Goal: Task Accomplishment & Management: Manage account settings

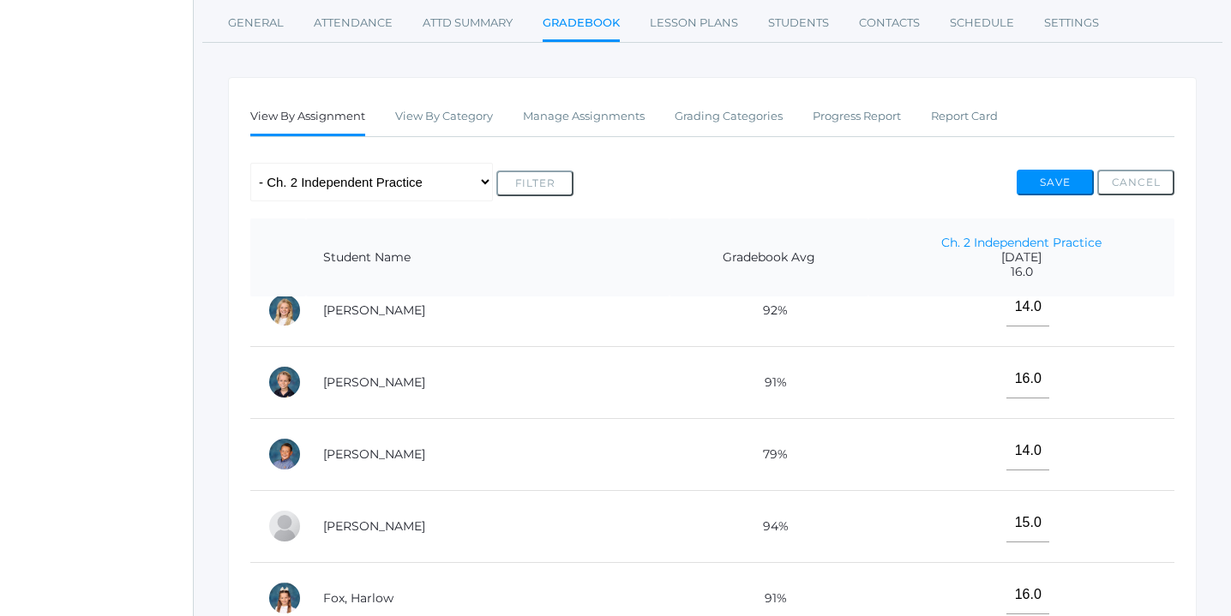
scroll to position [266, 0]
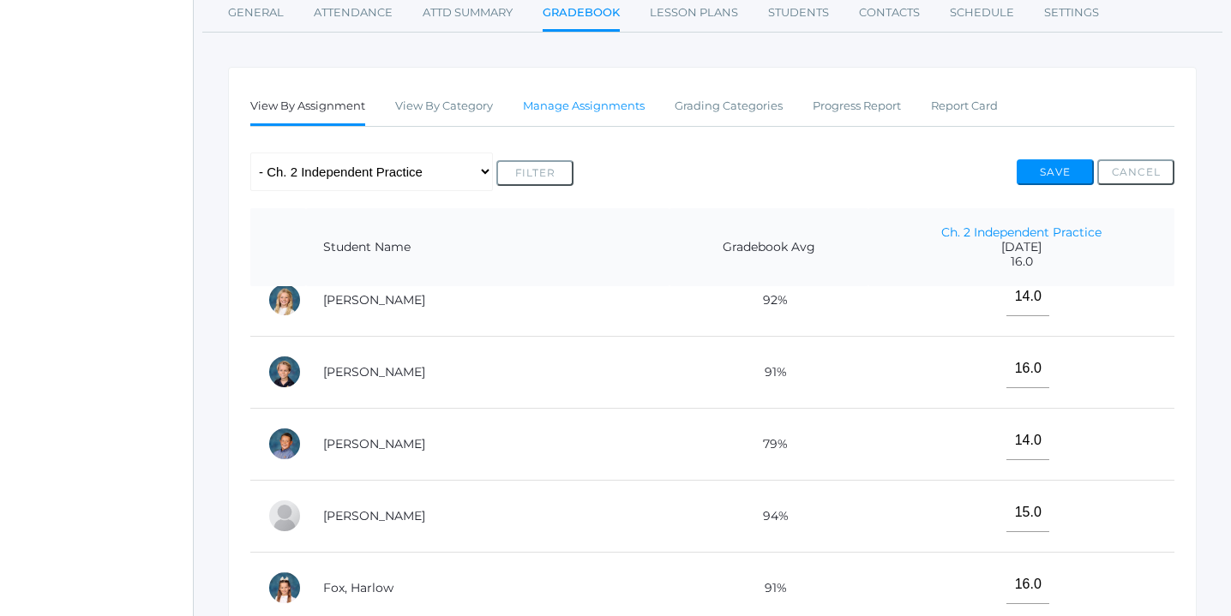
click at [599, 105] on link "Manage Assignments" at bounding box center [584, 106] width 122 height 34
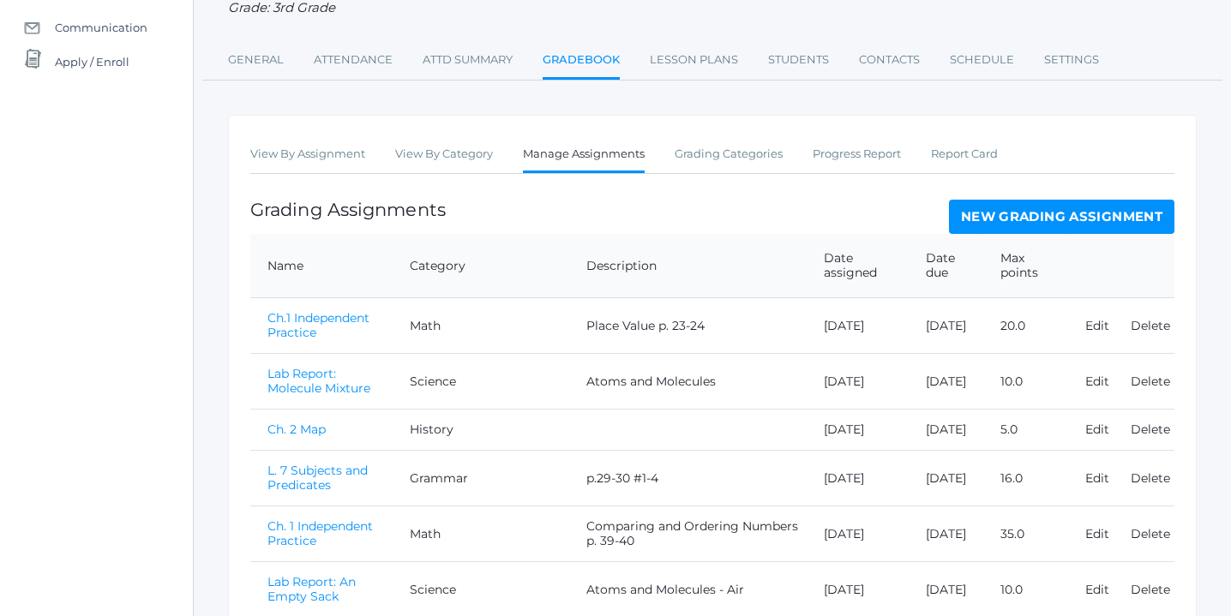
scroll to position [189, 0]
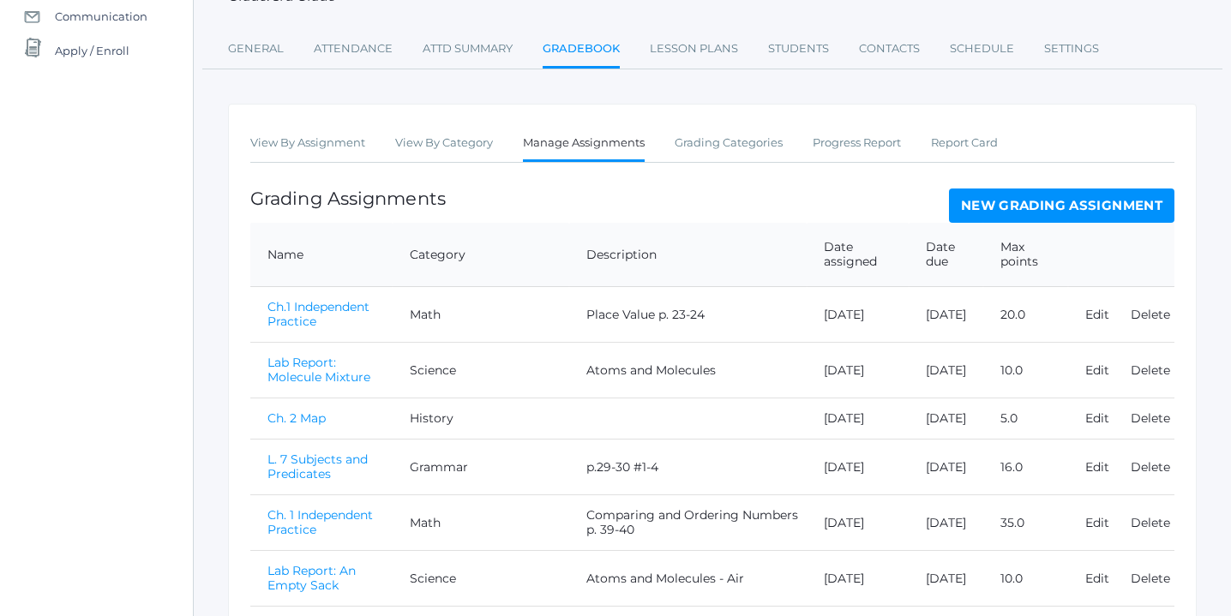
click at [1054, 204] on link "New Grading Assignment" at bounding box center [1061, 206] width 225 height 34
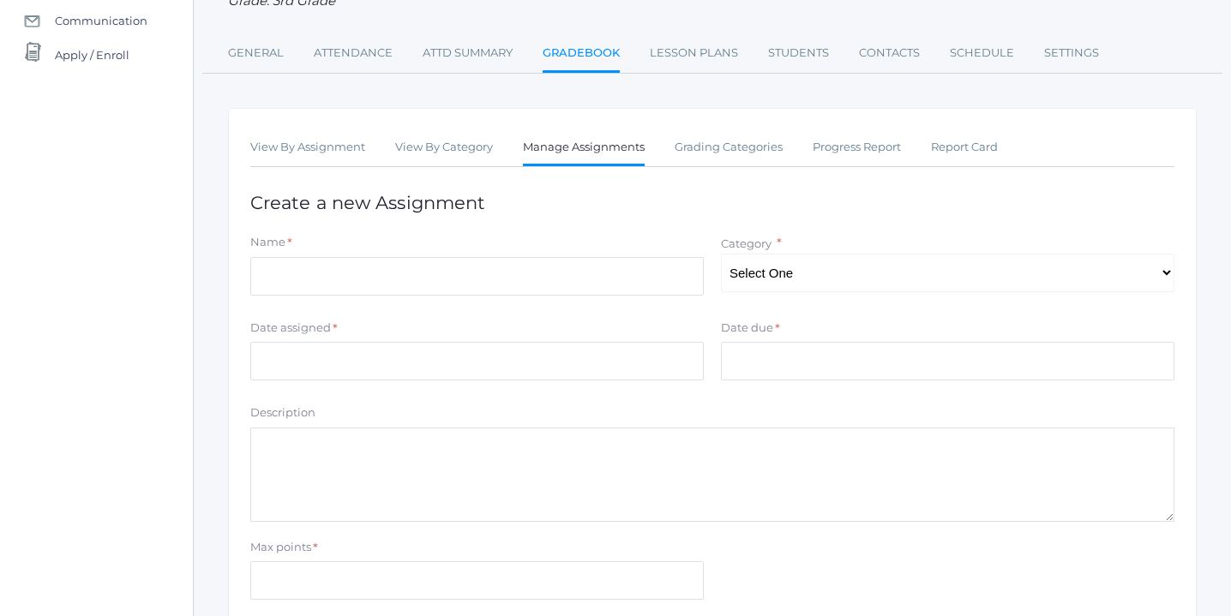
scroll to position [187, 0]
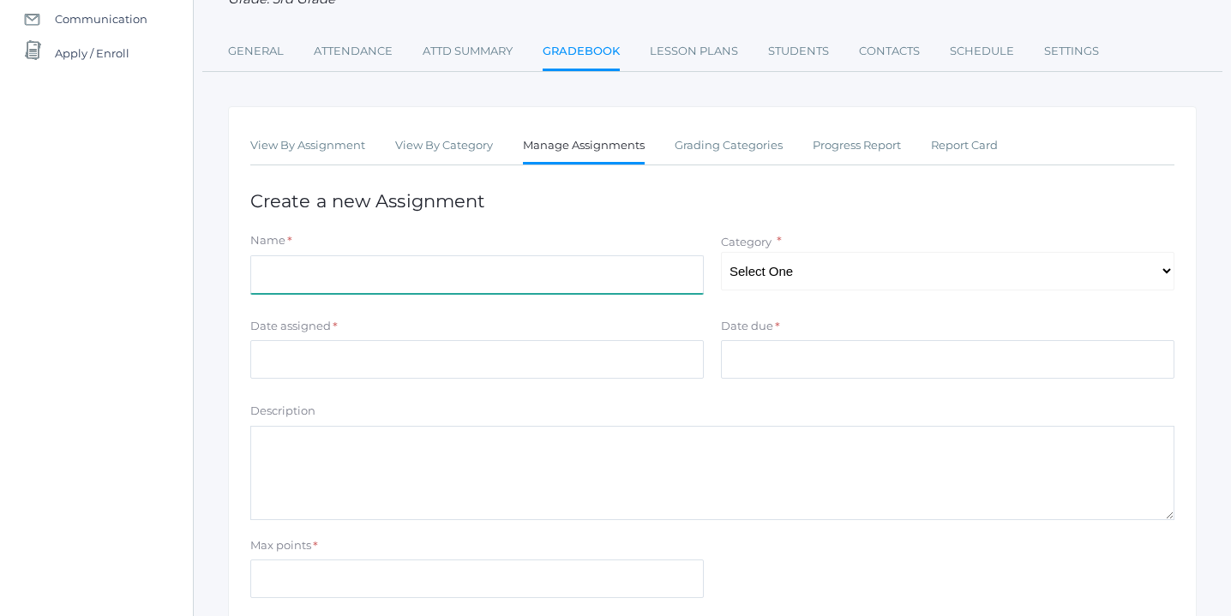
click at [431, 273] on input "Name" at bounding box center [476, 274] width 453 height 39
type input "Ch. 2 Independent Practice"
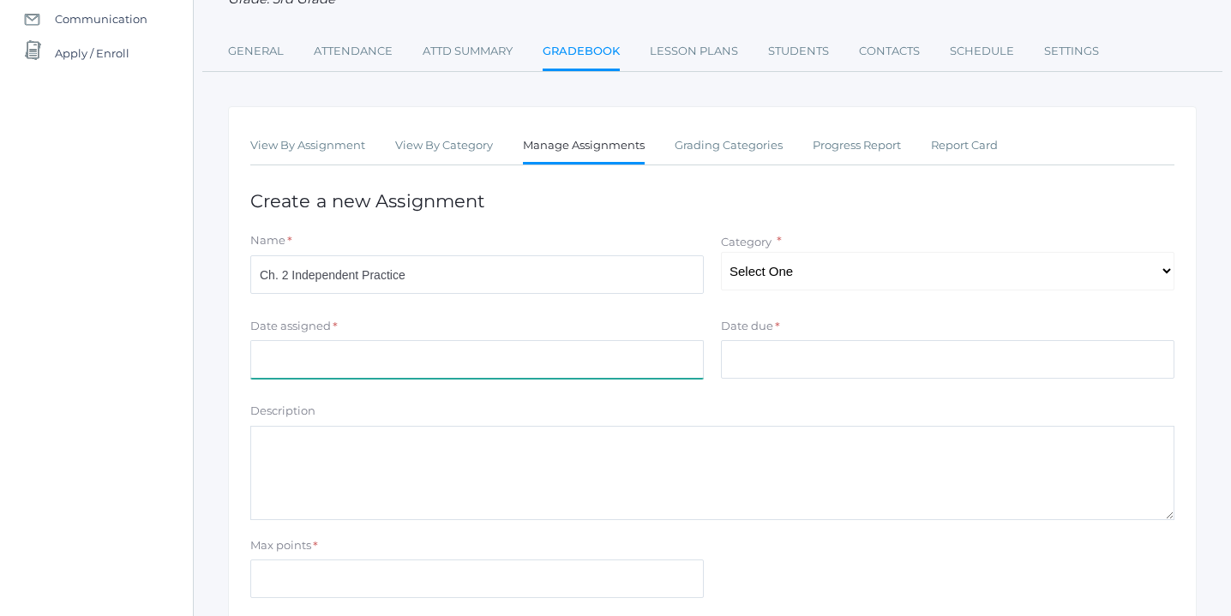
click at [370, 357] on input "Date assigned" at bounding box center [476, 359] width 453 height 39
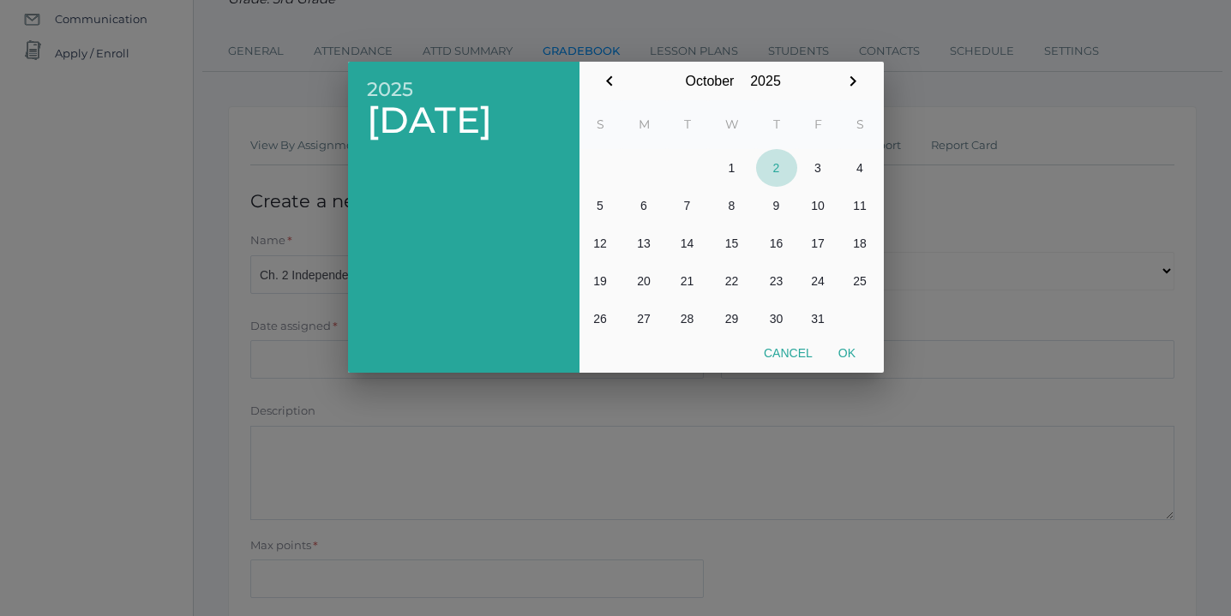
click at [771, 169] on button "2" at bounding box center [776, 168] width 41 height 38
click at [849, 352] on button "Ok" at bounding box center [846, 353] width 43 height 31
type input "[DATE]"
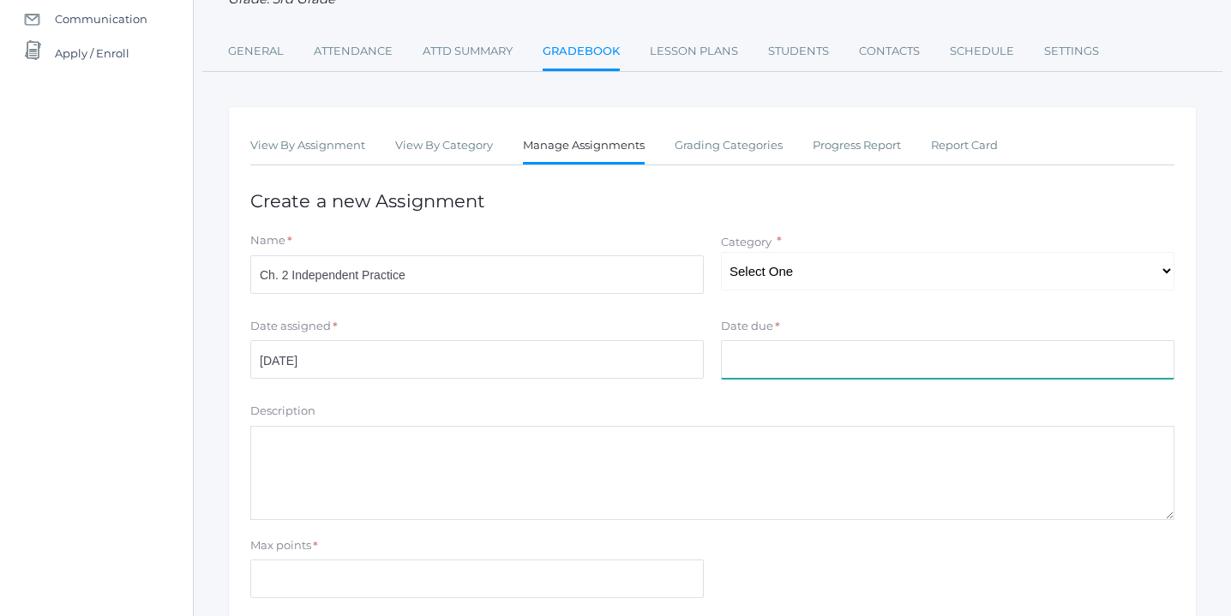
click at [853, 364] on input "Date due" at bounding box center [947, 359] width 453 height 39
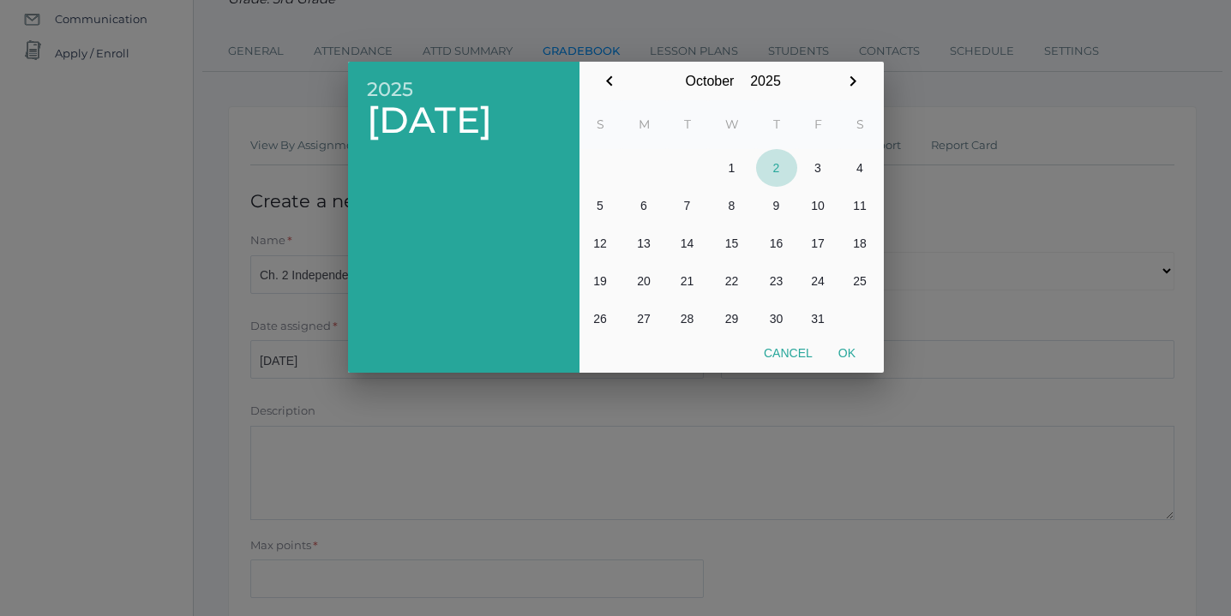
click at [779, 169] on button "2" at bounding box center [776, 168] width 41 height 38
click at [846, 348] on button "Ok" at bounding box center [846, 353] width 43 height 31
type input "[DATE]"
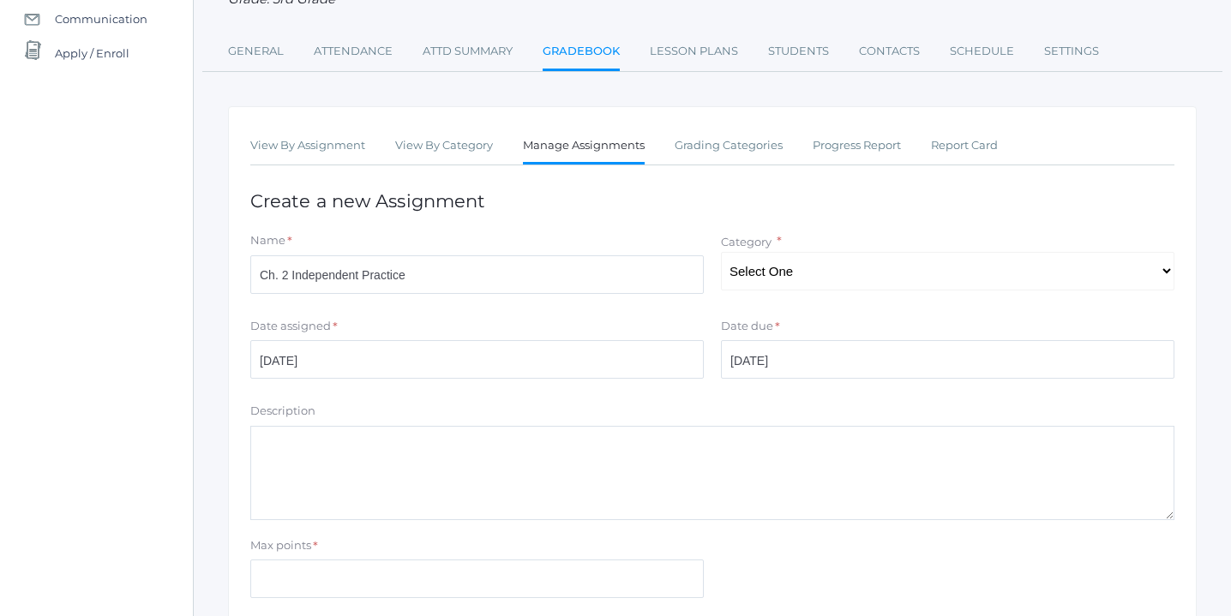
click at [390, 456] on textarea "Description" at bounding box center [712, 473] width 924 height 94
type textarea "p"
click at [261, 447] on textarea "Addition Within 10,000 p.107-108" at bounding box center [712, 473] width 924 height 94
type textarea "Adding without regrouping-Addition Within 10,000 p.107-108"
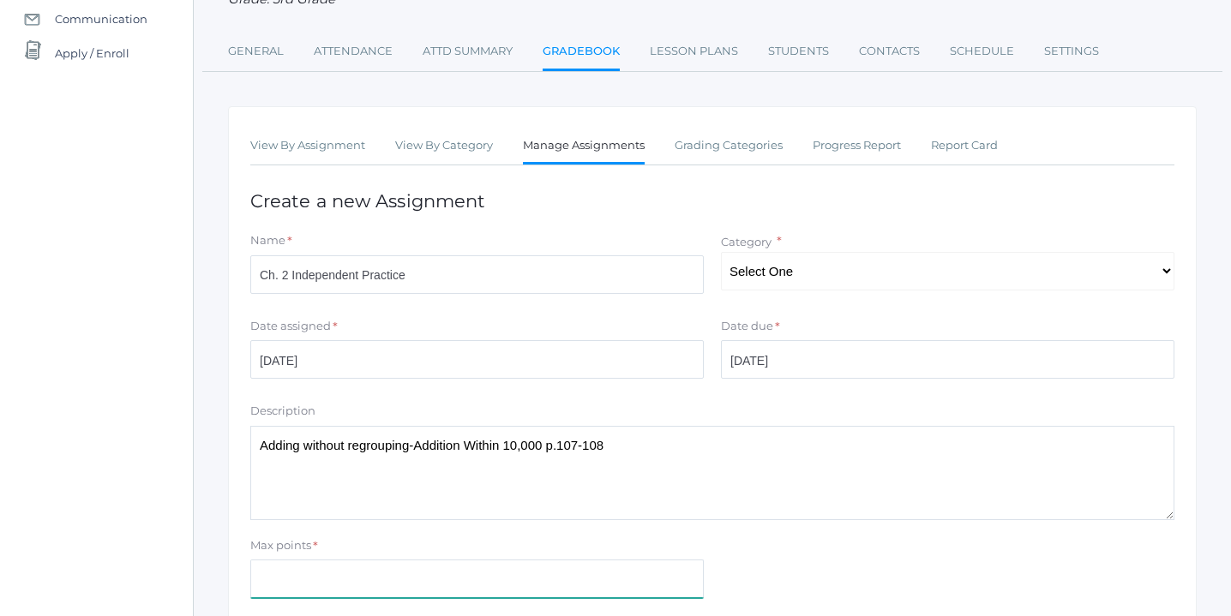
click at [303, 576] on input "Max points" at bounding box center [476, 579] width 453 height 39
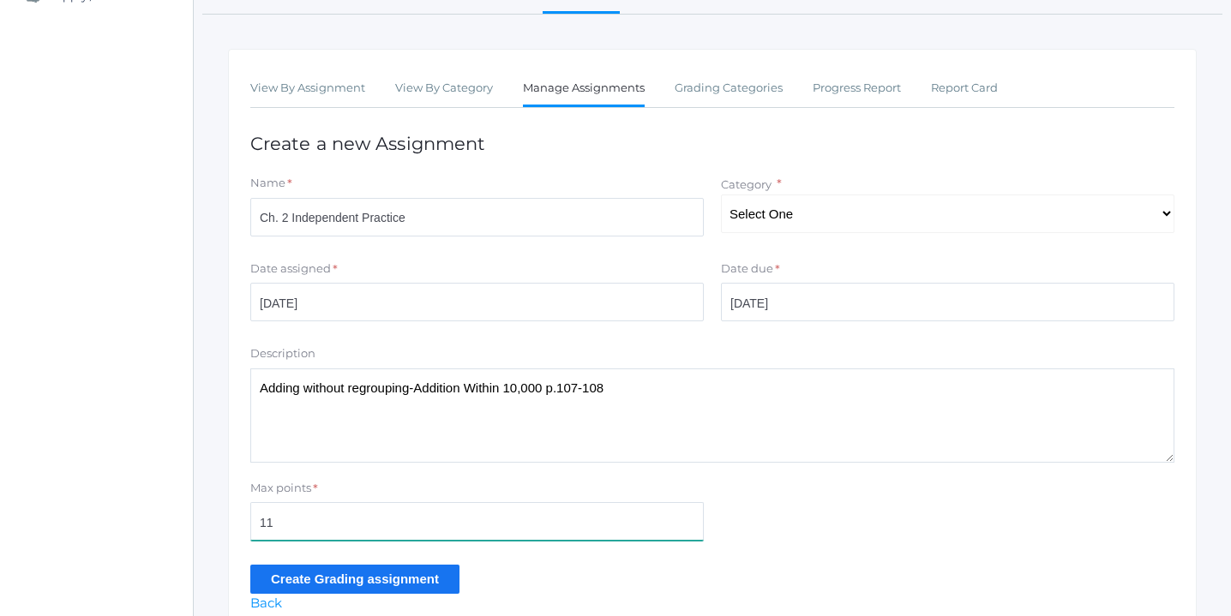
scroll to position [326, 0]
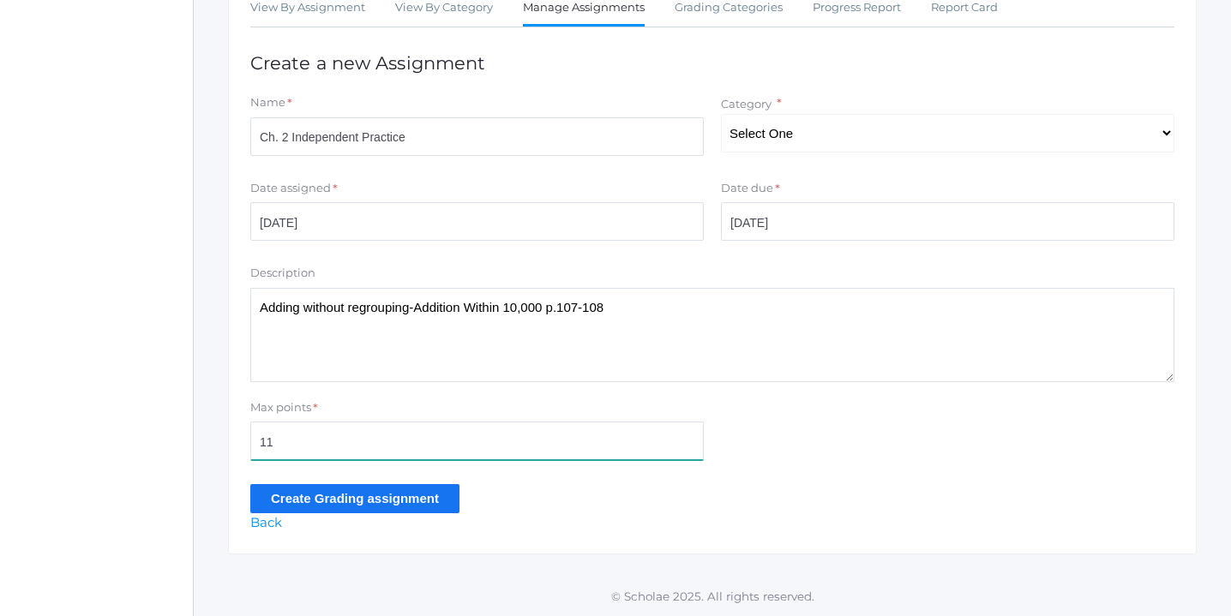
type input "11"
click at [424, 499] on input "Create Grading assignment" at bounding box center [354, 498] width 209 height 28
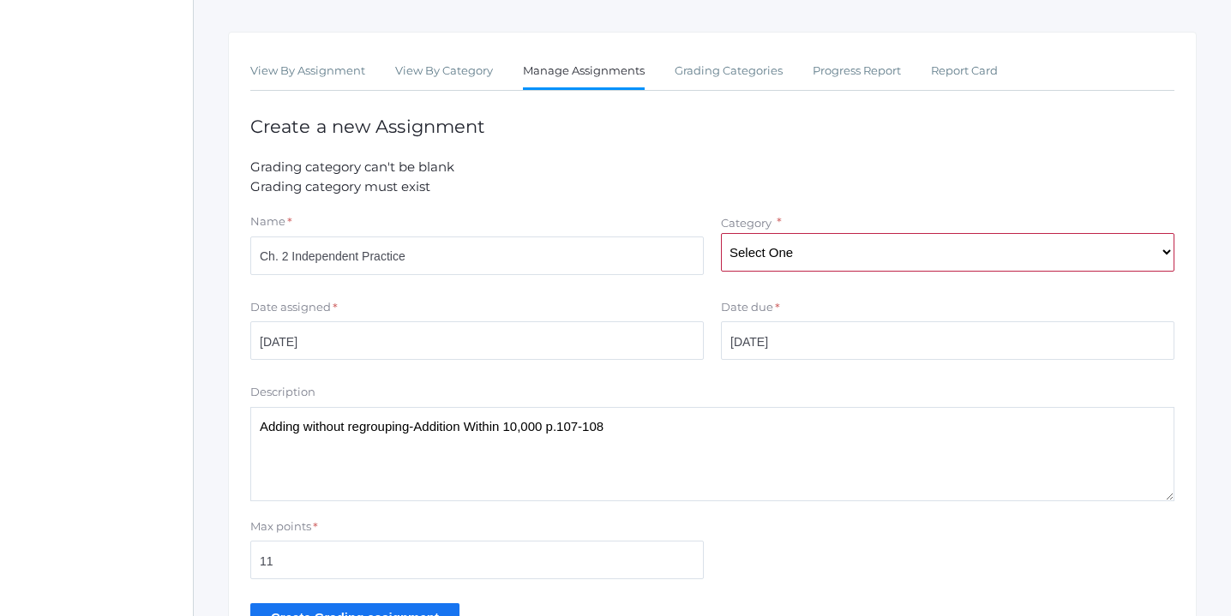
scroll to position [272, 0]
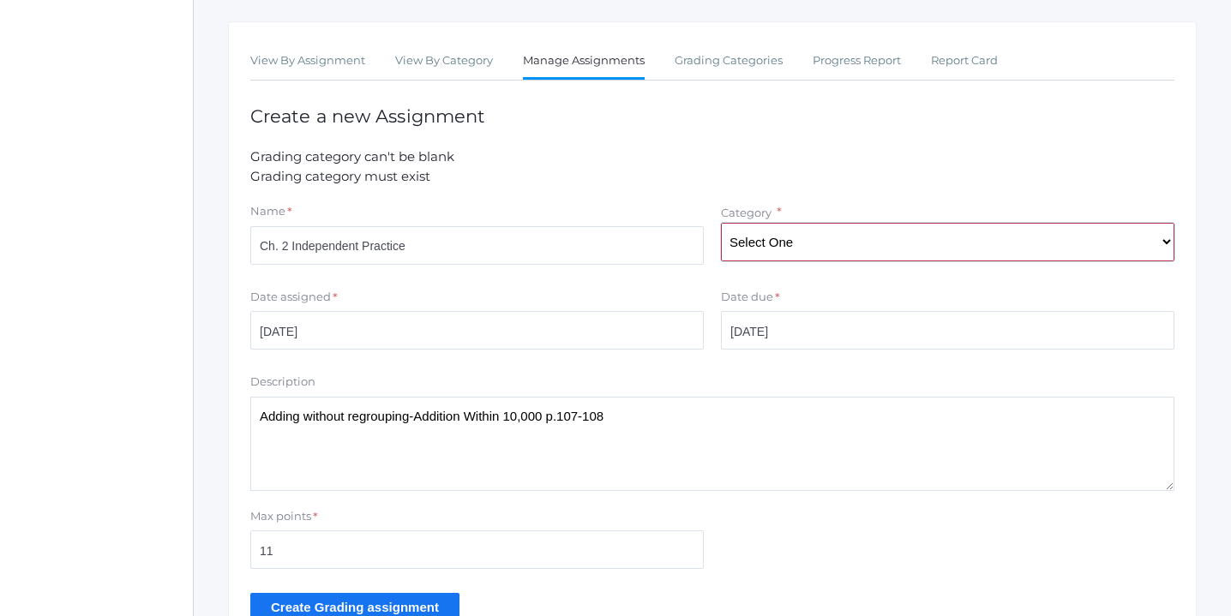
click at [1164, 237] on select "Select One Character/Citizenship Math Grammar Literature Latin History Science …" at bounding box center [947, 242] width 453 height 39
select select "1117"
click at [721, 223] on select "Select One Character/Citizenship Math Grammar Literature Latin History Science …" at bounding box center [947, 242] width 453 height 39
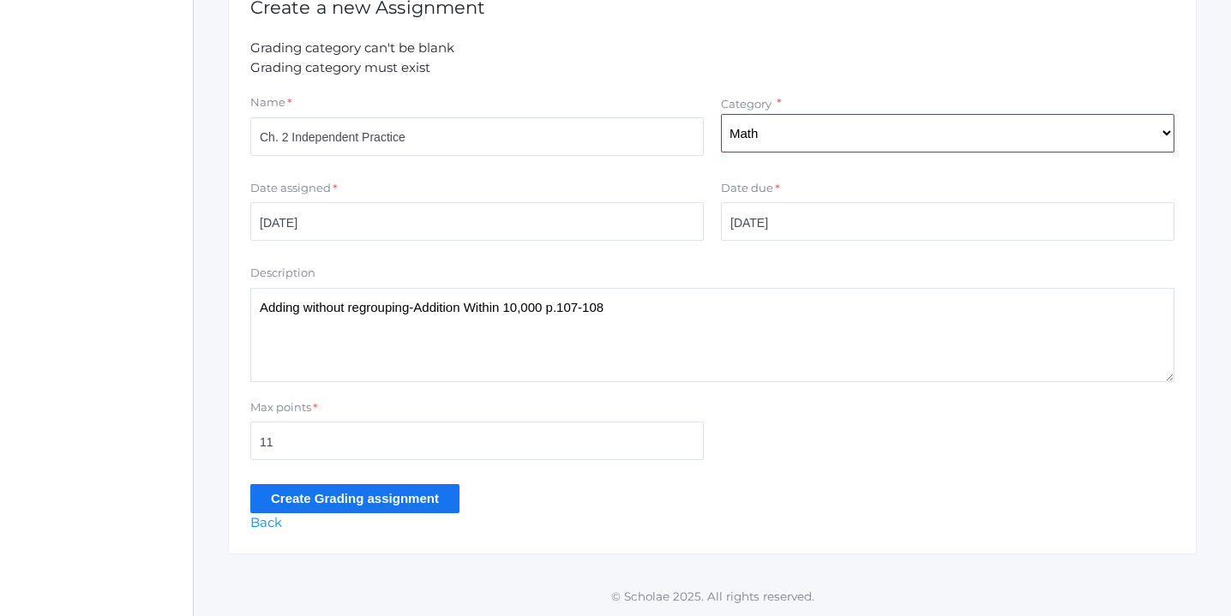
click at [367, 501] on input "Create Grading assignment" at bounding box center [354, 498] width 209 height 28
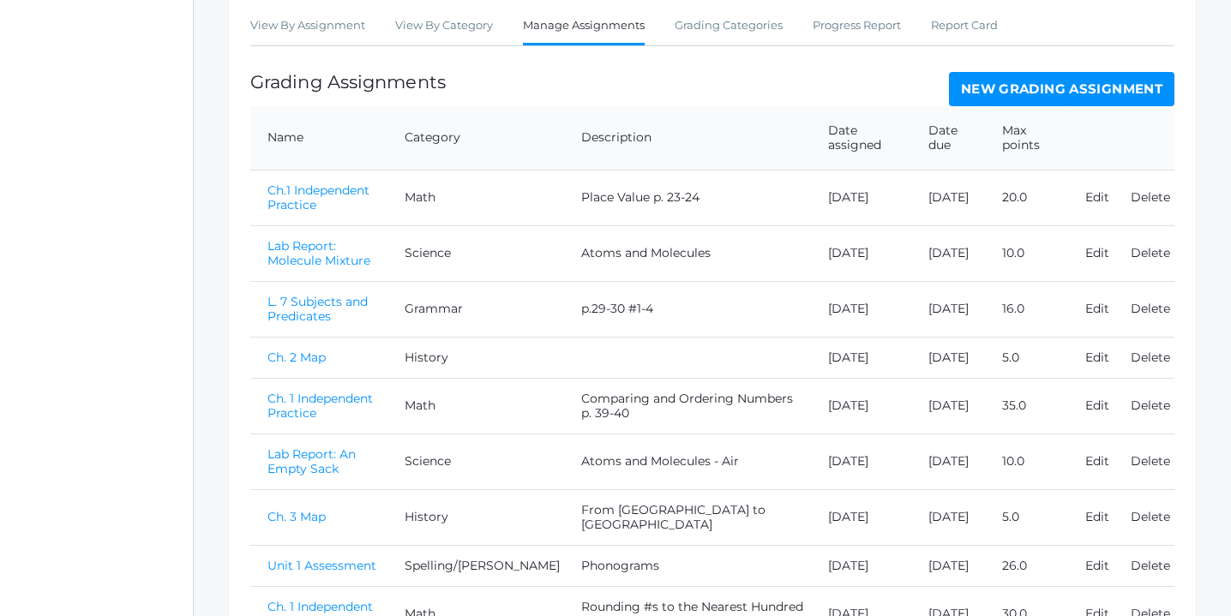
scroll to position [876, 0]
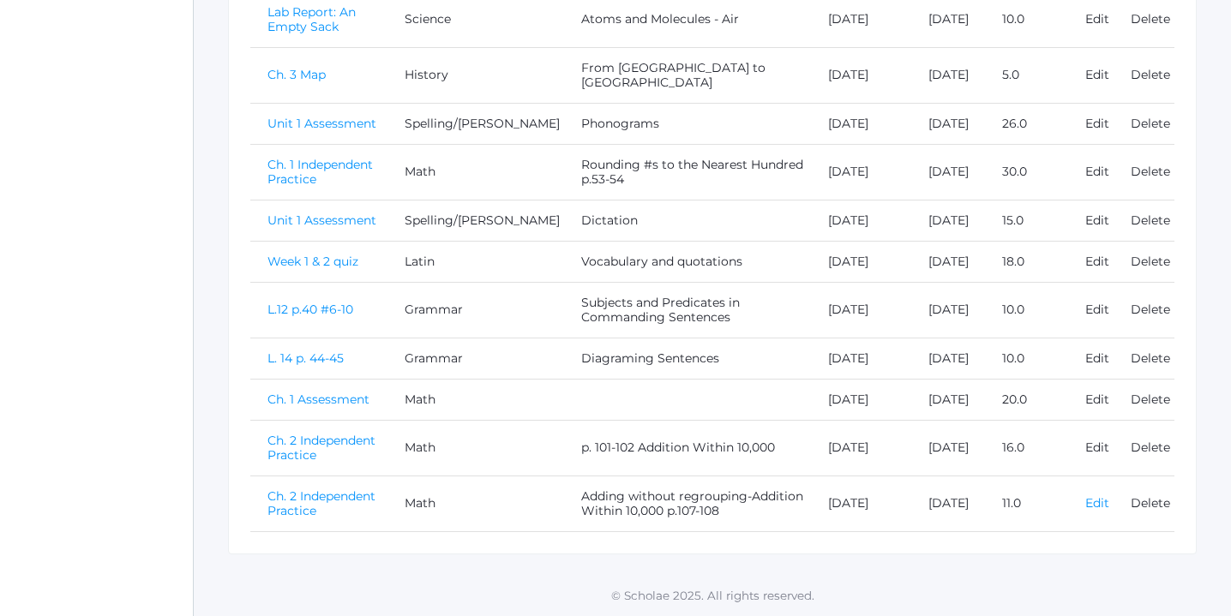
click at [1099, 502] on link "Edit" at bounding box center [1097, 502] width 24 height 15
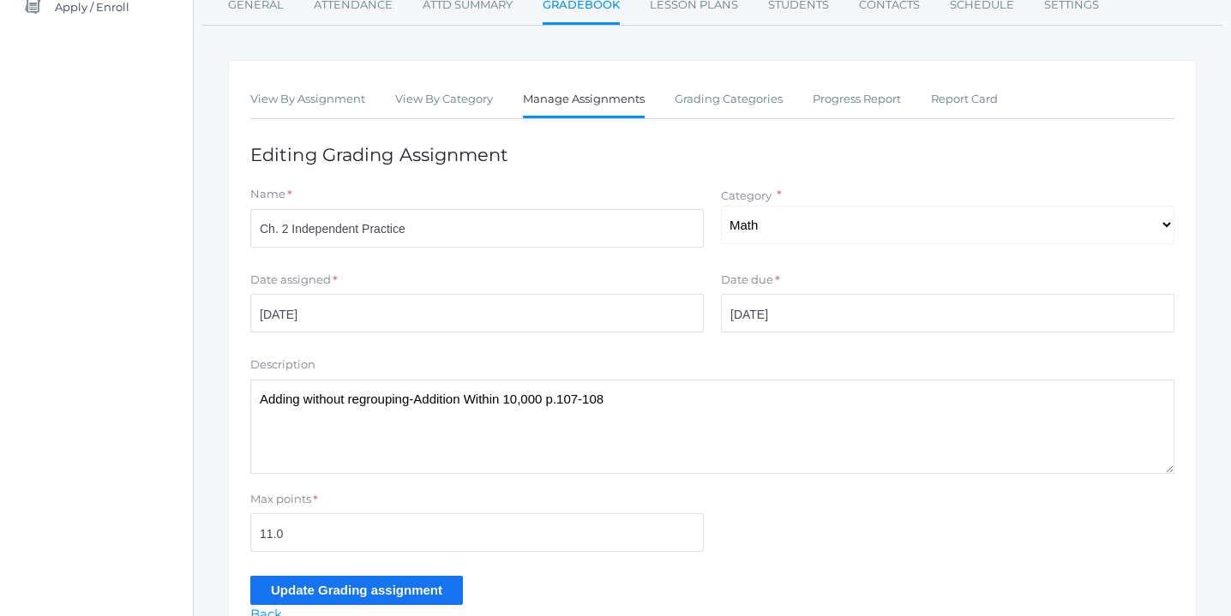
scroll to position [249, 0]
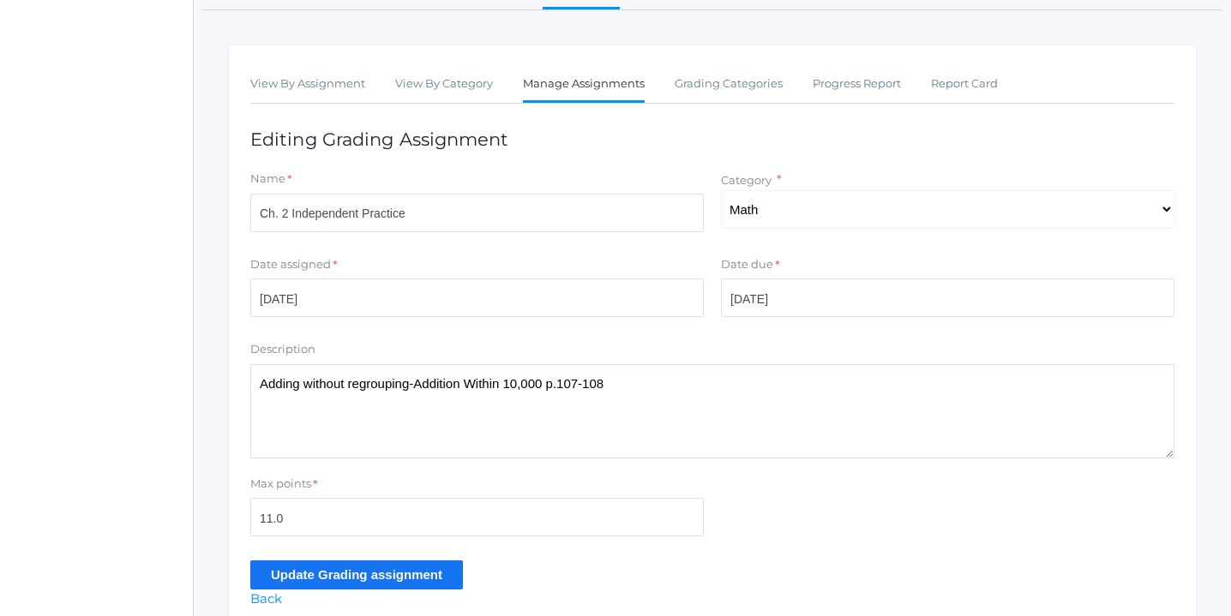
click at [261, 382] on textarea "Adding without regrouping-Addition Within 10,000 p.107-108" at bounding box center [712, 411] width 924 height 94
click at [681, 387] on textarea "Adding without regrouping-Addition Within 10,000 p.107-108" at bounding box center [712, 411] width 924 height 94
type textarea "p.107-108 Adding without regrouping-Addition Within 10,000"
click at [433, 574] on input "Update Grading assignment" at bounding box center [356, 575] width 213 height 28
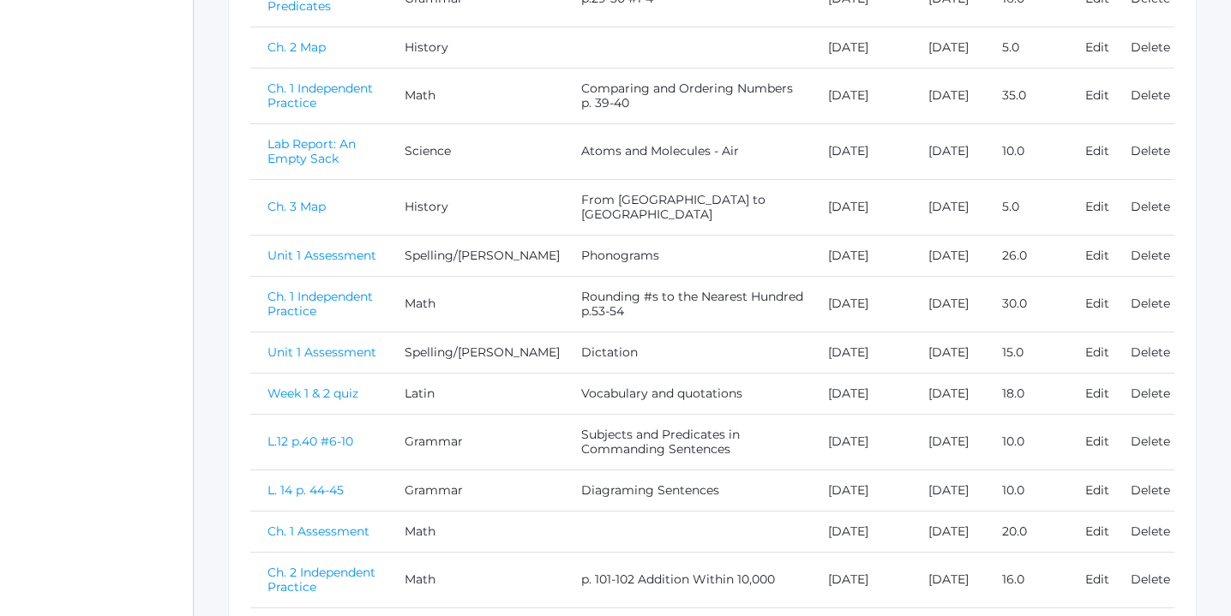
scroll to position [876, 0]
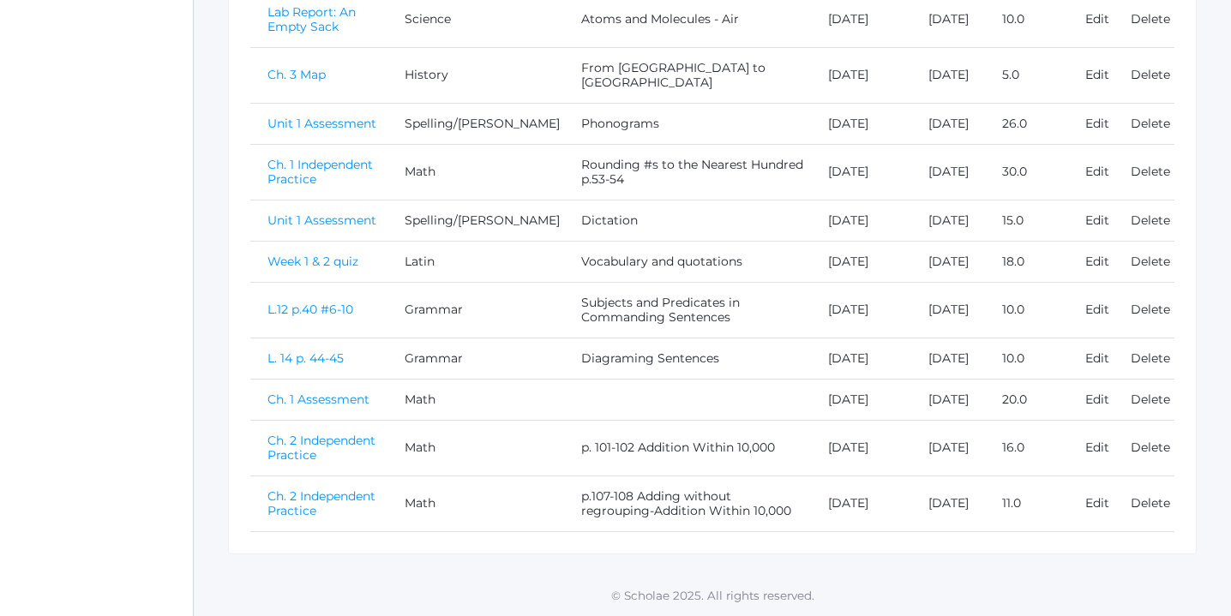
click at [320, 495] on link "Ch. 2 Independent Practice" at bounding box center [321, 504] width 108 height 30
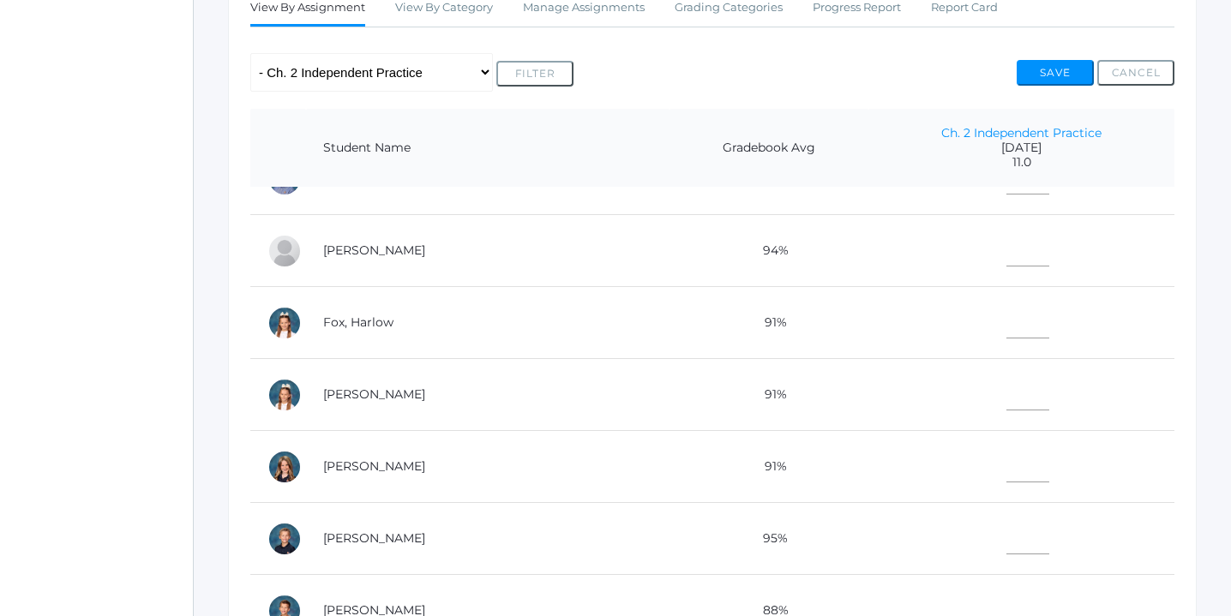
scroll to position [192, 0]
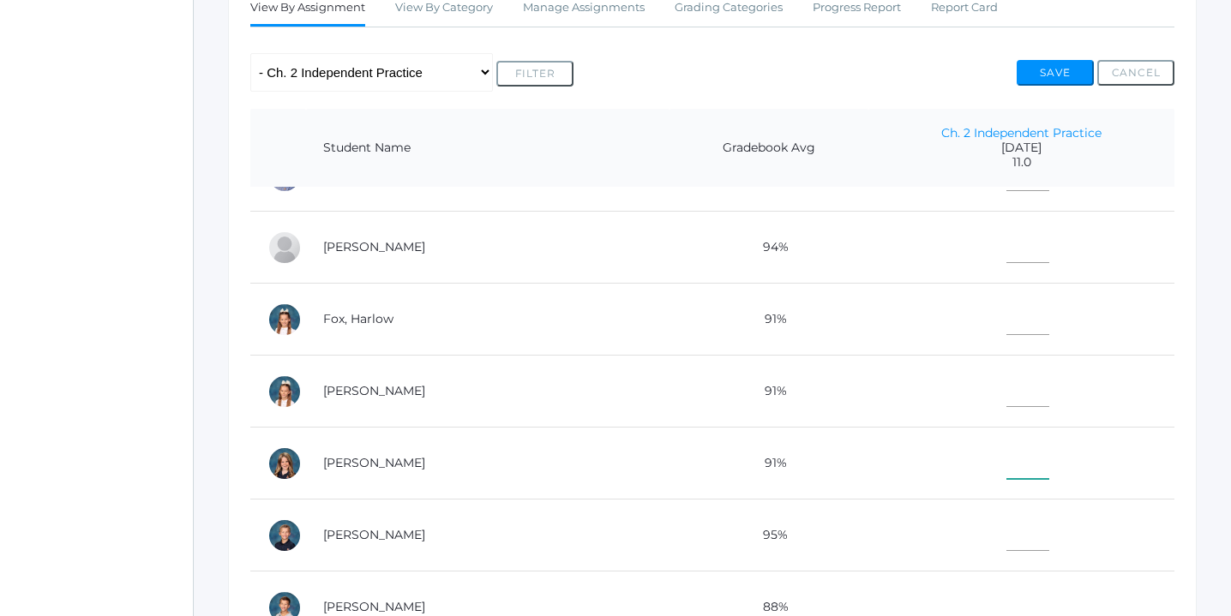
click at [1006, 462] on input"] "text" at bounding box center [1027, 460] width 43 height 39
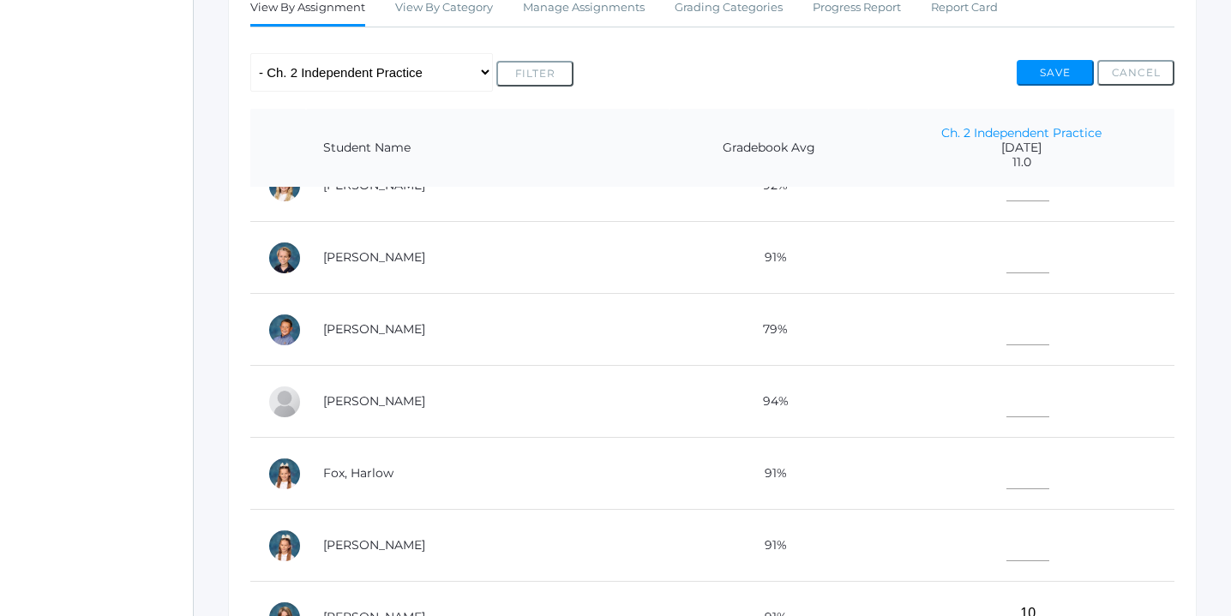
scroll to position [29, 0]
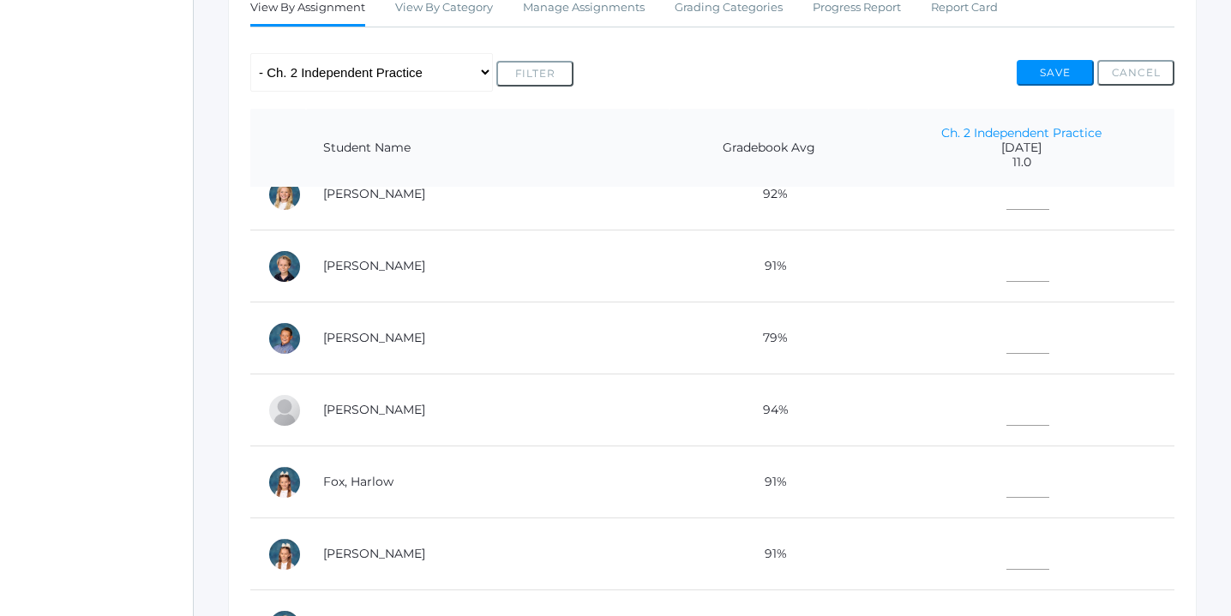
type input"] "10"
click at [1006, 340] on input"] "text" at bounding box center [1027, 334] width 43 height 39
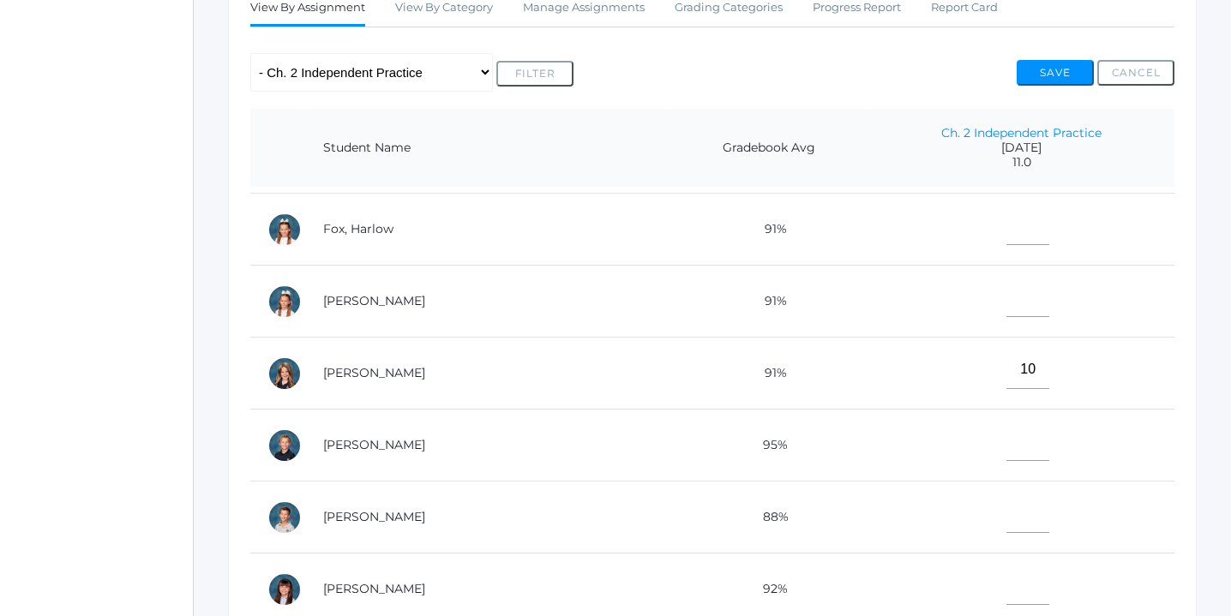
scroll to position [339, 0]
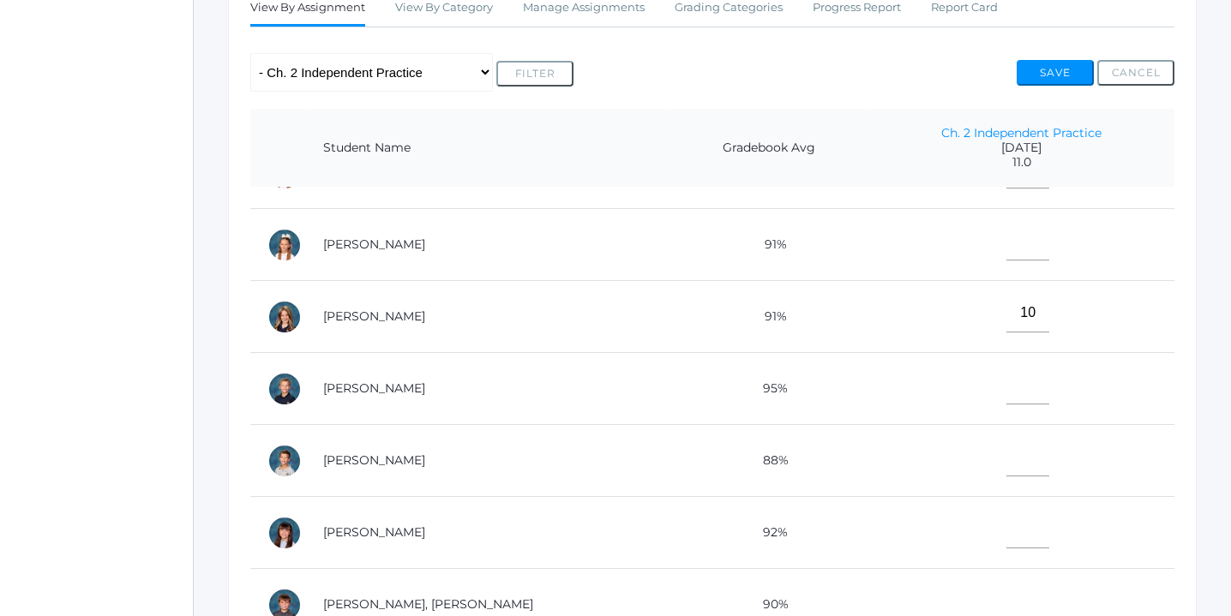
type input"] "10"
click at [1006, 466] on input"] "text" at bounding box center [1027, 457] width 43 height 39
type input"] "11"
click at [1006, 246] on input"] "text" at bounding box center [1027, 241] width 43 height 39
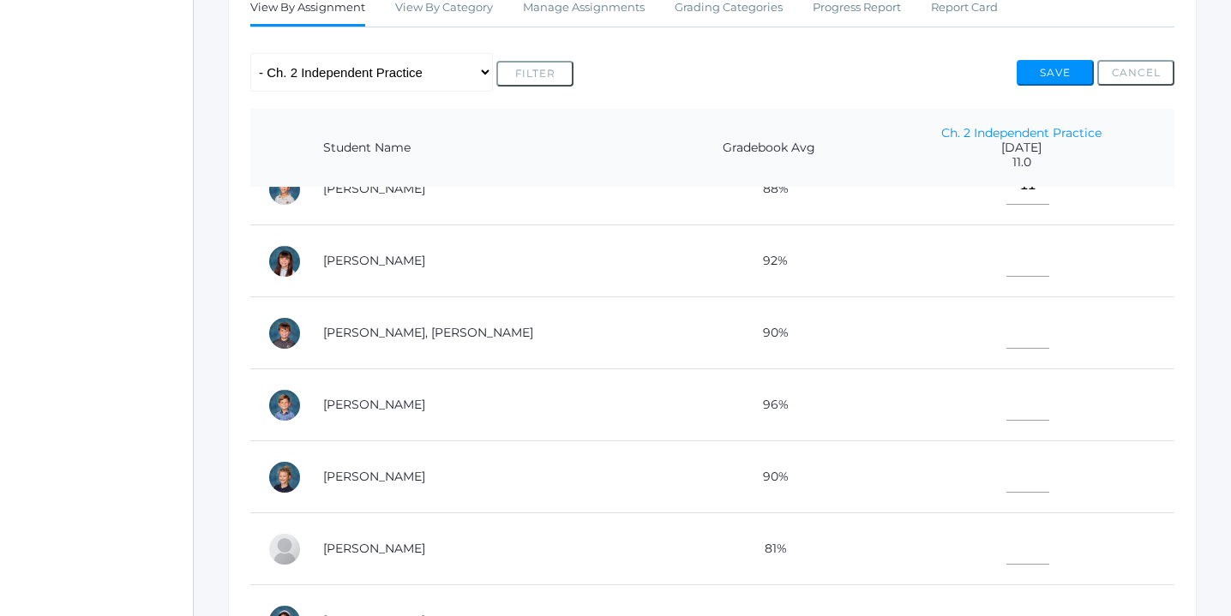
scroll to position [614, 0]
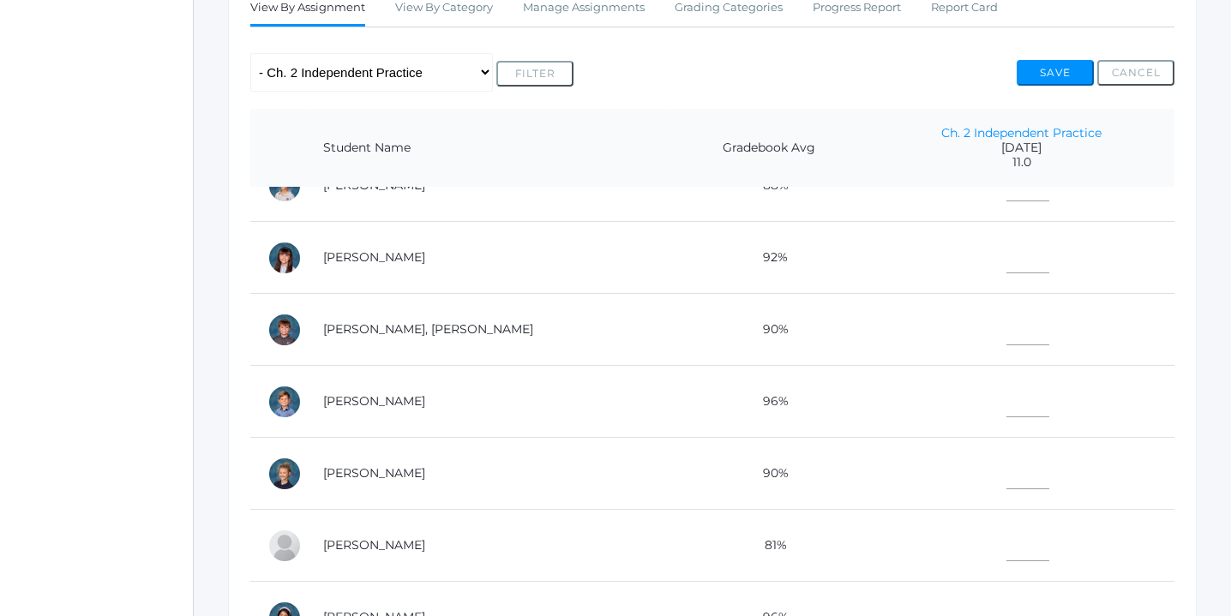
type input"] "10"
click at [1006, 469] on input"] "text" at bounding box center [1027, 470] width 43 height 39
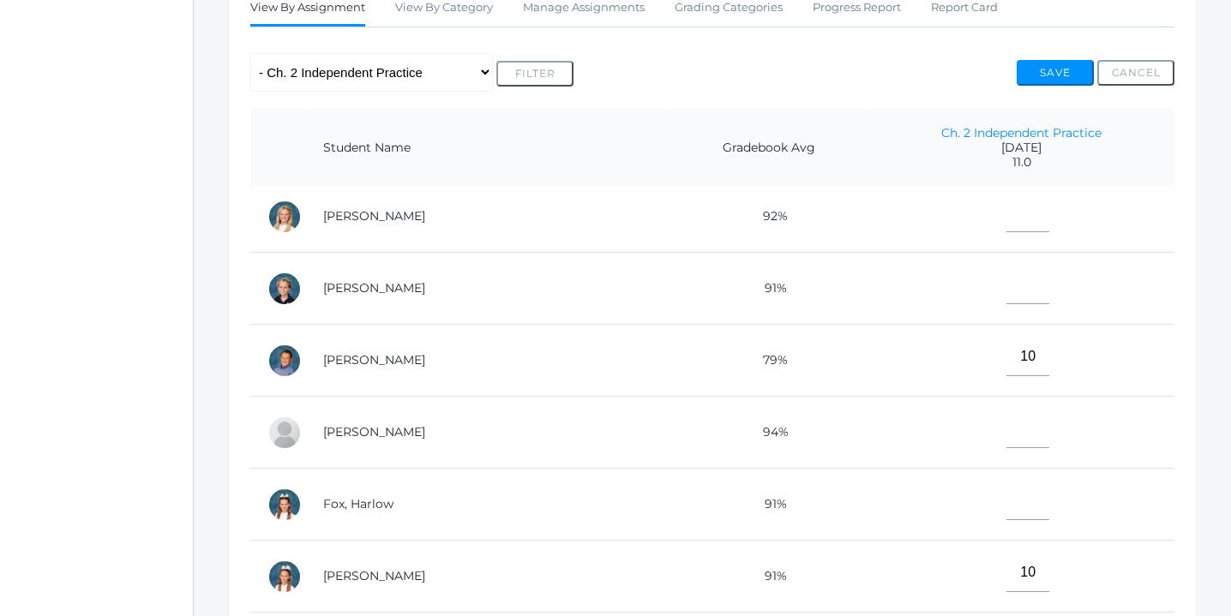
scroll to position [3, 0]
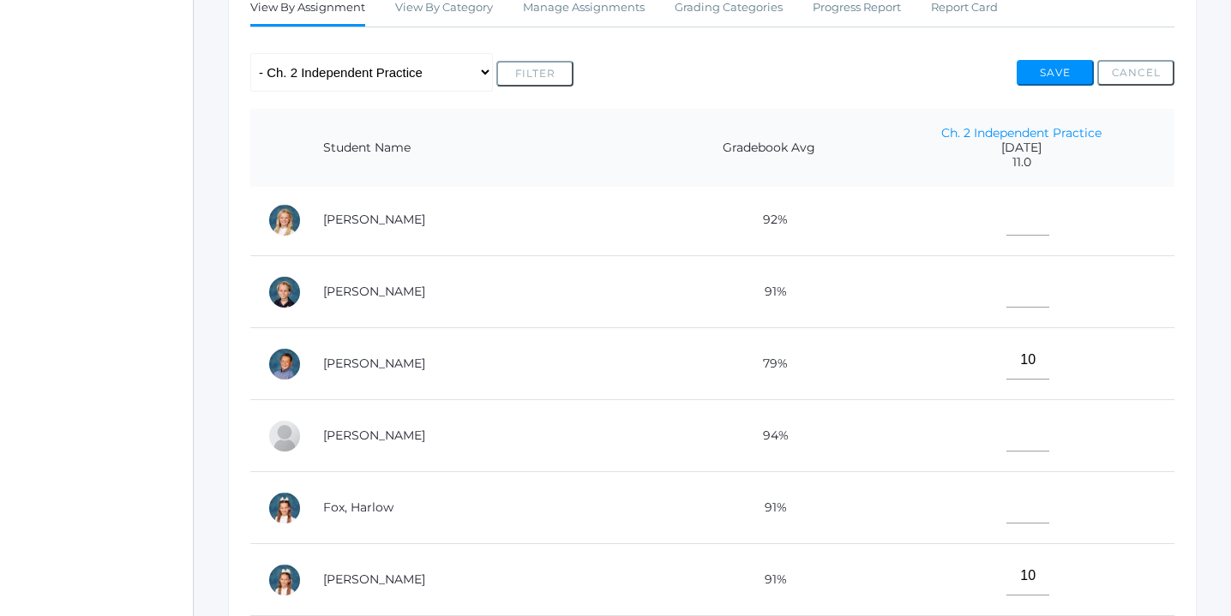
type input"] "10"
click at [1006, 296] on input"] "text" at bounding box center [1027, 288] width 43 height 39
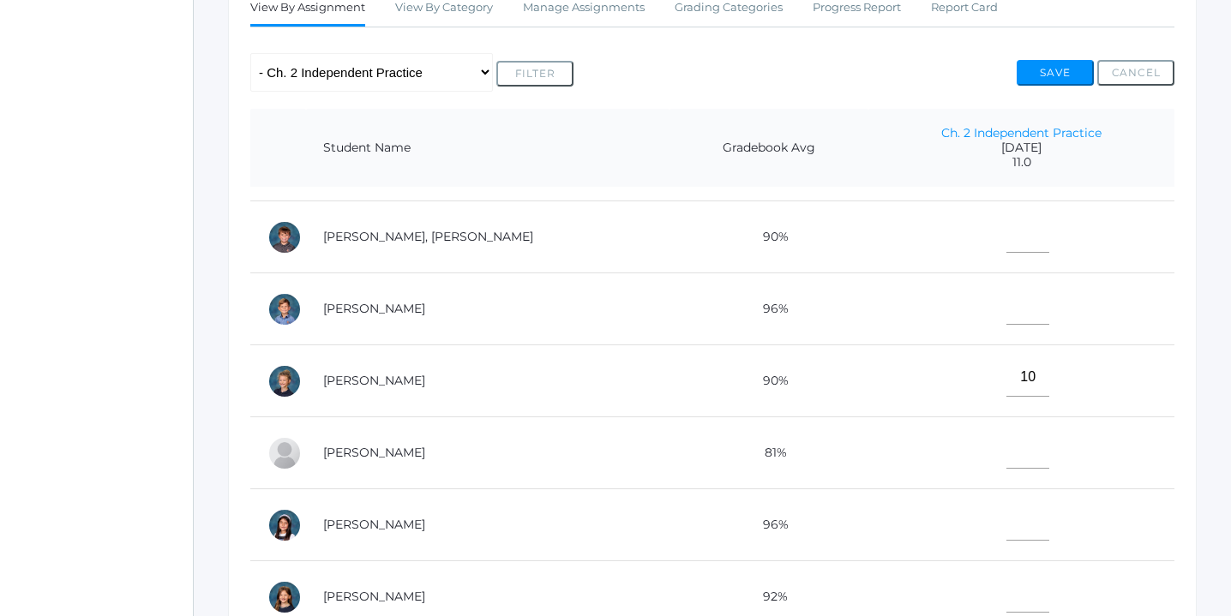
scroll to position [761, 0]
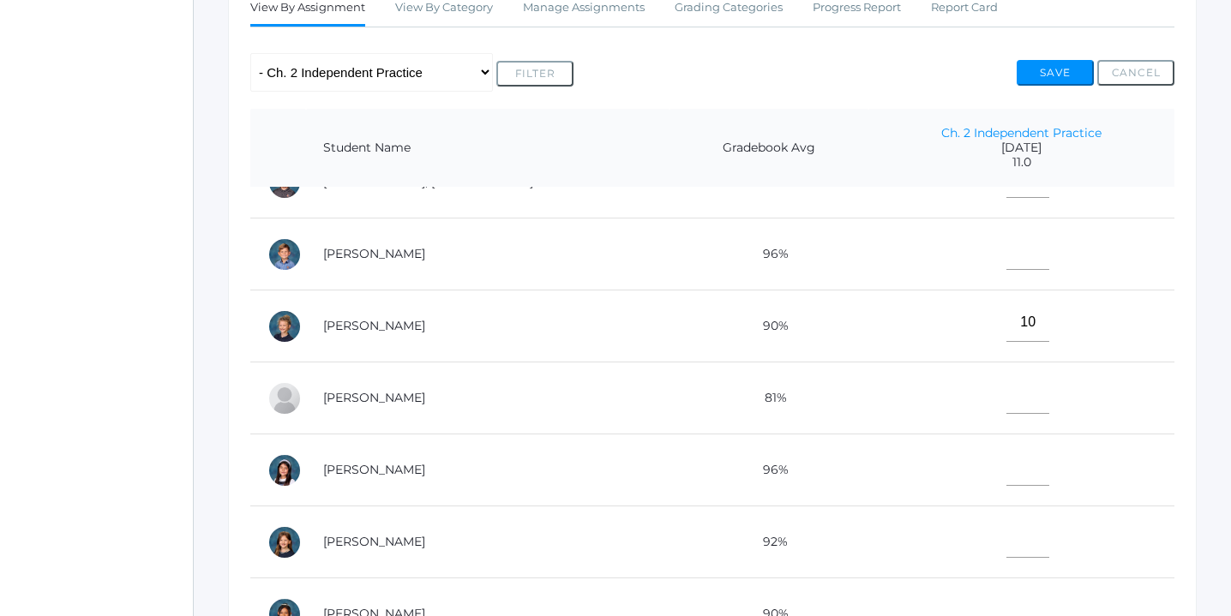
type input"] "10"
click at [1006, 540] on input"] "text" at bounding box center [1027, 538] width 43 height 39
type input"] "11"
click at [1006, 453] on input"] "text" at bounding box center [1027, 466] width 43 height 39
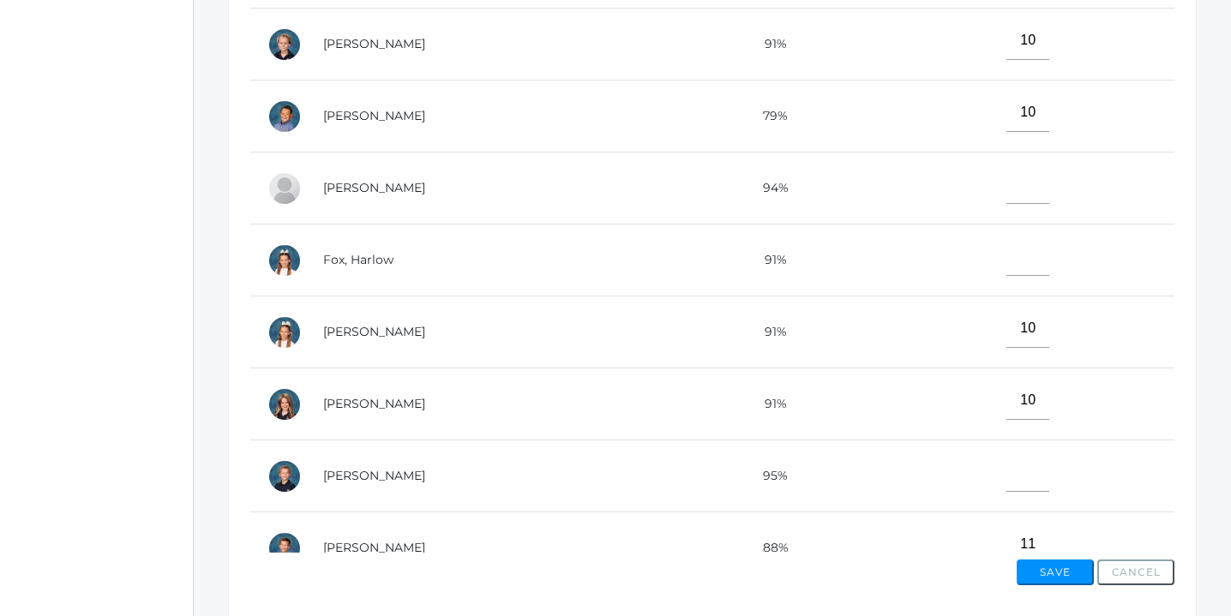
scroll to position [7, 0]
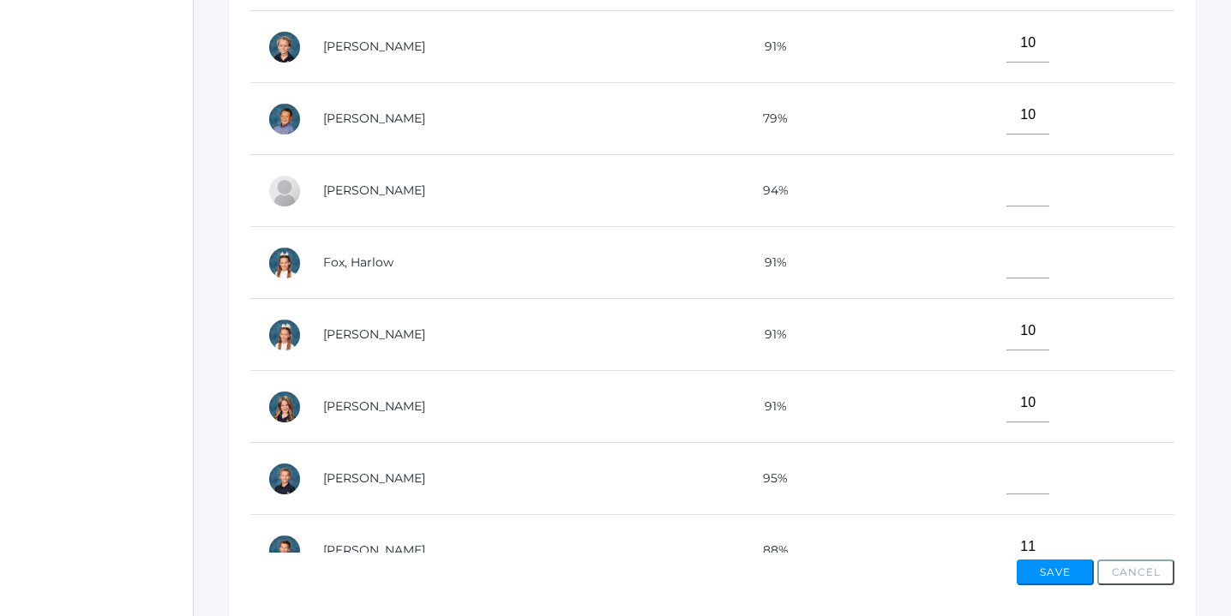
type input"] "11"
click at [1006, 190] on input"] "text" at bounding box center [1027, 187] width 43 height 39
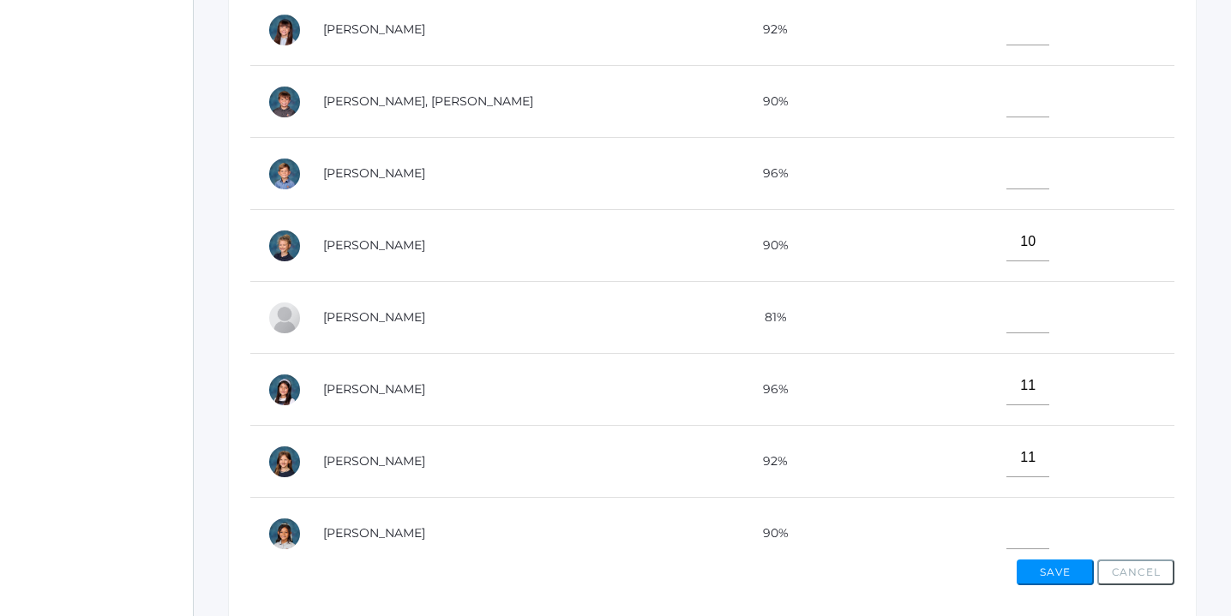
scroll to position [667, 0]
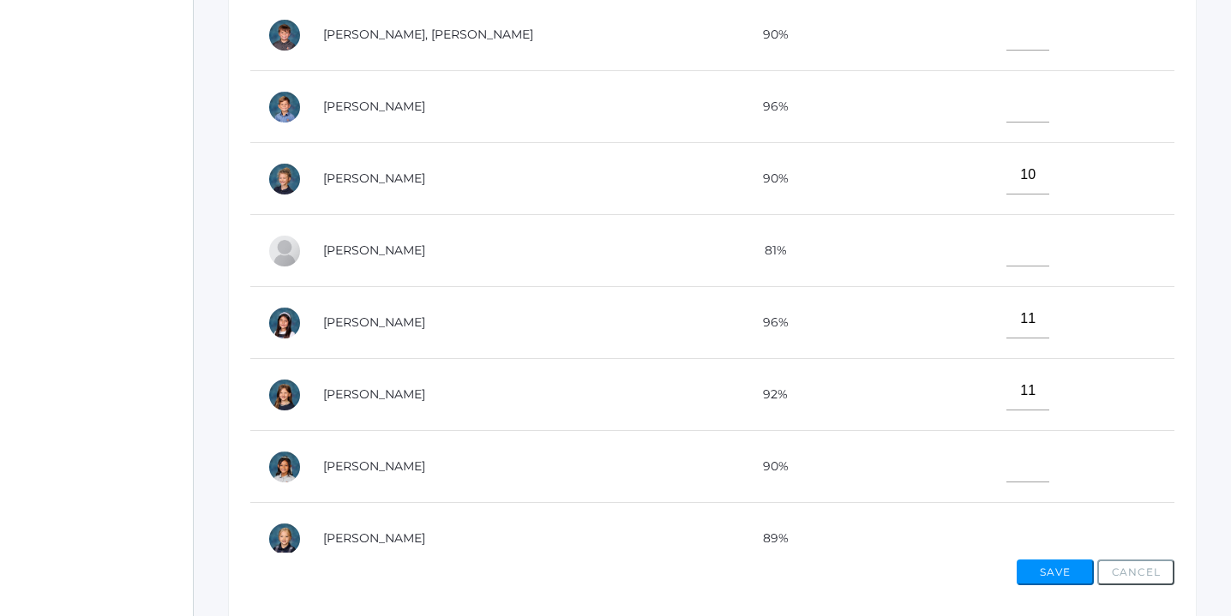
type input"] "11"
click at [1006, 453] on input"] "text" at bounding box center [1027, 463] width 43 height 39
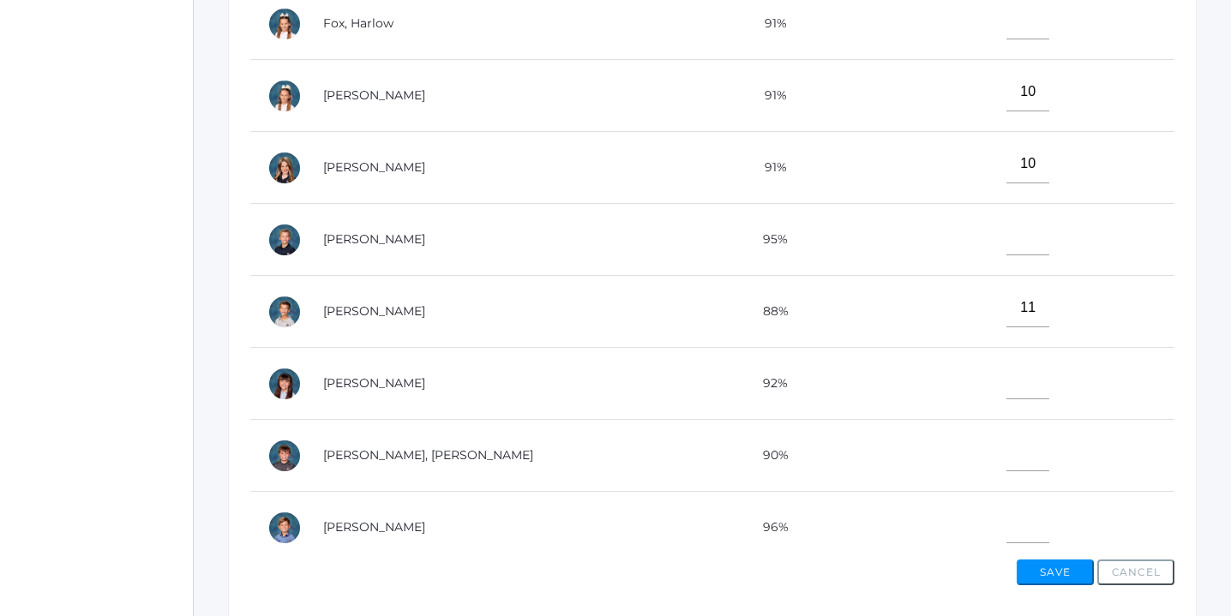
scroll to position [247, 0]
type input"] "11"
click at [1006, 451] on input"] "text" at bounding box center [1027, 451] width 43 height 39
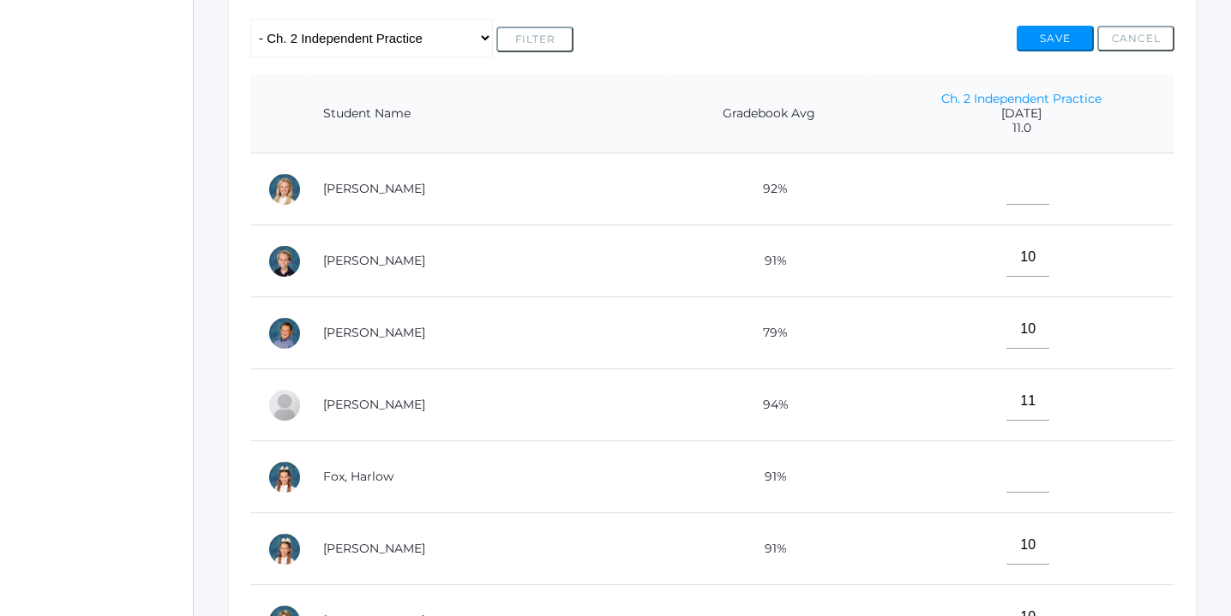
scroll to position [352, 0]
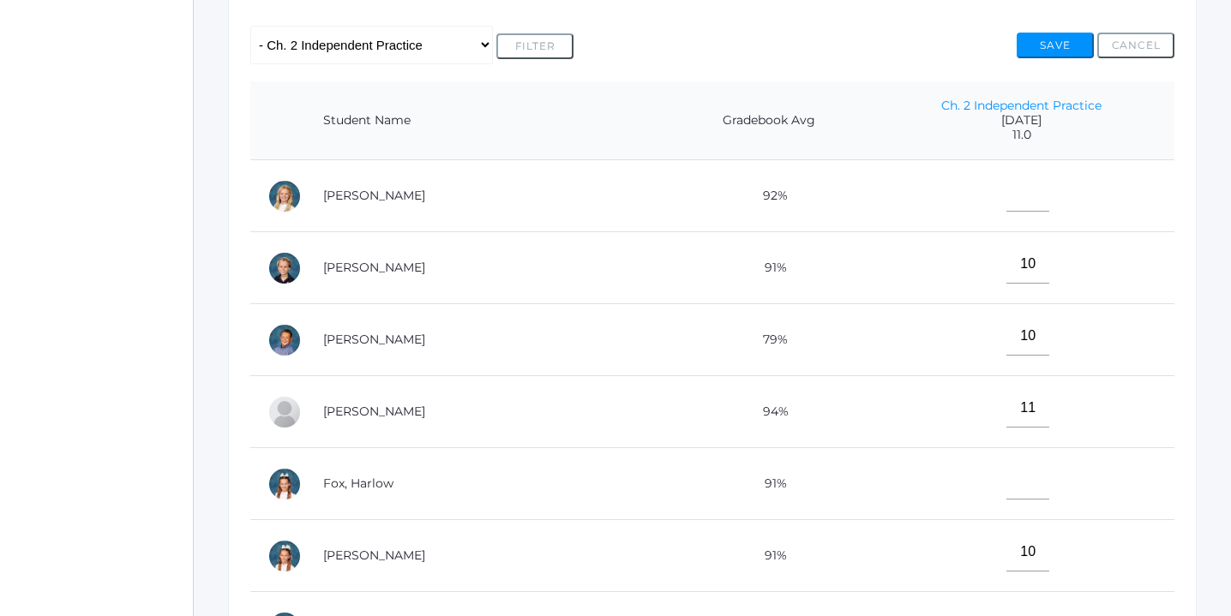
type input"] "10"
click at [1006, 195] on input"] "text" at bounding box center [1027, 192] width 43 height 39
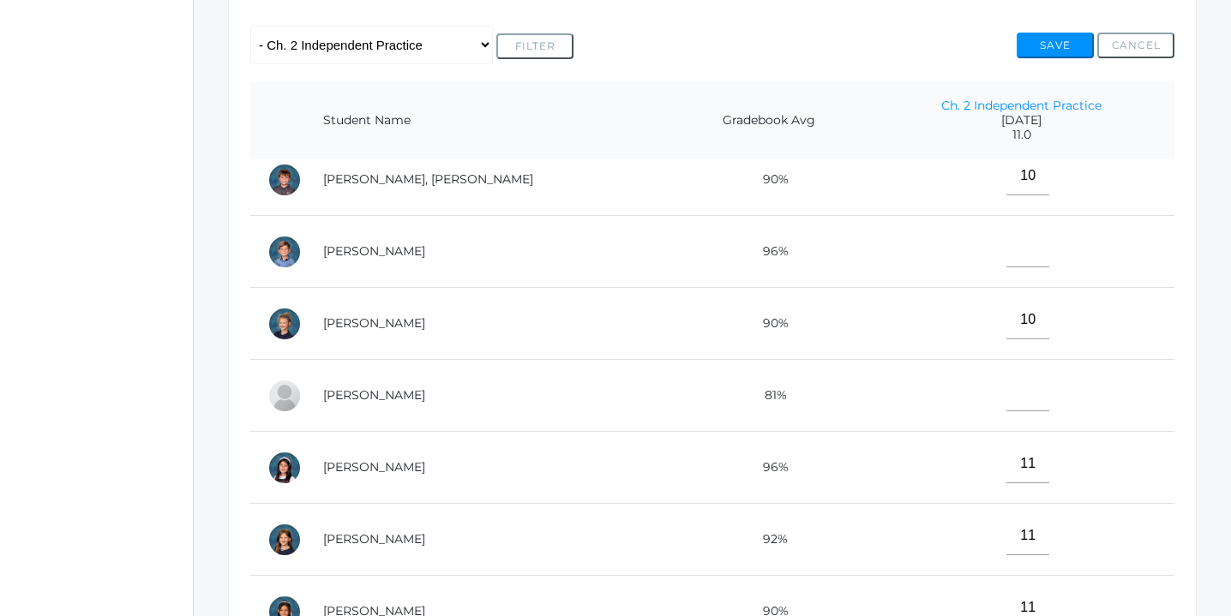
scroll to position [738, 0]
type input"] "11"
click at [1006, 387] on input"] "text" at bounding box center [1027, 390] width 43 height 39
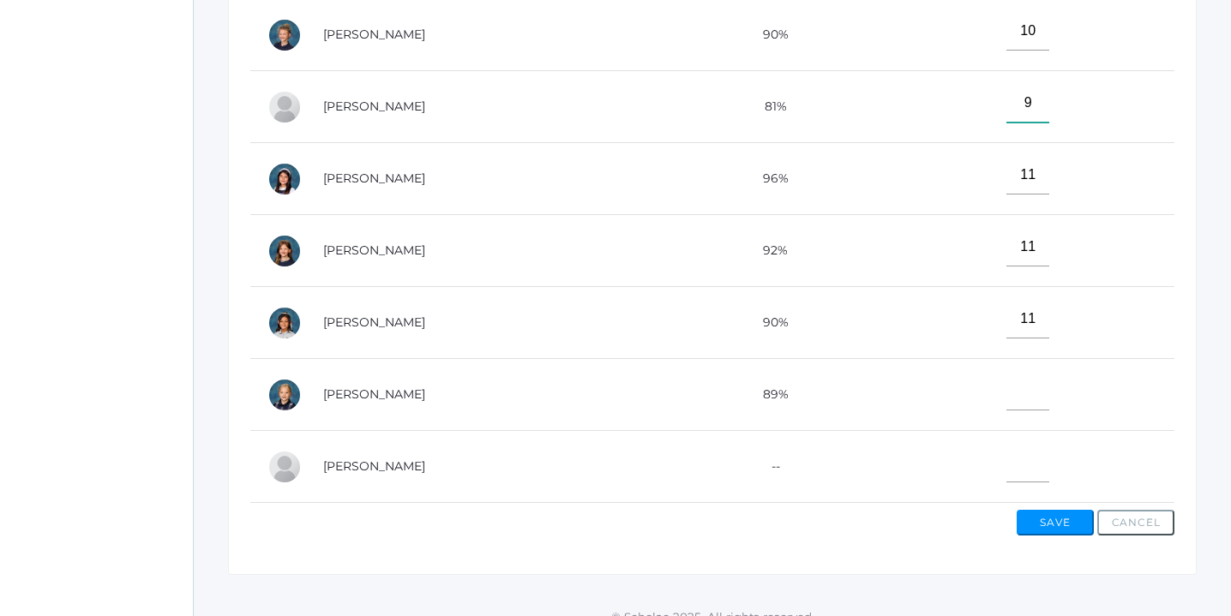
scroll to position [621, 0]
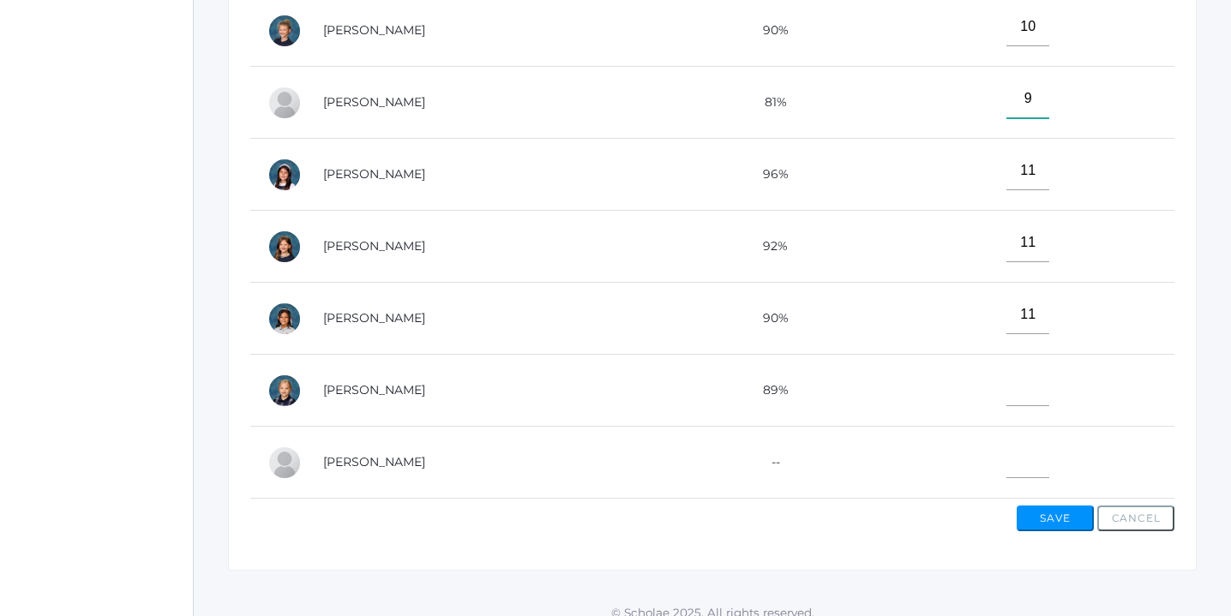
type input"] "9"
click at [1006, 372] on input"] "text" at bounding box center [1027, 387] width 43 height 39
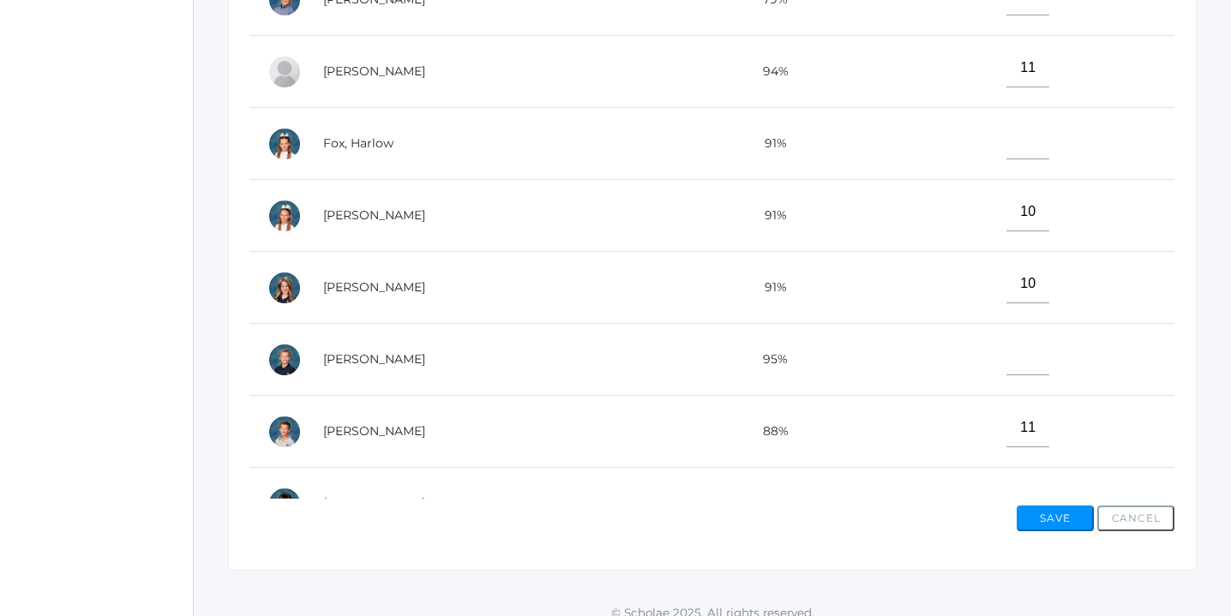
scroll to position [71, 0]
type input"] "11"
click at [1006, 359] on input"] "text" at bounding box center [1027, 357] width 43 height 39
type input"] "11"
click at [1006, 139] on input"] "text" at bounding box center [1027, 141] width 43 height 39
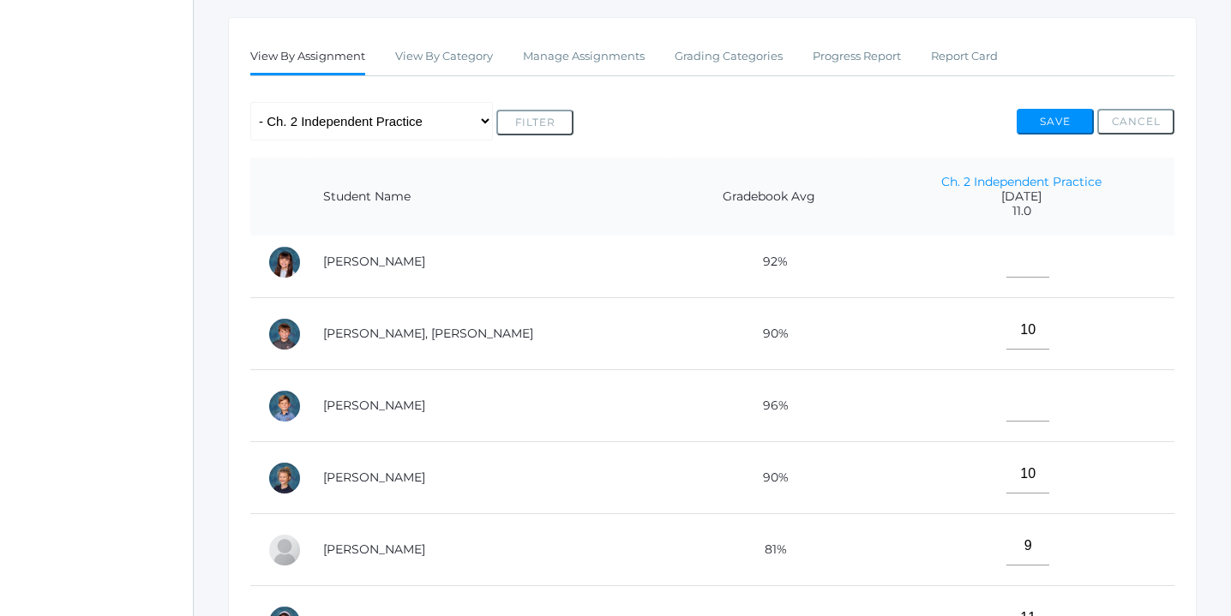
scroll to position [665, 0]
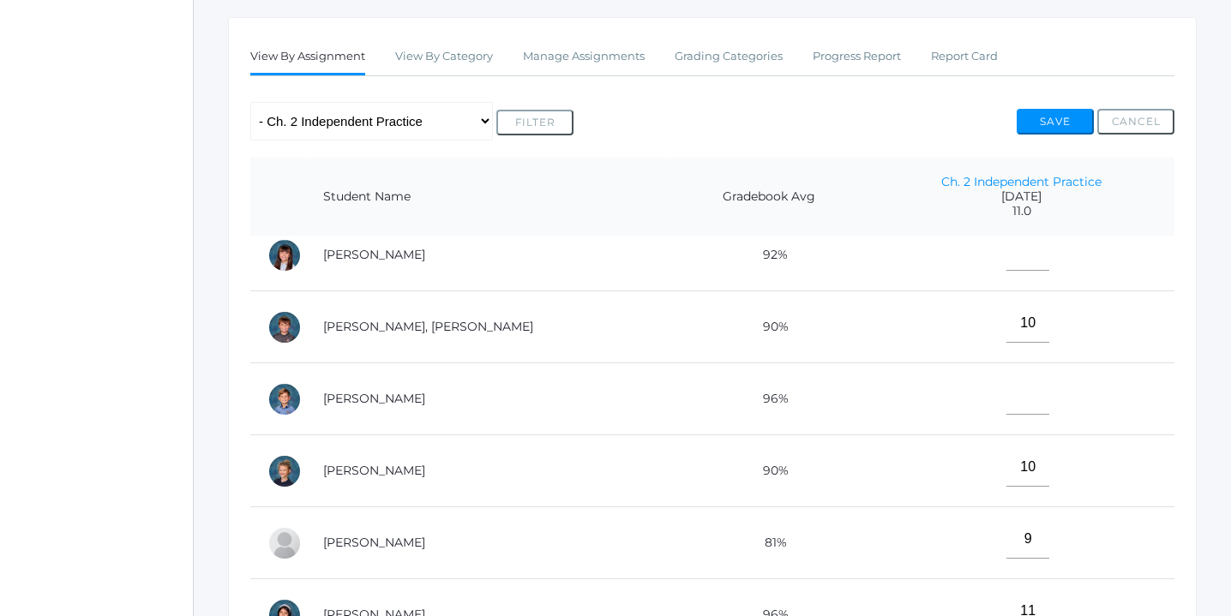
type input"] "11"
click at [1006, 399] on input"] "text" at bounding box center [1027, 395] width 43 height 39
type input"] "11"
click at [1051, 122] on button "Save" at bounding box center [1055, 122] width 77 height 26
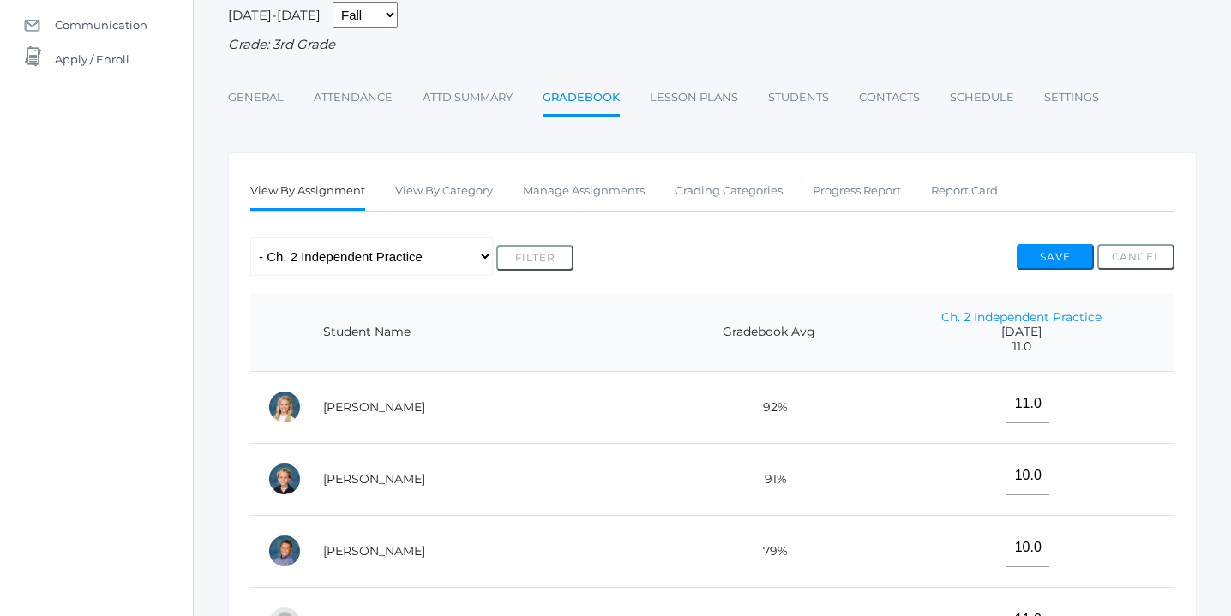
scroll to position [141, 0]
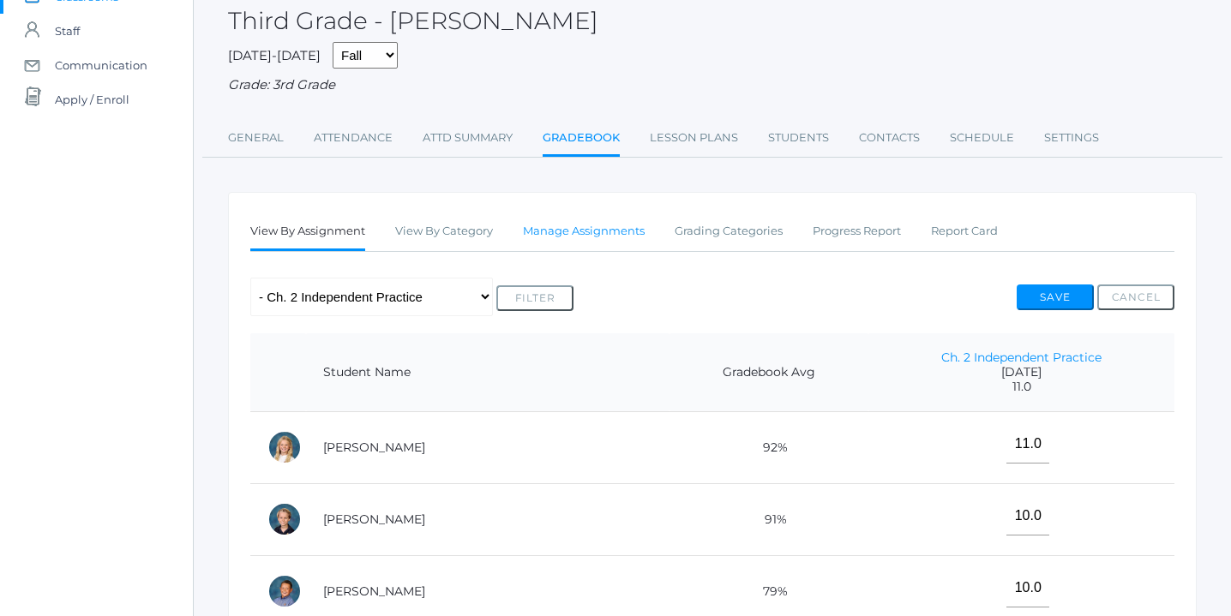
click at [612, 231] on link "Manage Assignments" at bounding box center [584, 231] width 122 height 34
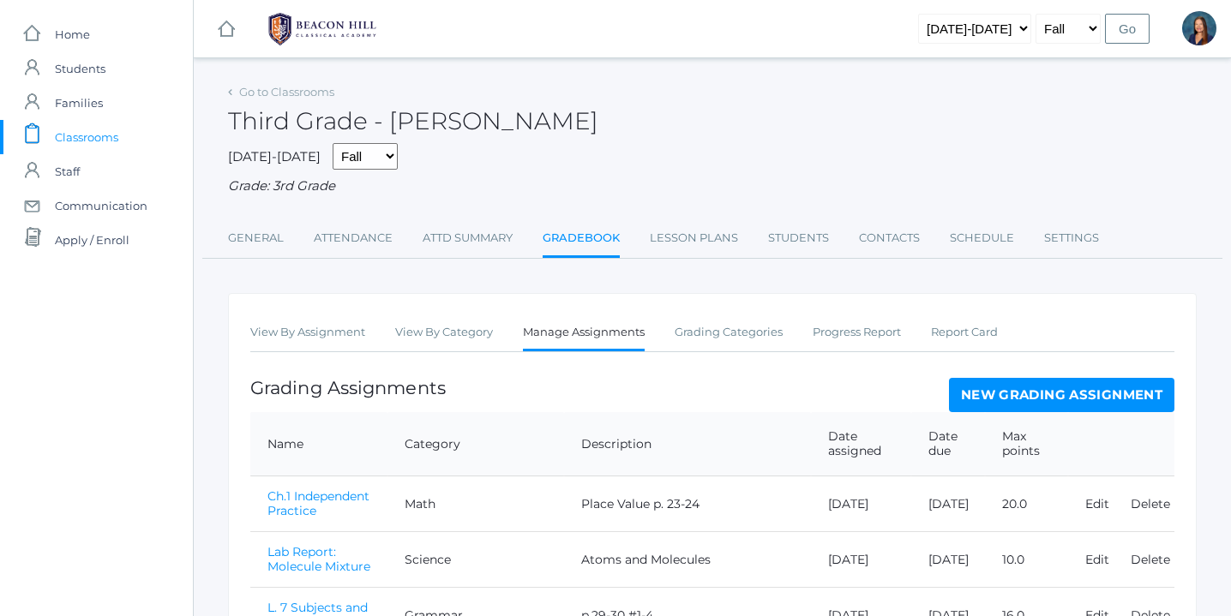
click at [609, 330] on link "Manage Assignments" at bounding box center [584, 333] width 122 height 37
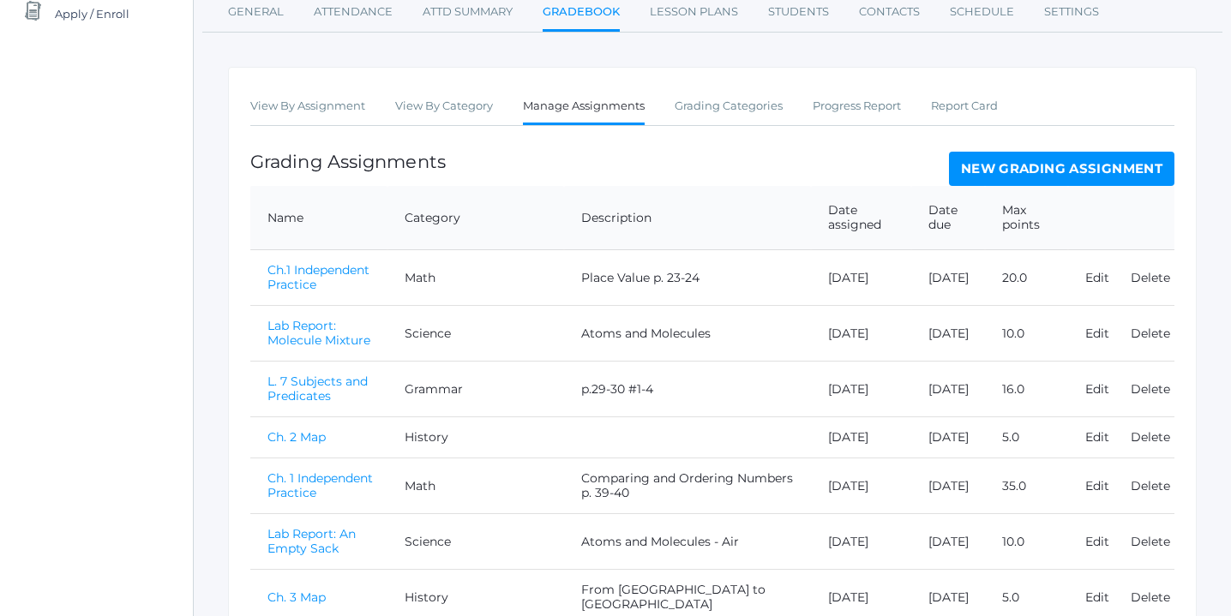
scroll to position [262, 0]
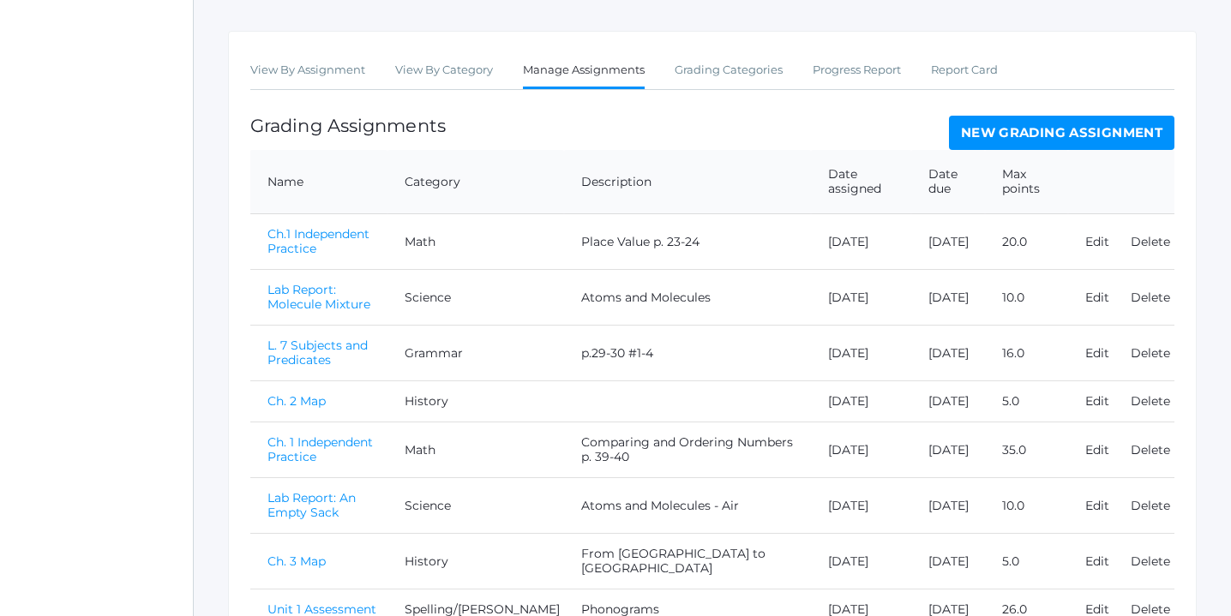
click at [1036, 134] on link "New Grading Assignment" at bounding box center [1061, 133] width 225 height 34
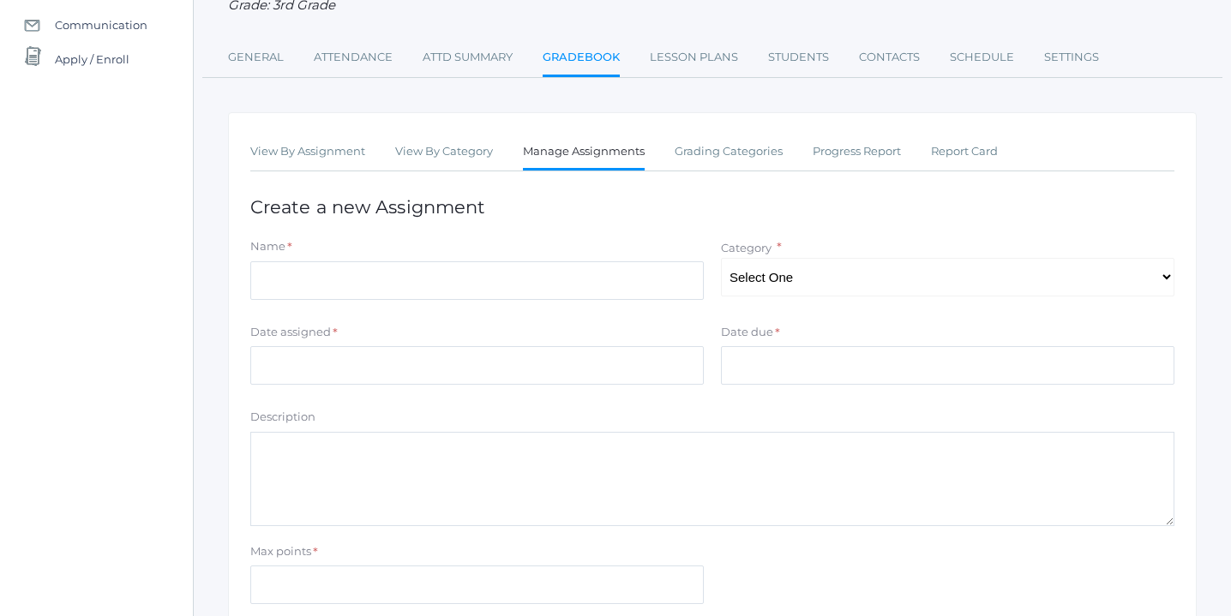
scroll to position [189, 0]
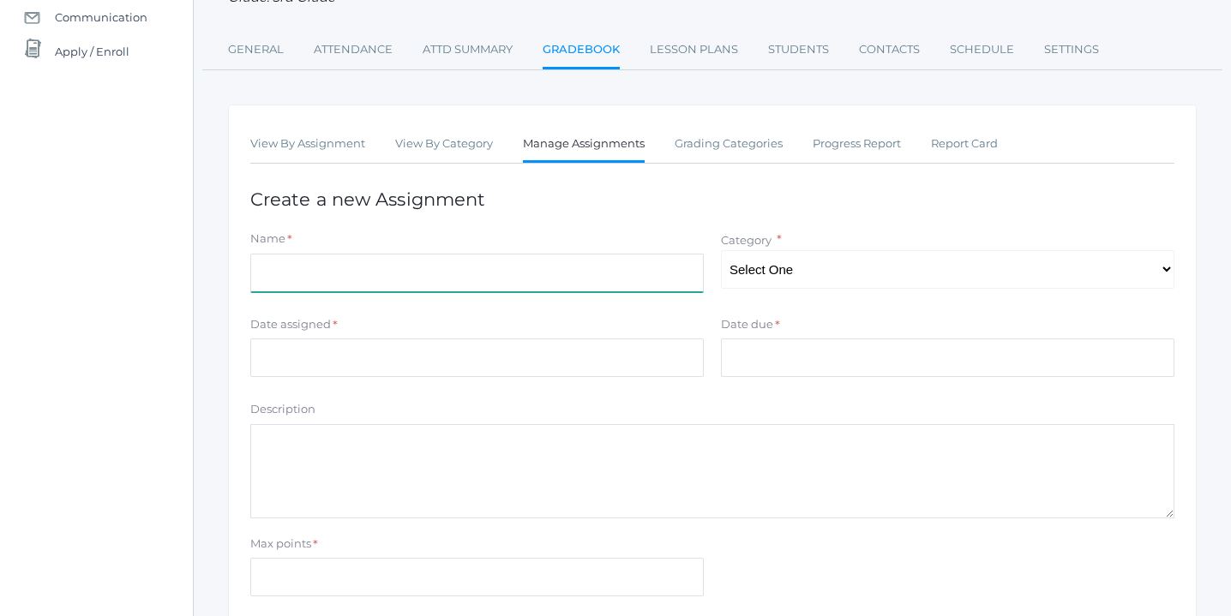
click at [349, 285] on input "Name" at bounding box center [476, 273] width 453 height 39
type input "Unit 2 Assessment"
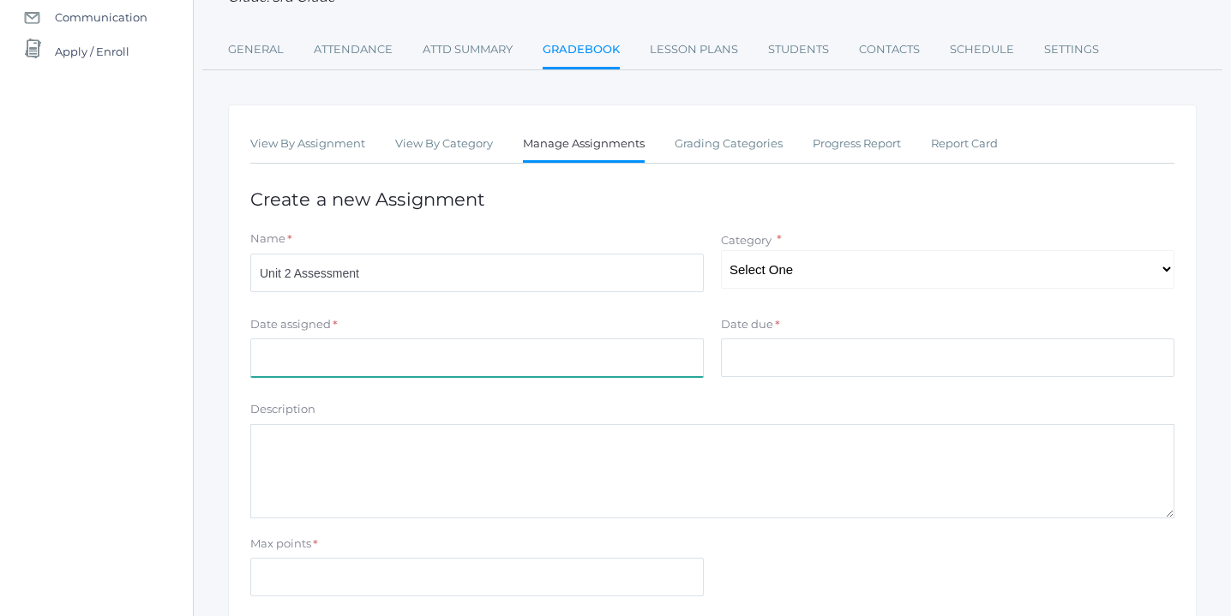
click at [403, 358] on input "Date assigned" at bounding box center [476, 358] width 453 height 39
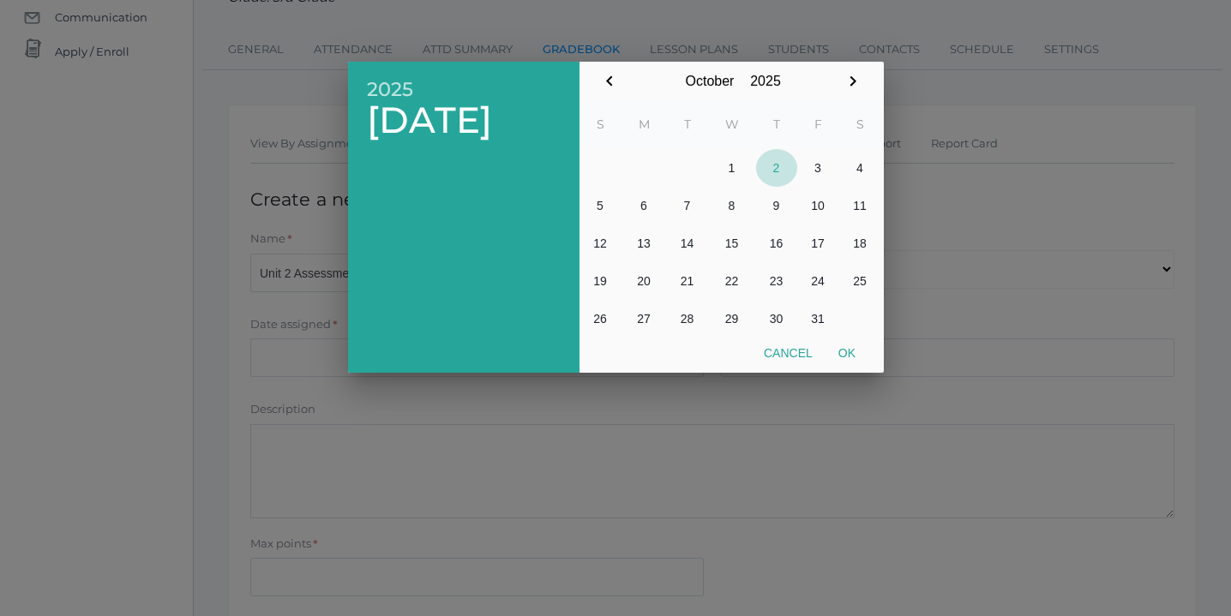
click at [777, 171] on button "2" at bounding box center [776, 168] width 41 height 38
click at [847, 357] on button "Ok" at bounding box center [846, 353] width 43 height 31
type input "[DATE]"
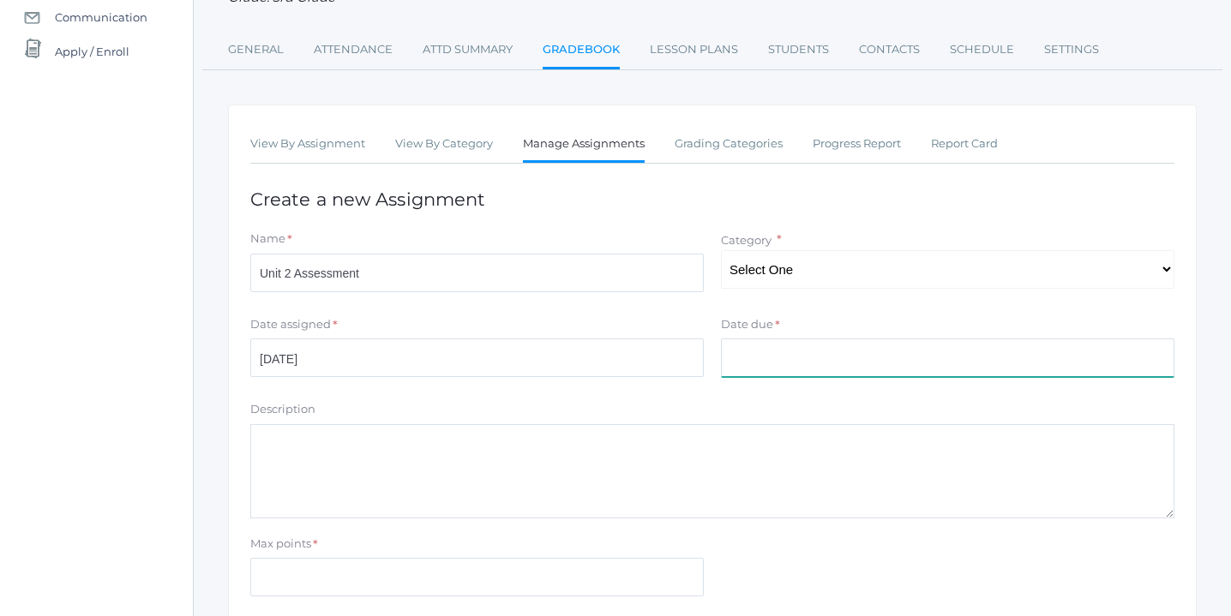
click at [847, 357] on input "Date due" at bounding box center [947, 358] width 453 height 39
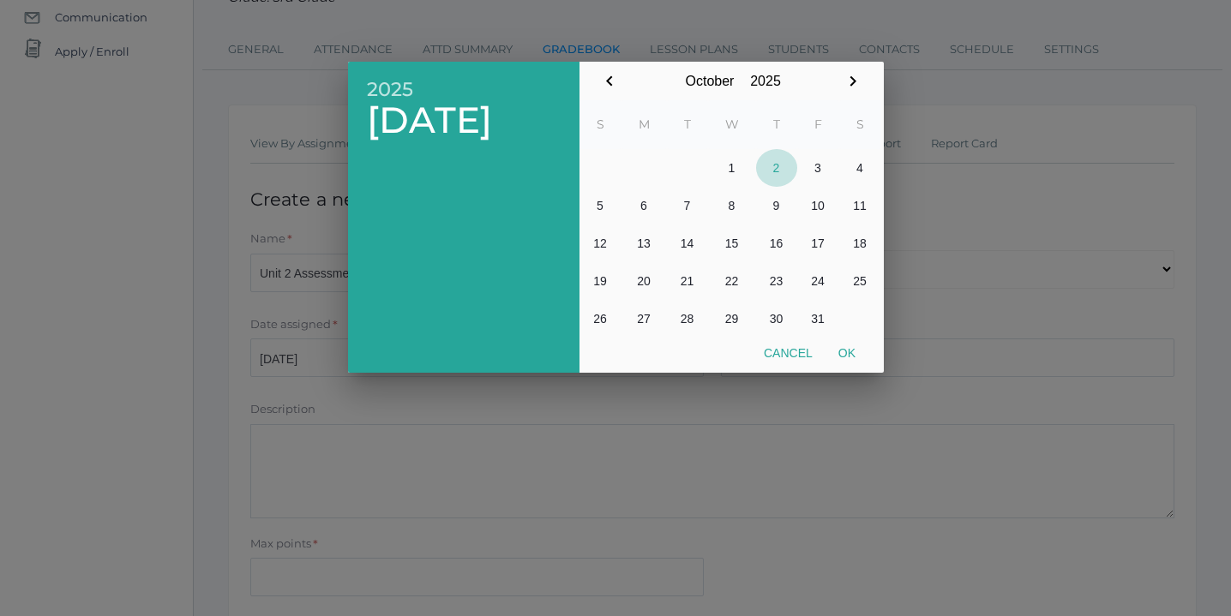
click at [777, 165] on button "2" at bounding box center [776, 168] width 41 height 38
click at [850, 348] on button "Ok" at bounding box center [846, 353] width 43 height 31
type input "[DATE]"
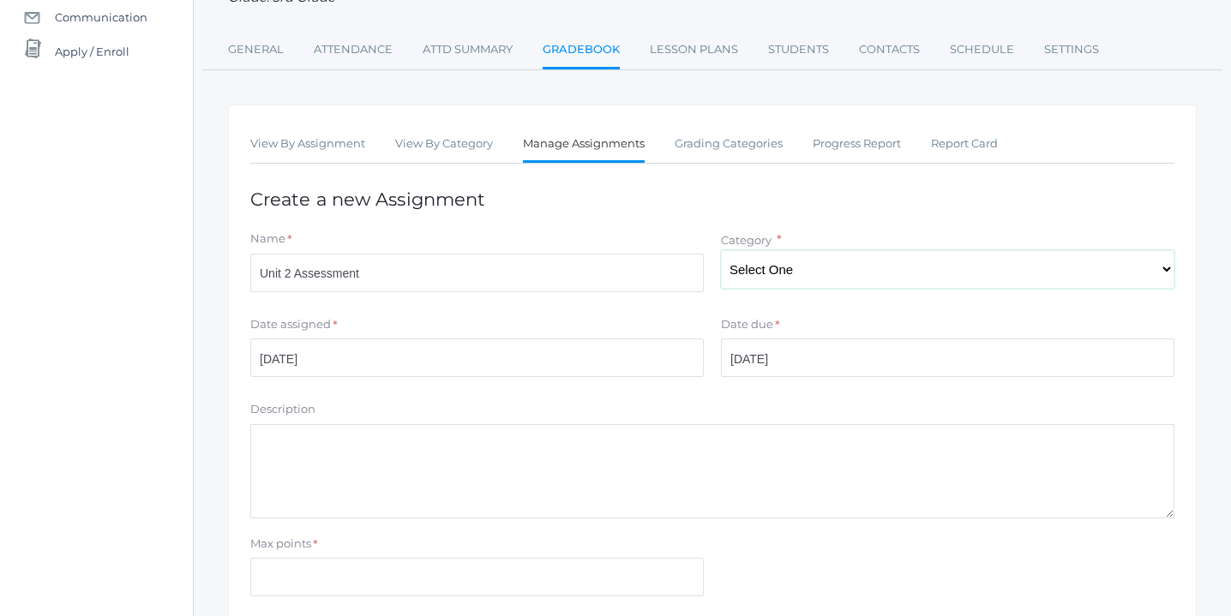
click at [843, 266] on select "Select One Character/Citizenship Math Grammar Literature Latin History Science …" at bounding box center [947, 269] width 453 height 39
select select "1123"
click at [721, 250] on select "Select One Character/Citizenship Math Grammar Literature Latin History Science …" at bounding box center [947, 269] width 453 height 39
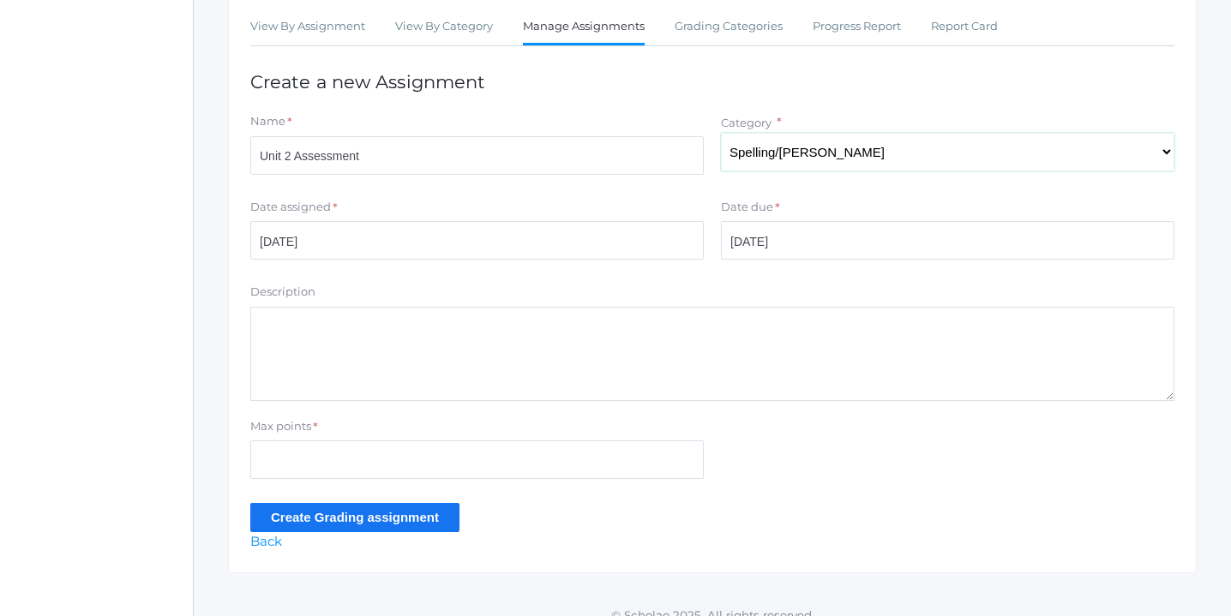
scroll to position [326, 0]
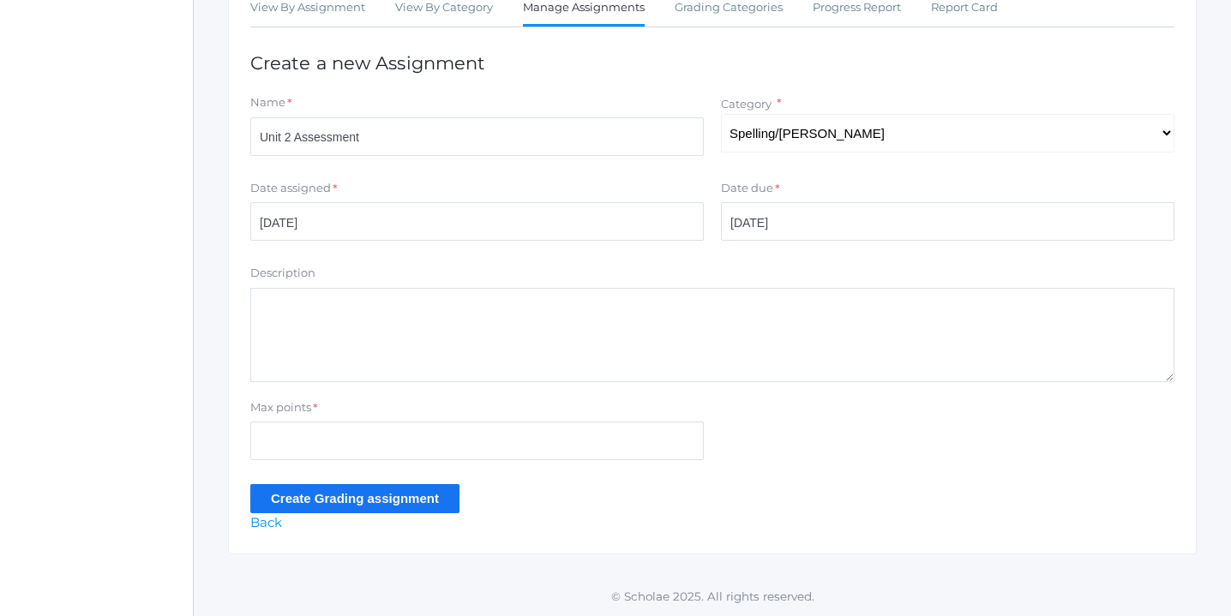
click at [429, 356] on textarea "Description" at bounding box center [712, 335] width 924 height 94
type textarea "Phonograms"
click at [315, 449] on input "Max points" at bounding box center [476, 441] width 453 height 39
type input "30"
click at [324, 495] on input "Create Grading assignment" at bounding box center [354, 498] width 209 height 28
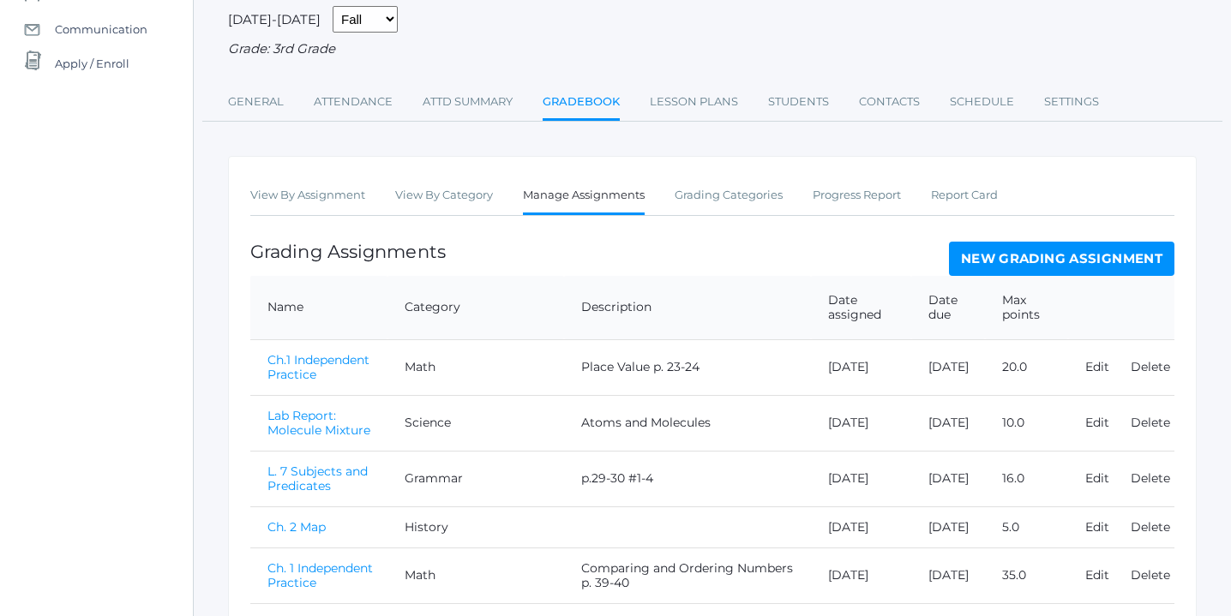
scroll to position [294, 0]
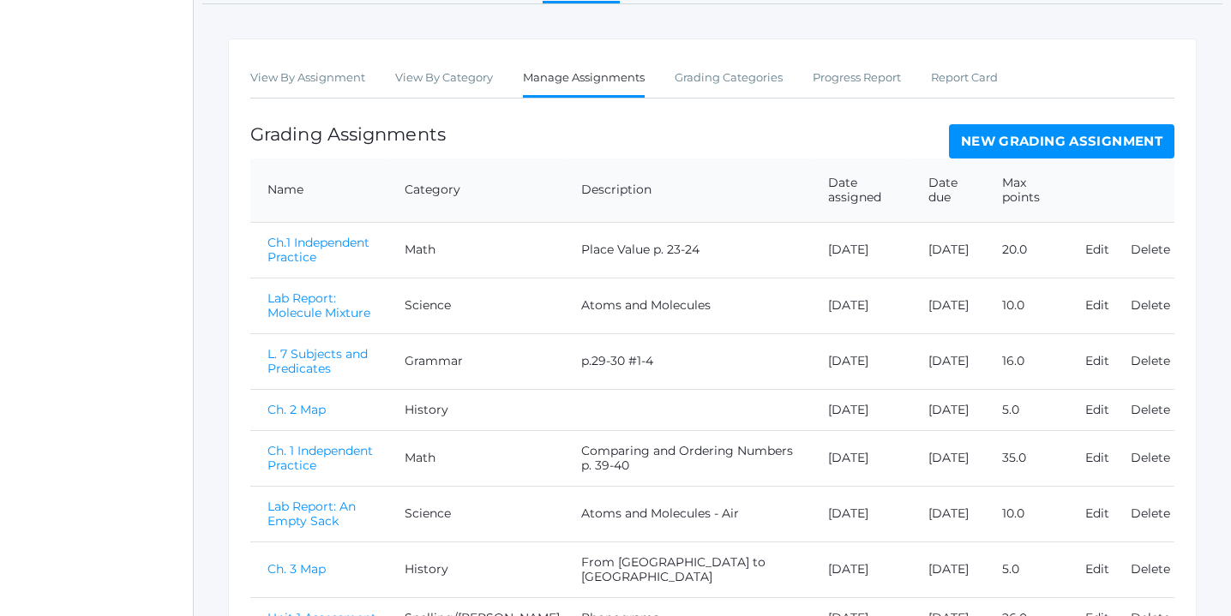
click at [1050, 143] on link "New Grading Assignment" at bounding box center [1061, 141] width 225 height 34
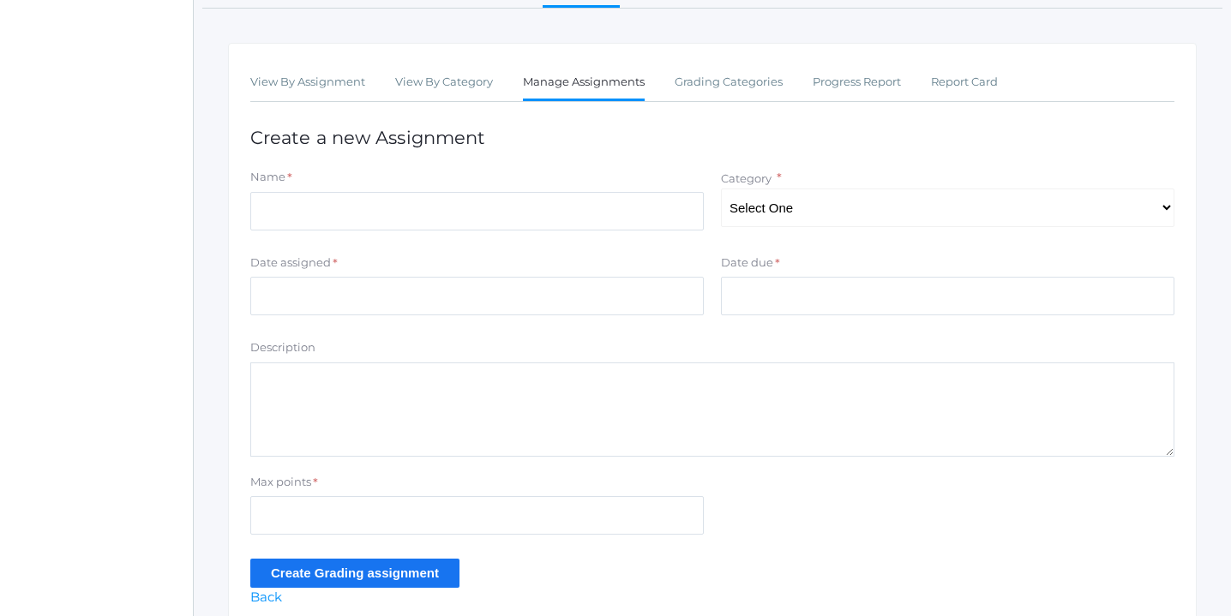
scroll to position [269, 0]
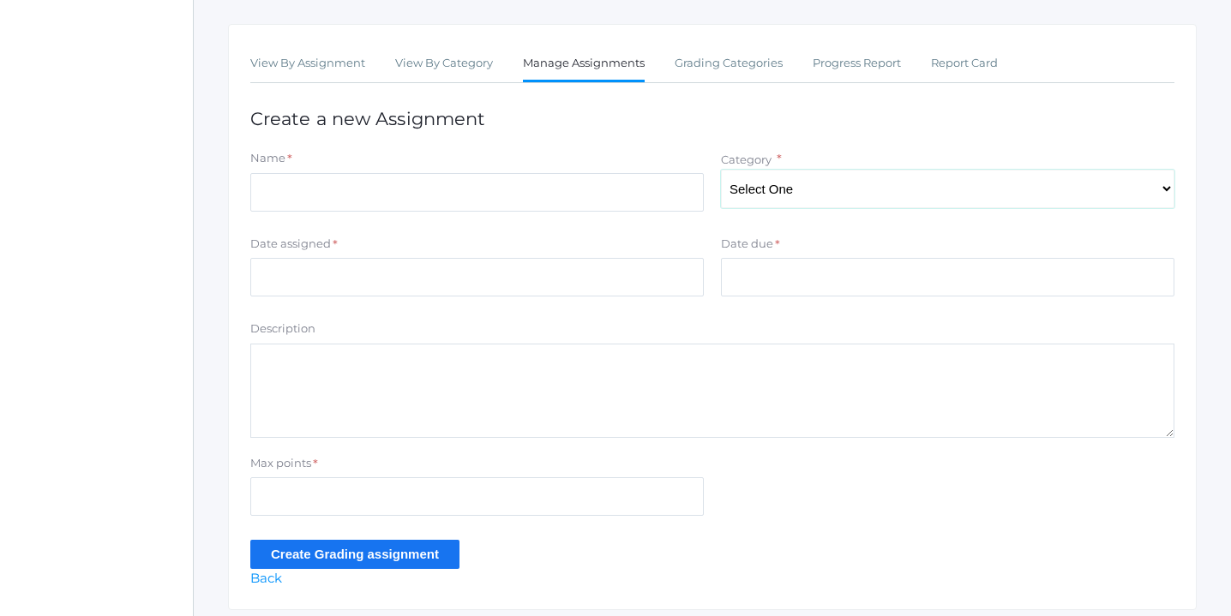
click at [1157, 194] on select "Select One Character/Citizenship Math Grammar Literature Latin History Science …" at bounding box center [947, 189] width 453 height 39
select select "1123"
click at [721, 170] on select "Select One Character/Citizenship Math Grammar Literature Latin History Science …" at bounding box center [947, 189] width 453 height 39
click at [494, 184] on input "Name" at bounding box center [476, 192] width 453 height 39
type input "Unit 2 Assessment"
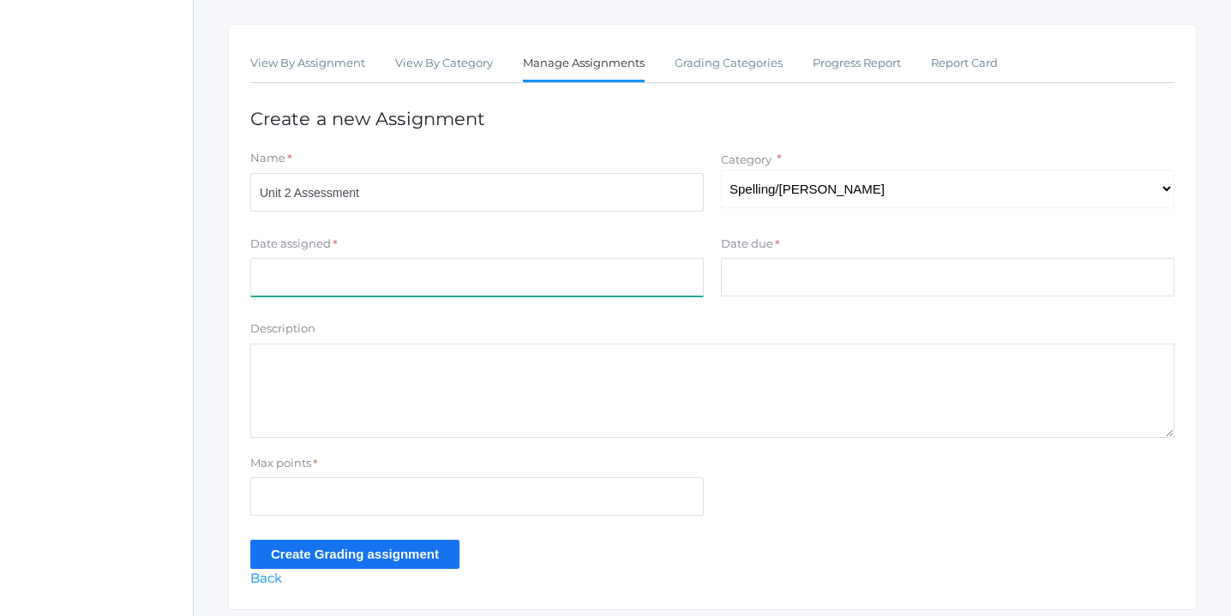
click at [388, 276] on input "Date assigned" at bounding box center [476, 277] width 453 height 39
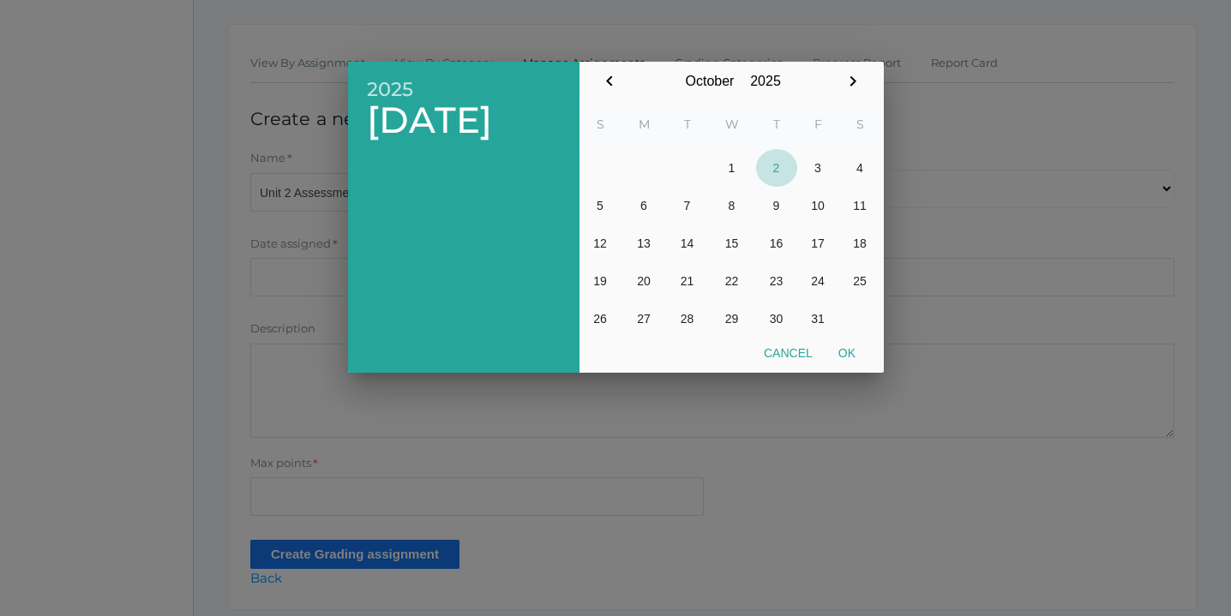
click at [774, 163] on button "2" at bounding box center [776, 168] width 41 height 38
click at [851, 351] on button "Ok" at bounding box center [846, 353] width 43 height 31
type input "[DATE]"
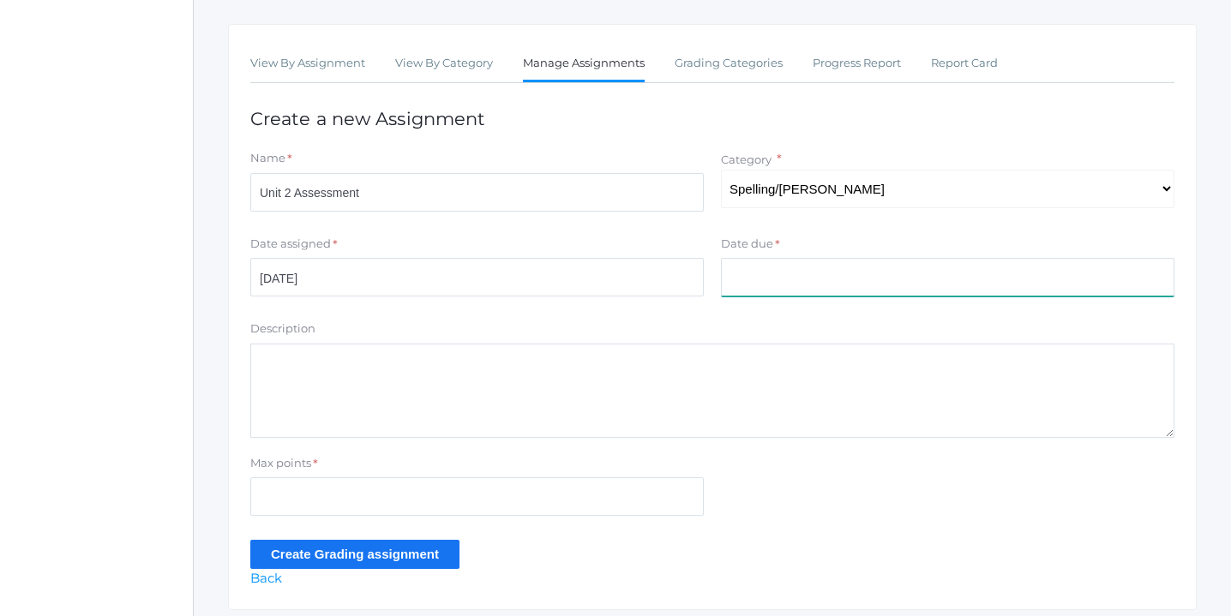
click at [849, 279] on input "Date due" at bounding box center [947, 277] width 453 height 39
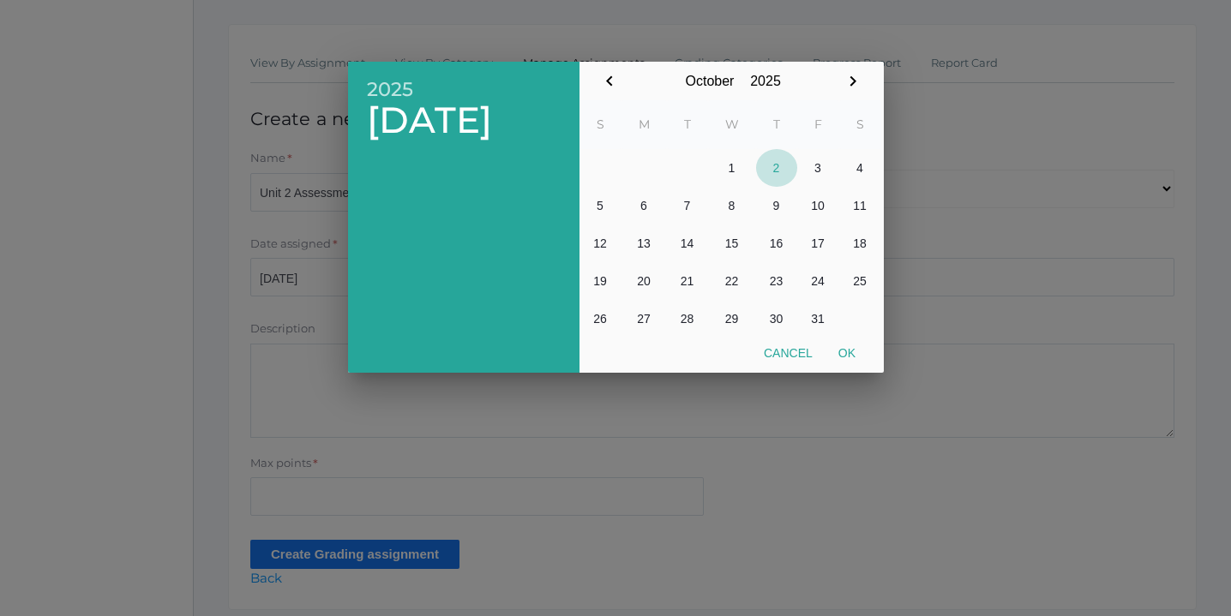
click at [779, 166] on button "2" at bounding box center [776, 168] width 41 height 38
click at [852, 352] on button "Ok" at bounding box center [846, 353] width 43 height 31
type input "[DATE]"
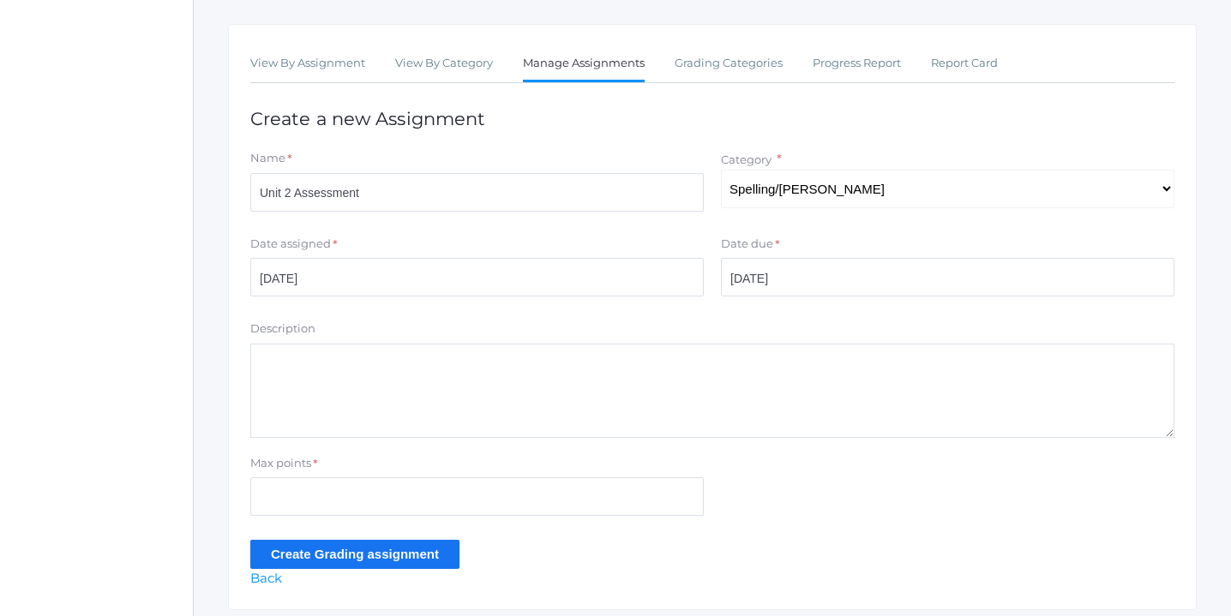
click at [446, 378] on textarea "Description" at bounding box center [712, 391] width 924 height 94
click at [260, 363] on textarea "Dictation" at bounding box center [712, 391] width 924 height 94
type textarea "Spelling Dictation"
click at [313, 500] on input "Max points" at bounding box center [476, 496] width 453 height 39
type input "16"
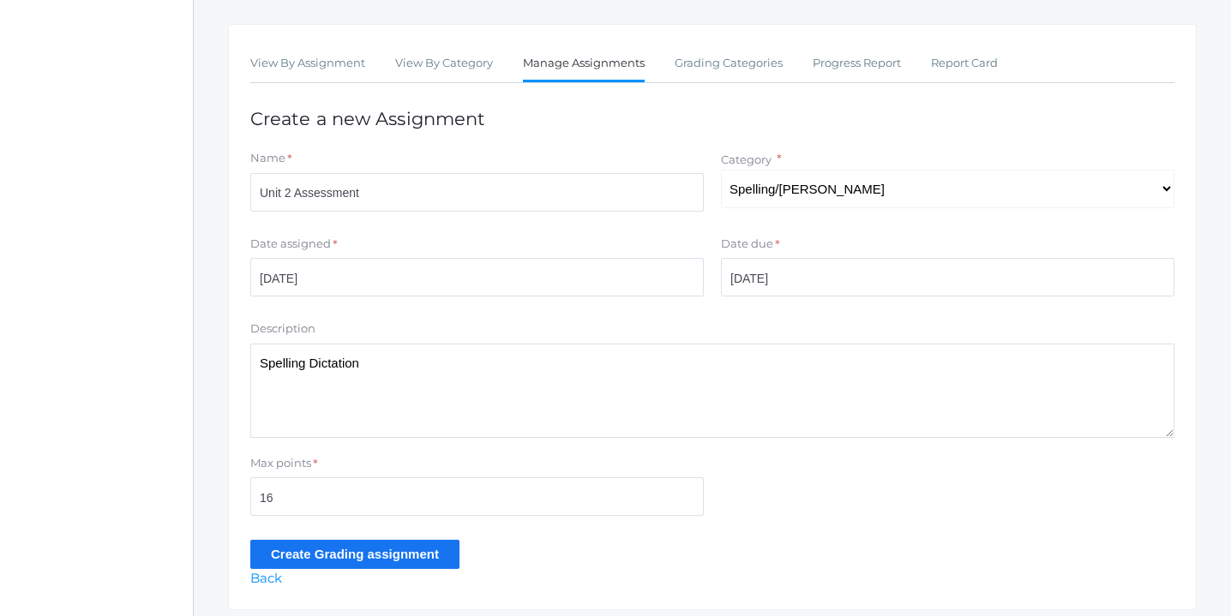
click at [307, 555] on input "Create Grading assignment" at bounding box center [354, 554] width 209 height 28
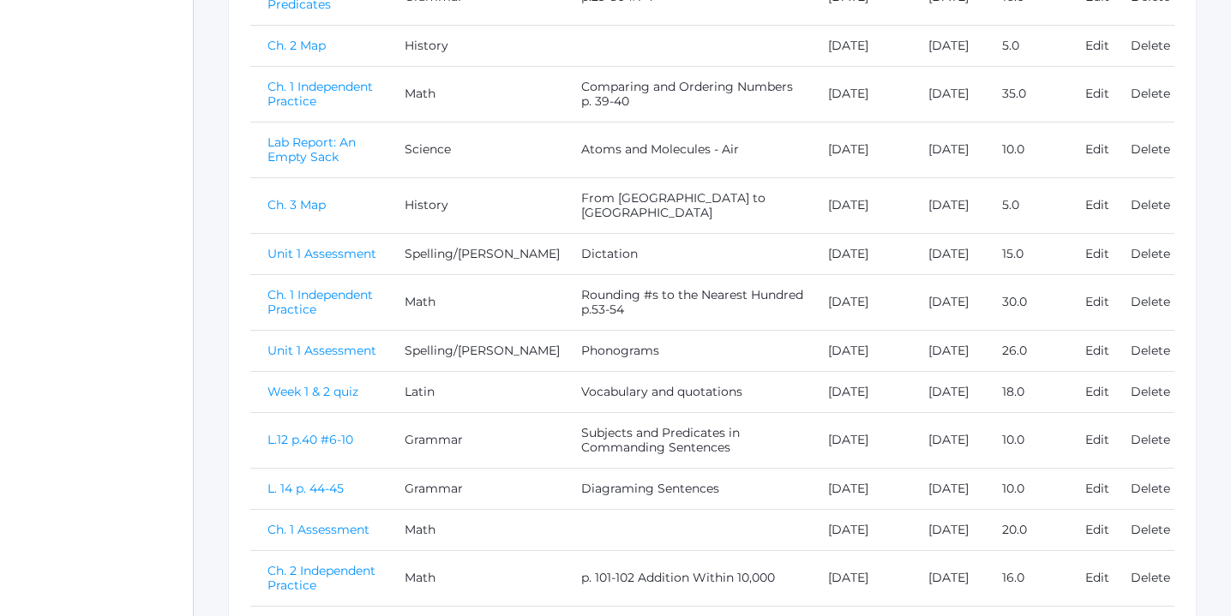
scroll to position [651, 0]
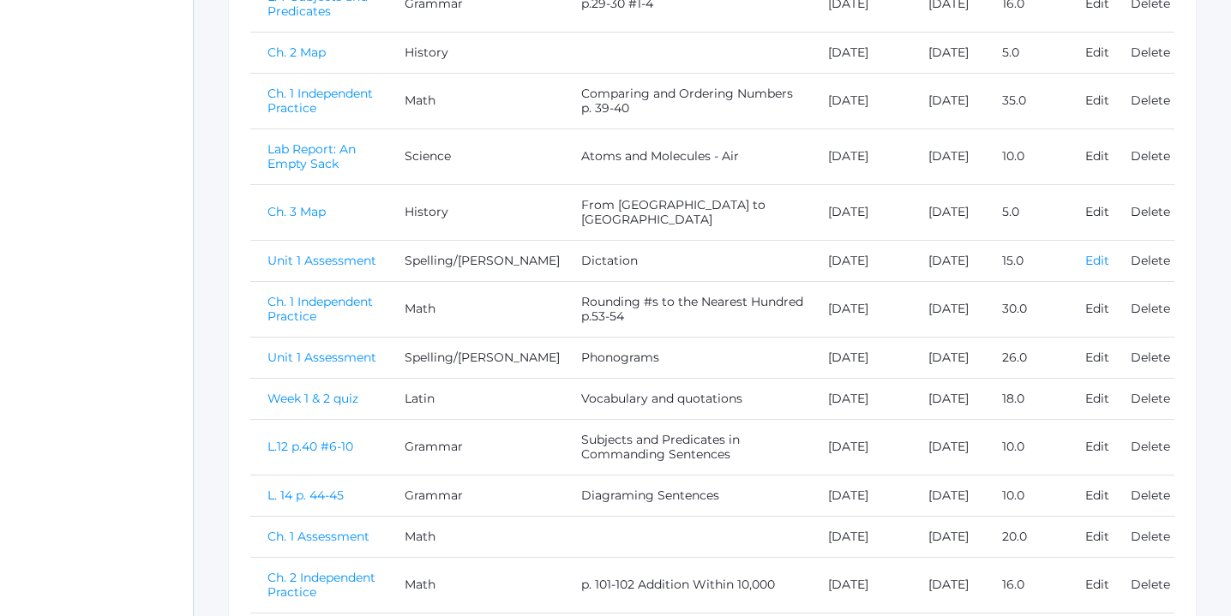
click at [1102, 268] on link "Edit" at bounding box center [1097, 260] width 24 height 15
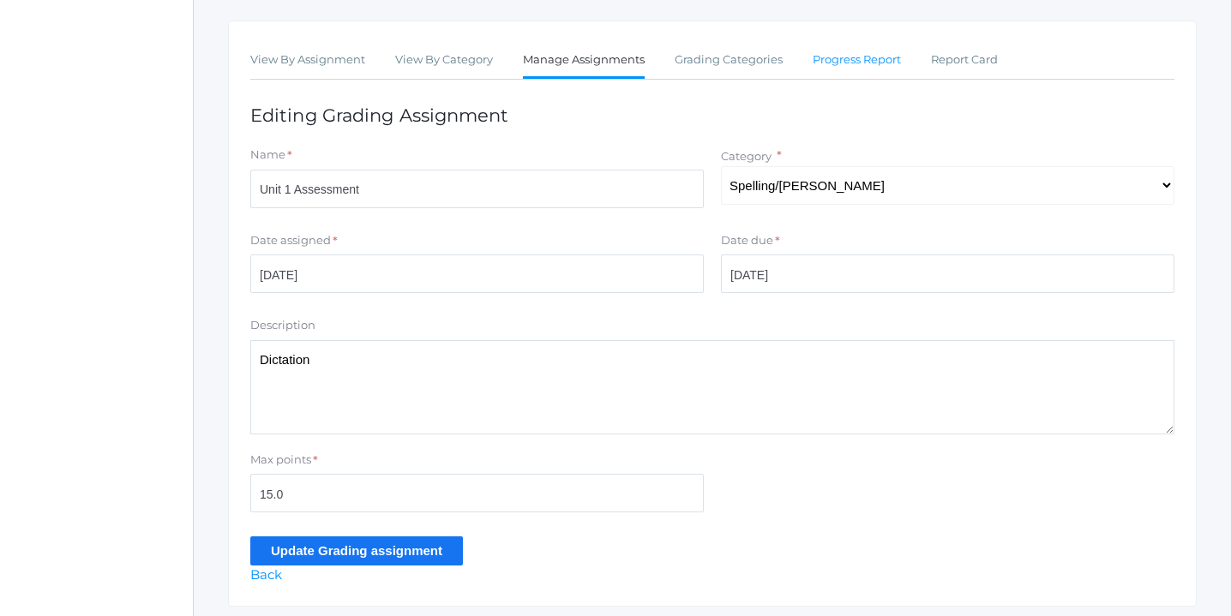
scroll to position [307, 0]
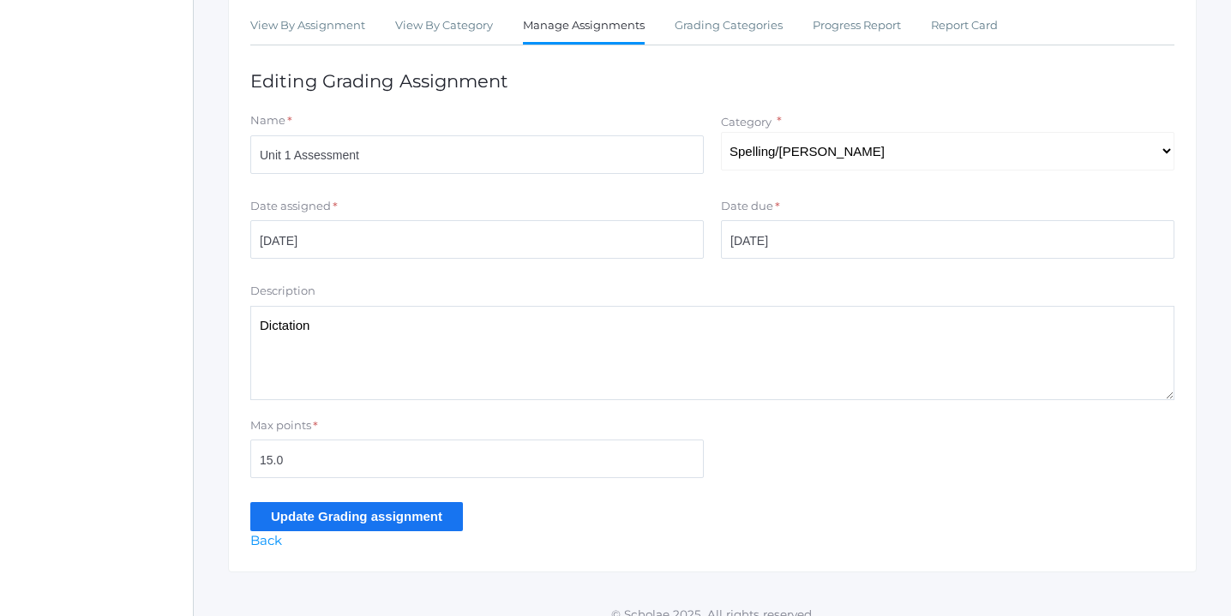
click at [257, 324] on textarea "Dictation" at bounding box center [712, 353] width 924 height 94
type textarea "Spelling Dictation"
click at [323, 514] on input "Update Grading assignment" at bounding box center [356, 516] width 213 height 28
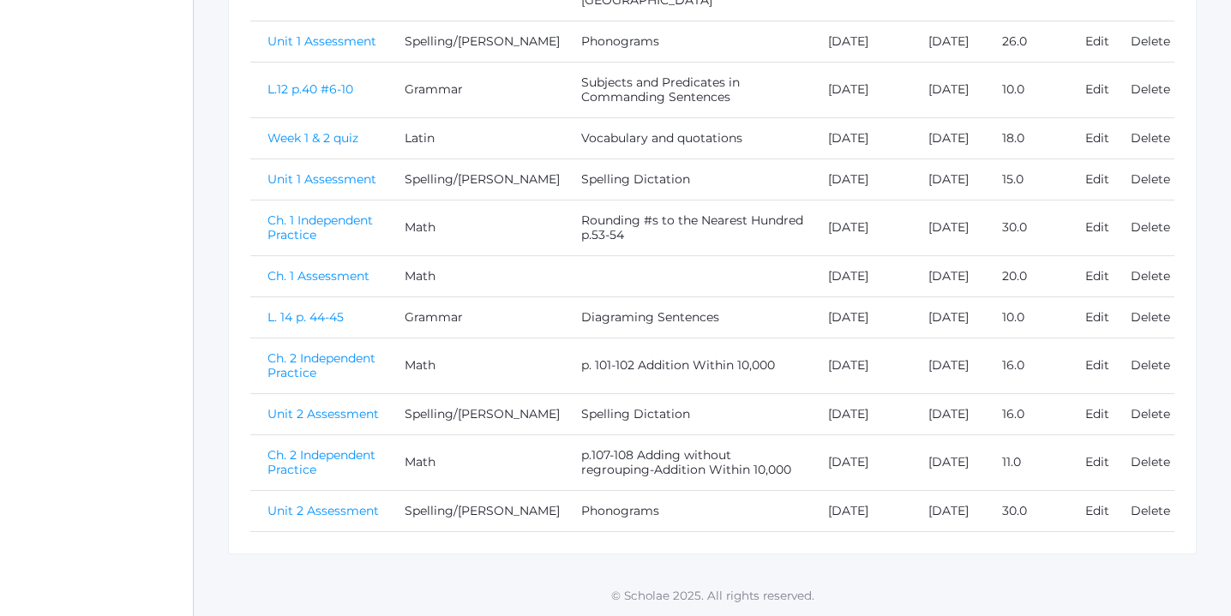
scroll to position [987, 0]
click at [330, 406] on link "Unit 2 Assessment" at bounding box center [322, 413] width 111 height 15
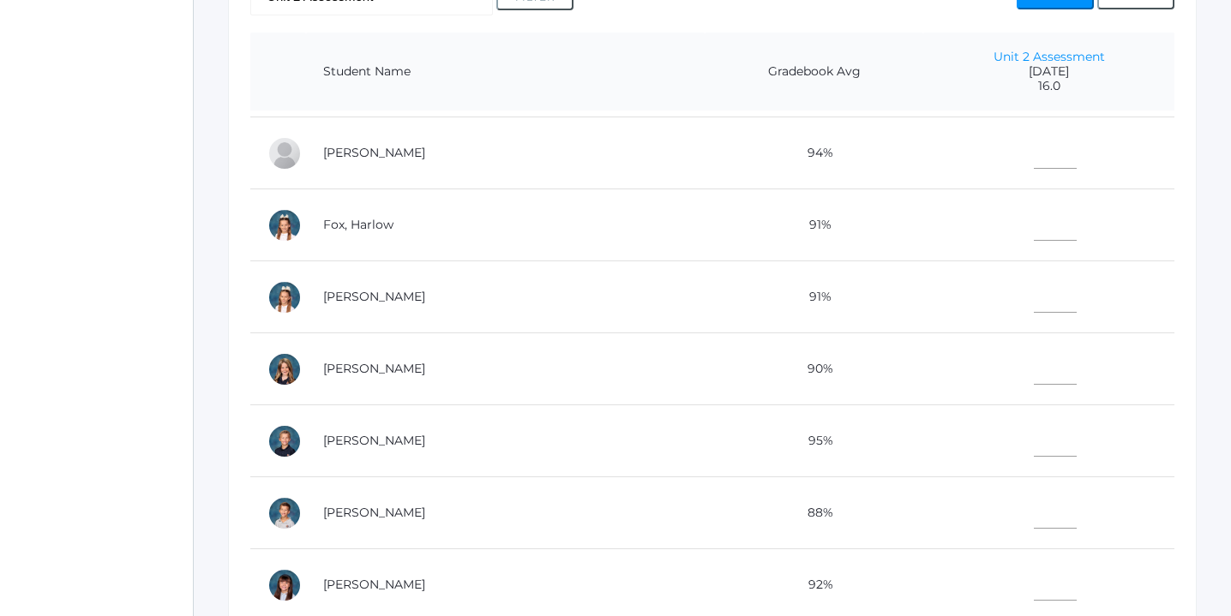
scroll to position [212, 0]
click at [1034, 437] on input"] "text" at bounding box center [1055, 436] width 43 height 39
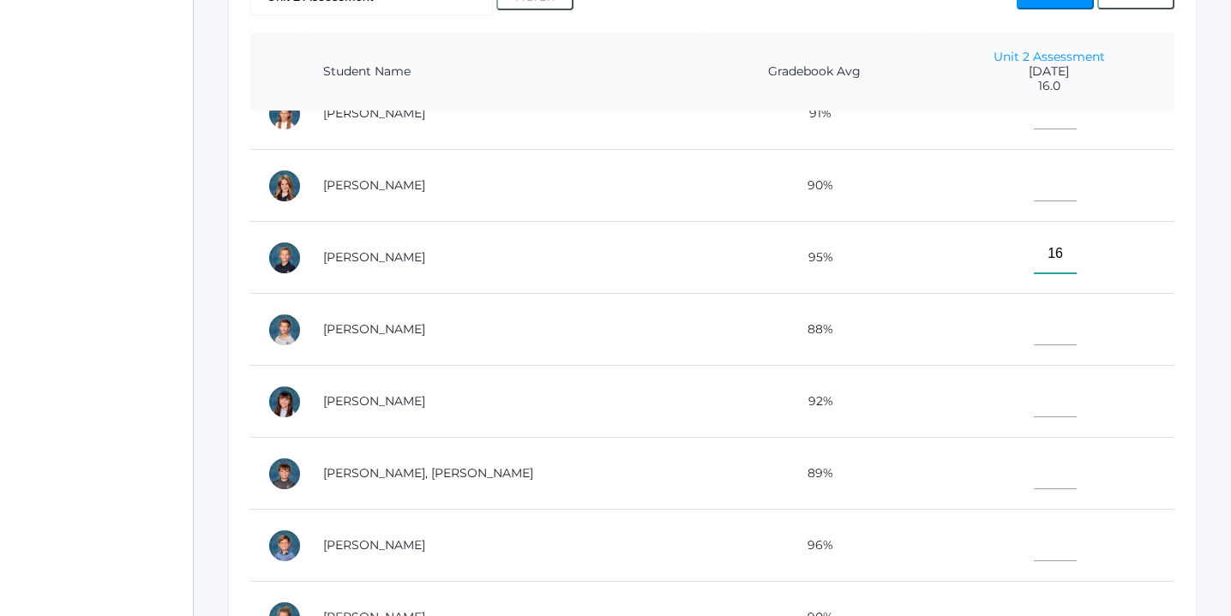
scroll to position [395, 0]
type input"] "16"
click at [1034, 471] on input"] "text" at bounding box center [1055, 468] width 43 height 39
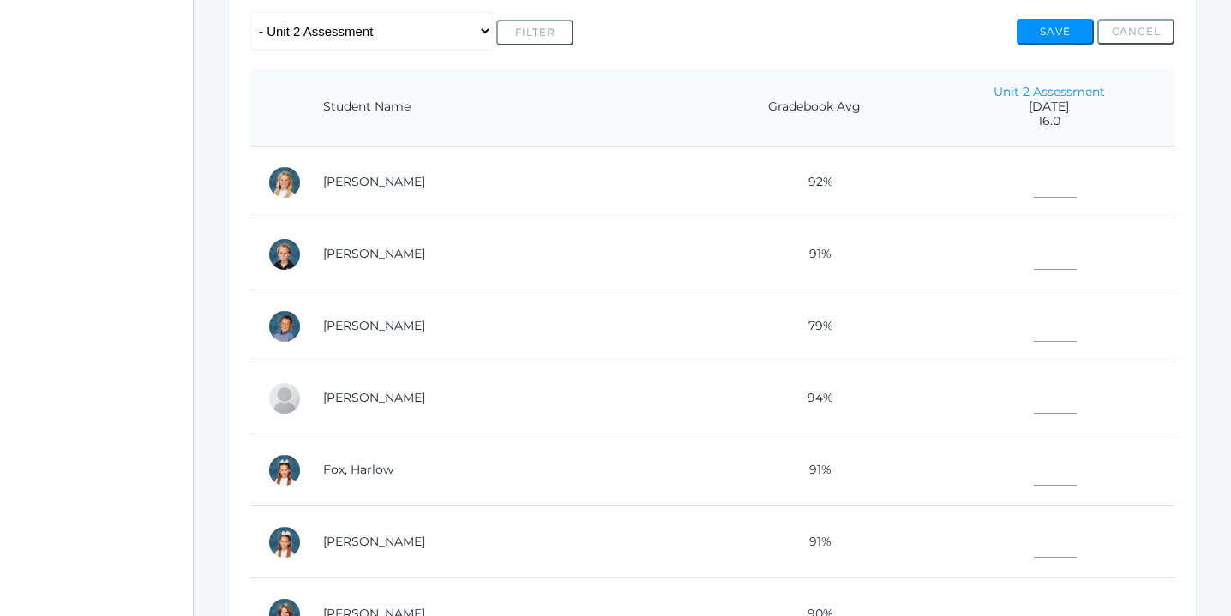
scroll to position [352, 0]
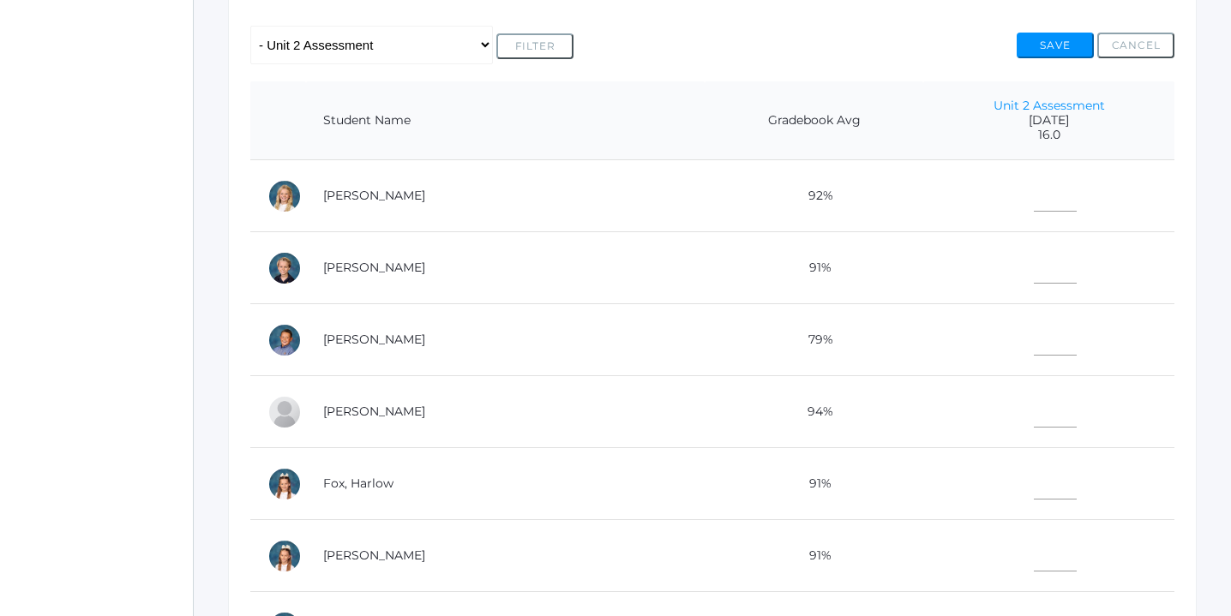
type input"] "15"
click at [1034, 195] on input"] "text" at bounding box center [1055, 192] width 43 height 39
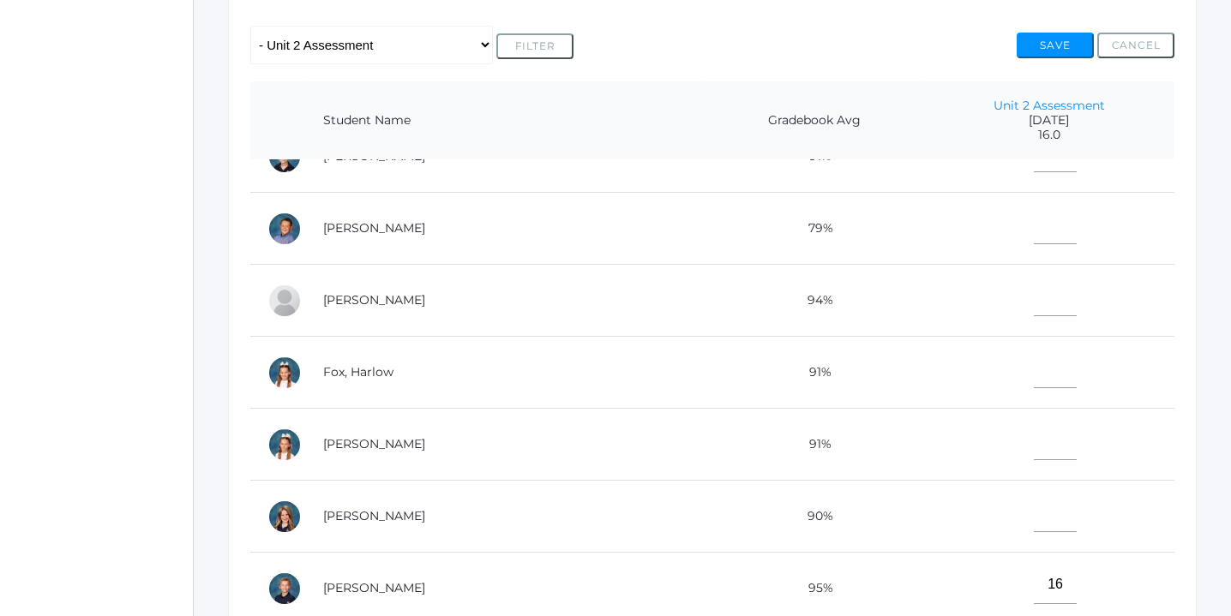
scroll to position [155, 0]
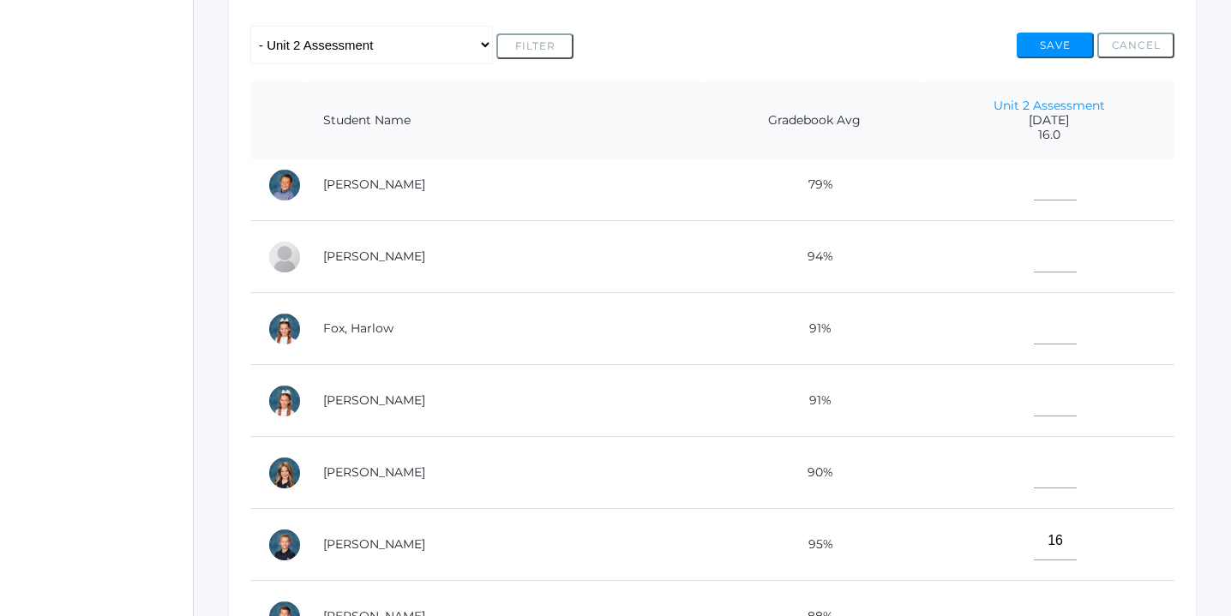
type input"] "15"
click at [1034, 468] on input"] "text" at bounding box center [1055, 469] width 43 height 39
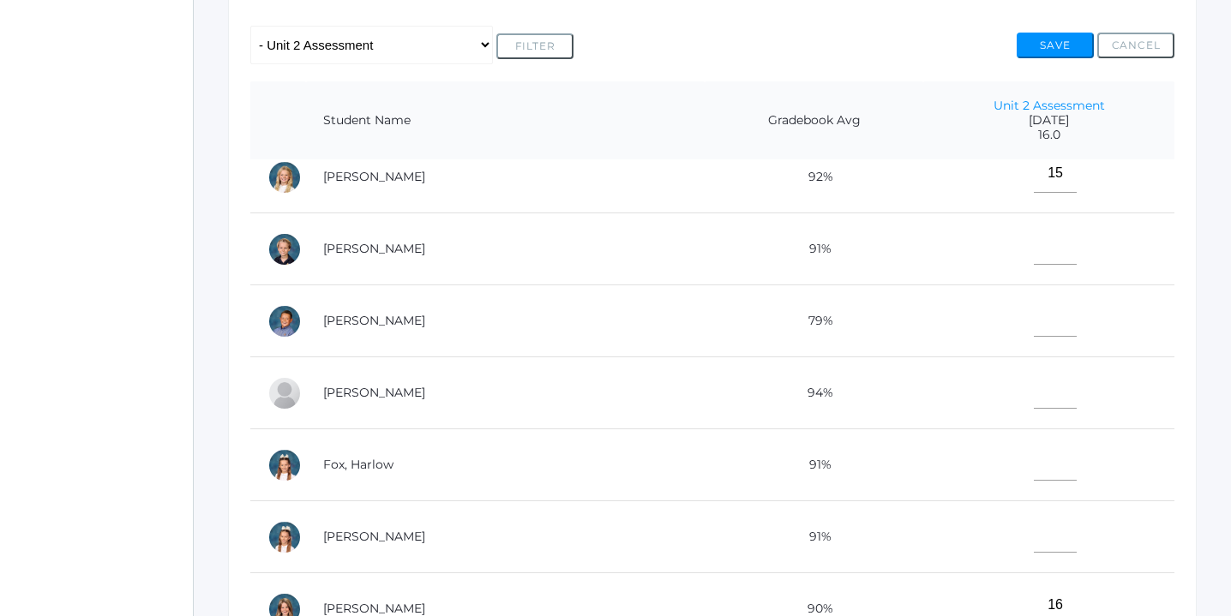
scroll to position [0, 0]
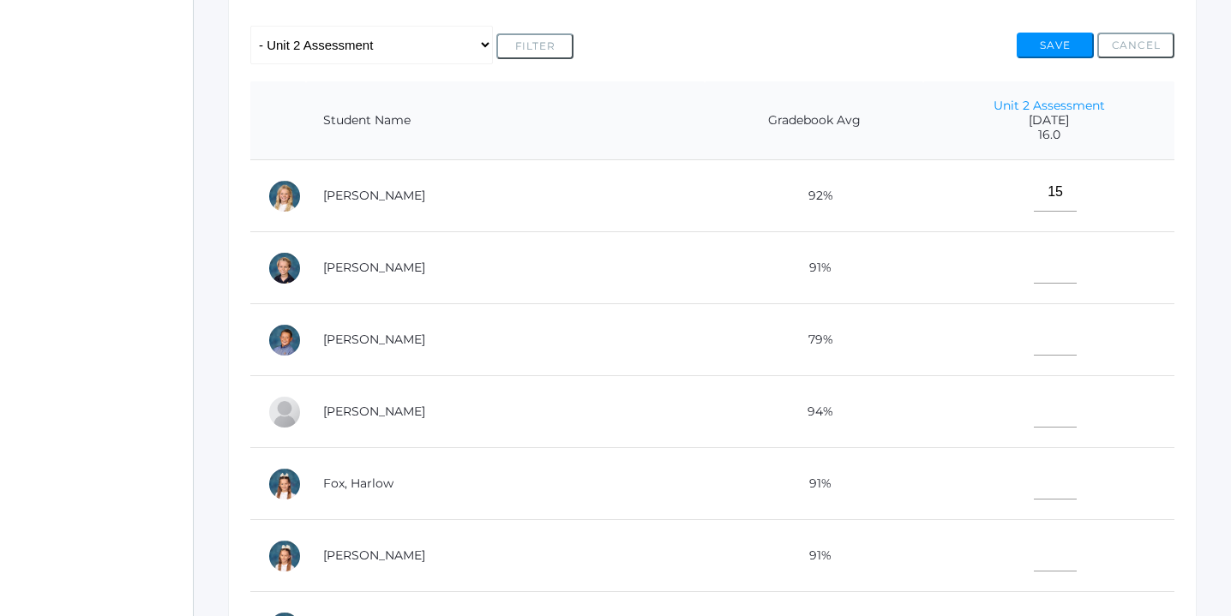
type input"] "16"
click at [1034, 266] on input"] "text" at bounding box center [1055, 264] width 43 height 39
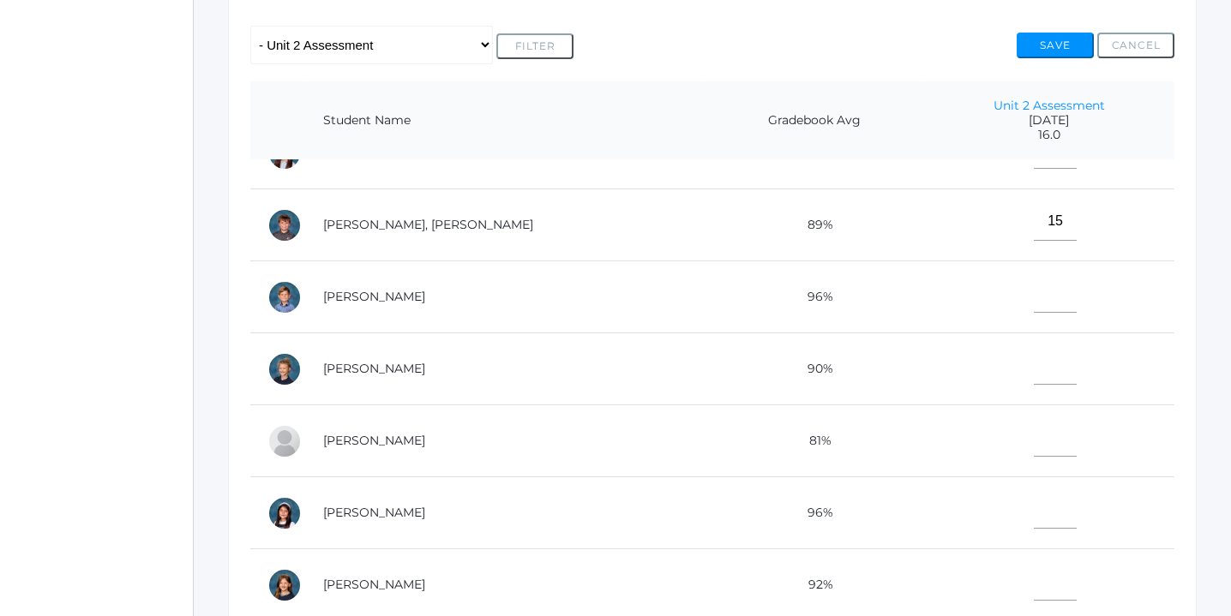
scroll to position [761, 0]
type input"] "16"
click at [1035, 513] on input"] "text" at bounding box center [1055, 511] width 43 height 39
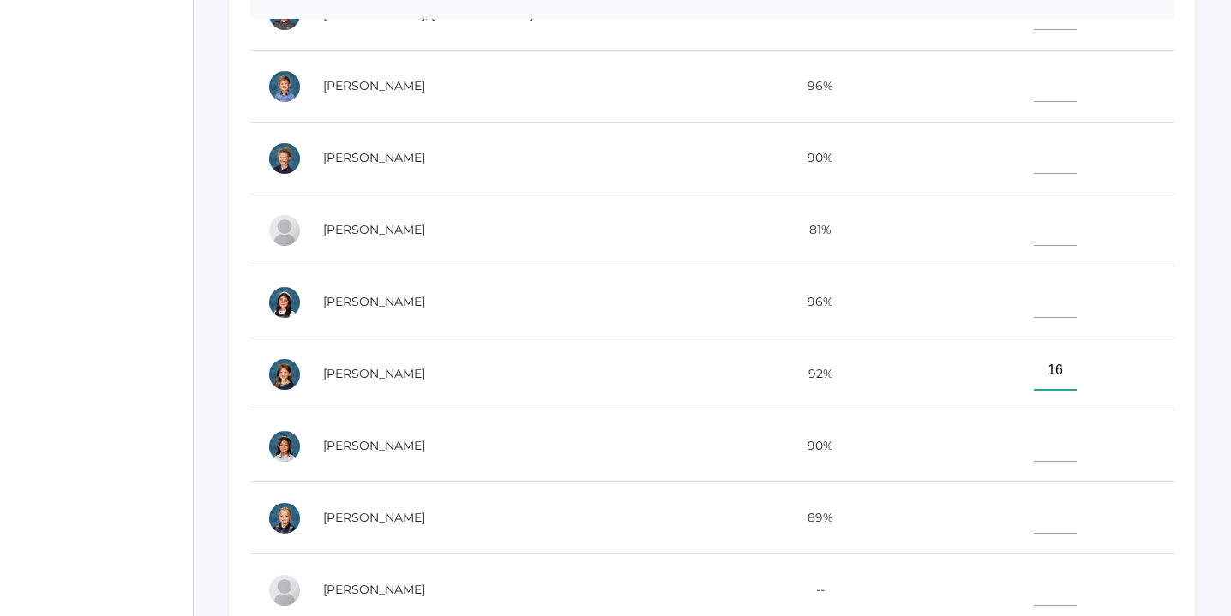
scroll to position [534, 0]
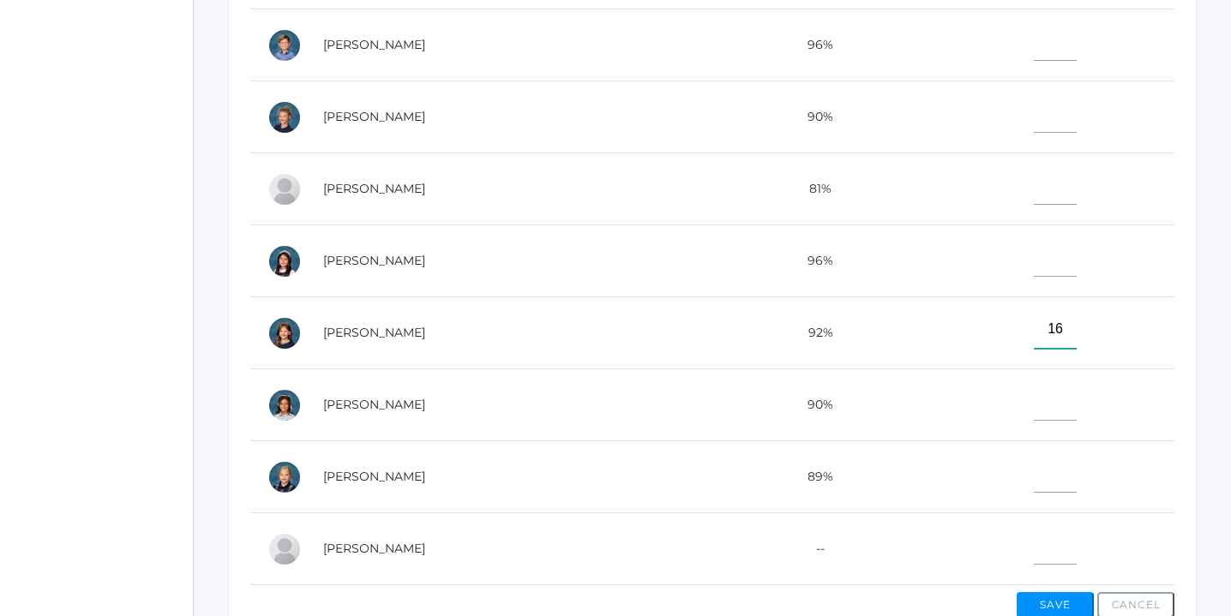
type input"] "16"
click at [1034, 482] on input"] "text" at bounding box center [1055, 473] width 43 height 39
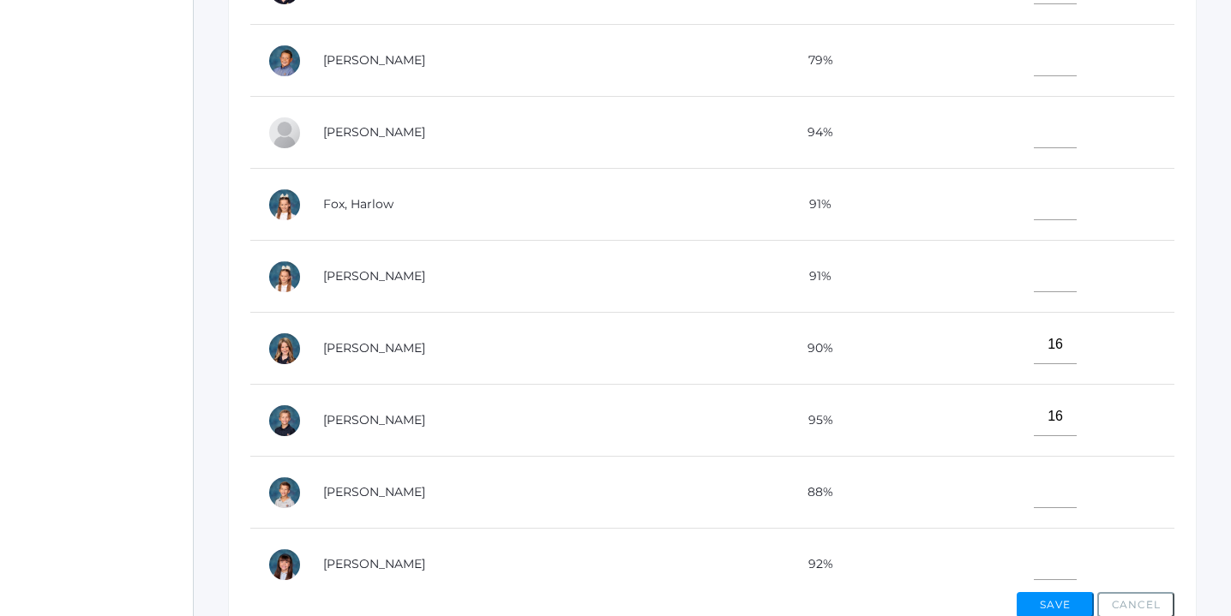
scroll to position [0, 0]
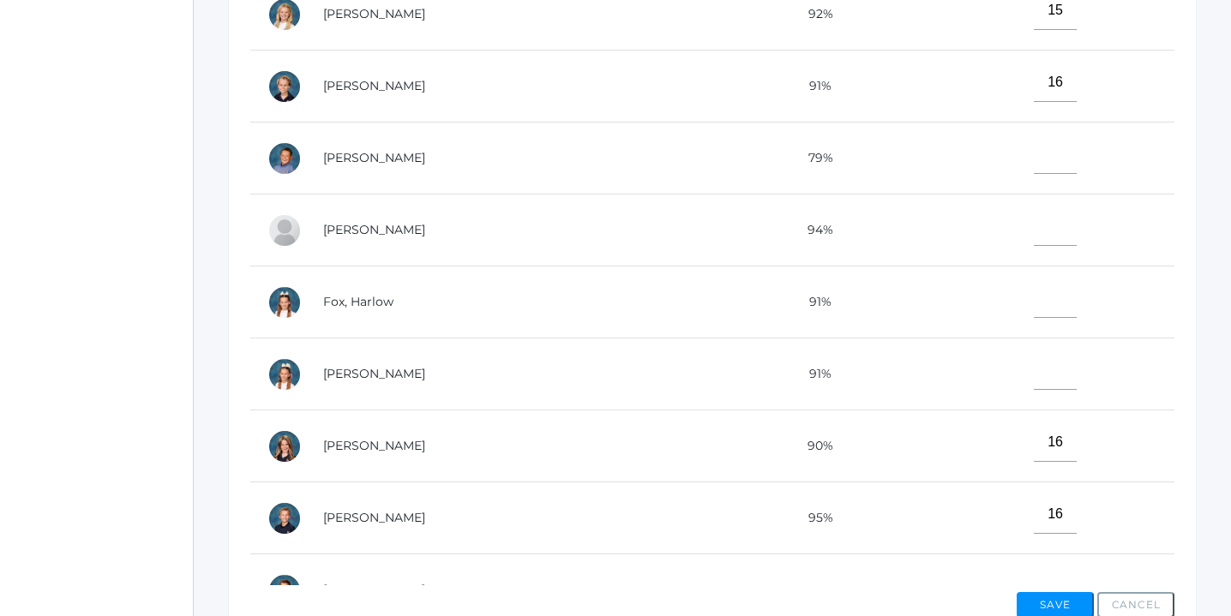
type input"] "16"
click at [1035, 227] on input"] "text" at bounding box center [1055, 226] width 43 height 39
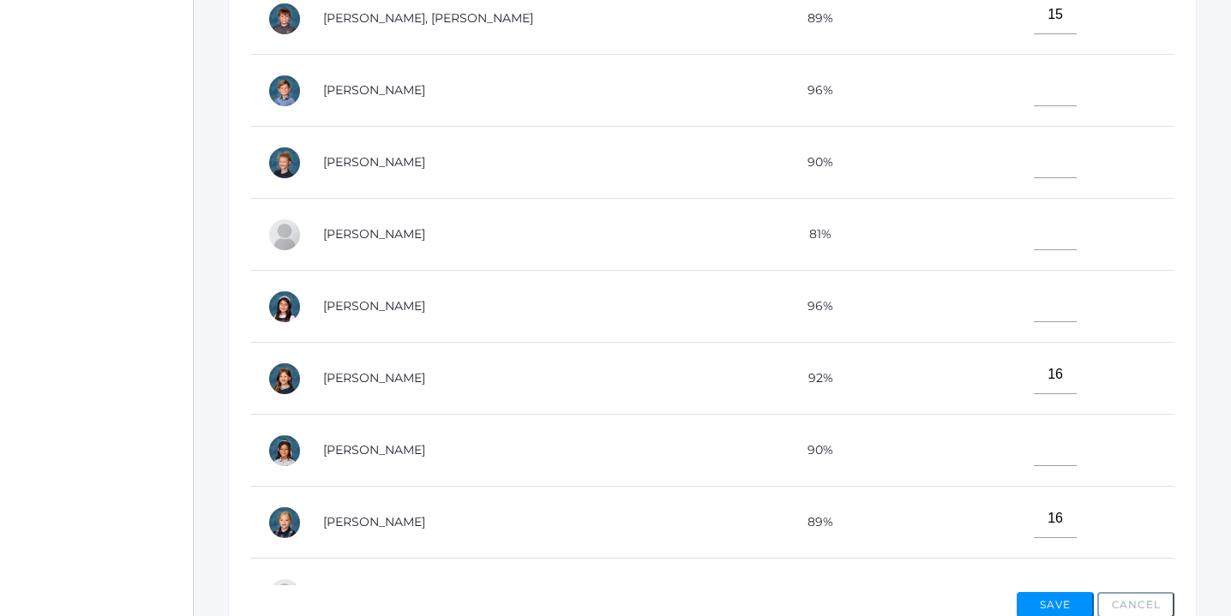
scroll to position [717, 0]
type input"] "12"
click at [1034, 445] on input"] "text" at bounding box center [1055, 446] width 43 height 39
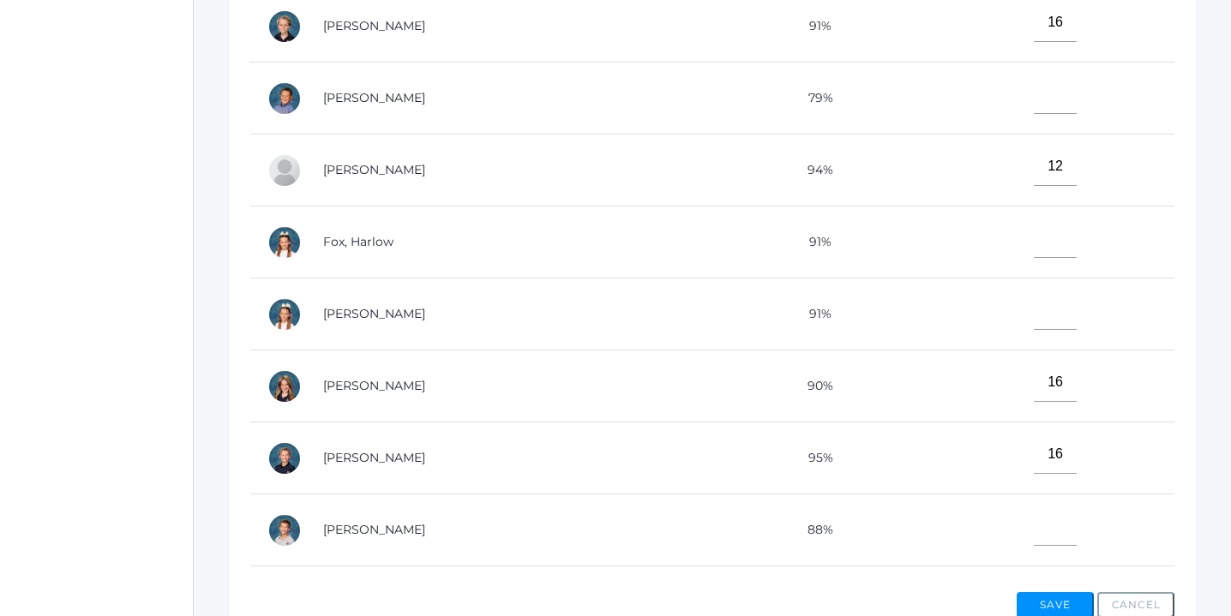
scroll to position [58, 0]
type input"] "16"
click at [1034, 236] on input"] "text" at bounding box center [1055, 240] width 43 height 39
type input"] "16"
click at [1034, 306] on input"] "text" at bounding box center [1055, 312] width 43 height 39
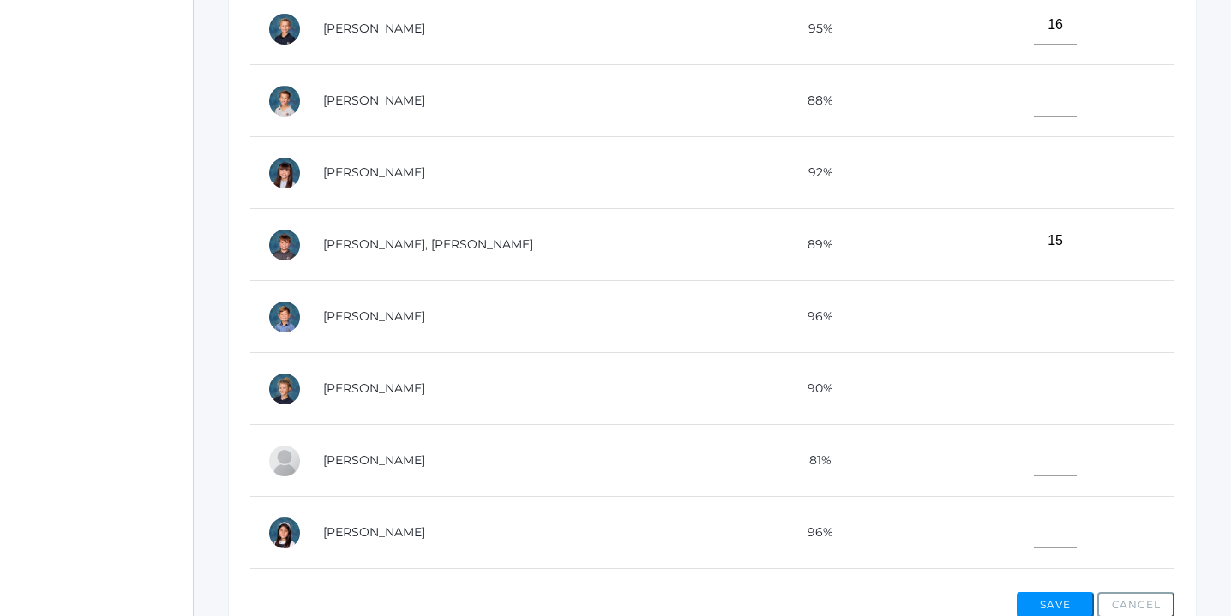
scroll to position [492, 0]
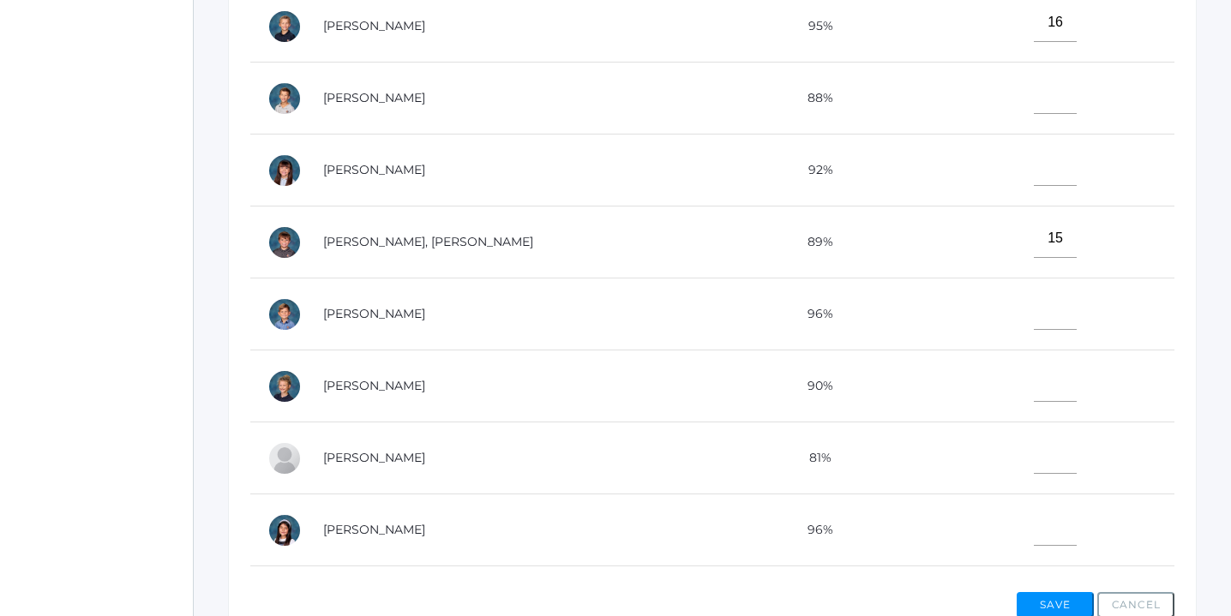
type input"] "16"
click at [1034, 455] on input"] "text" at bounding box center [1055, 454] width 43 height 39
type input"] "15"
click at [1034, 524] on input"] "text" at bounding box center [1055, 526] width 43 height 39
type input"] "16"
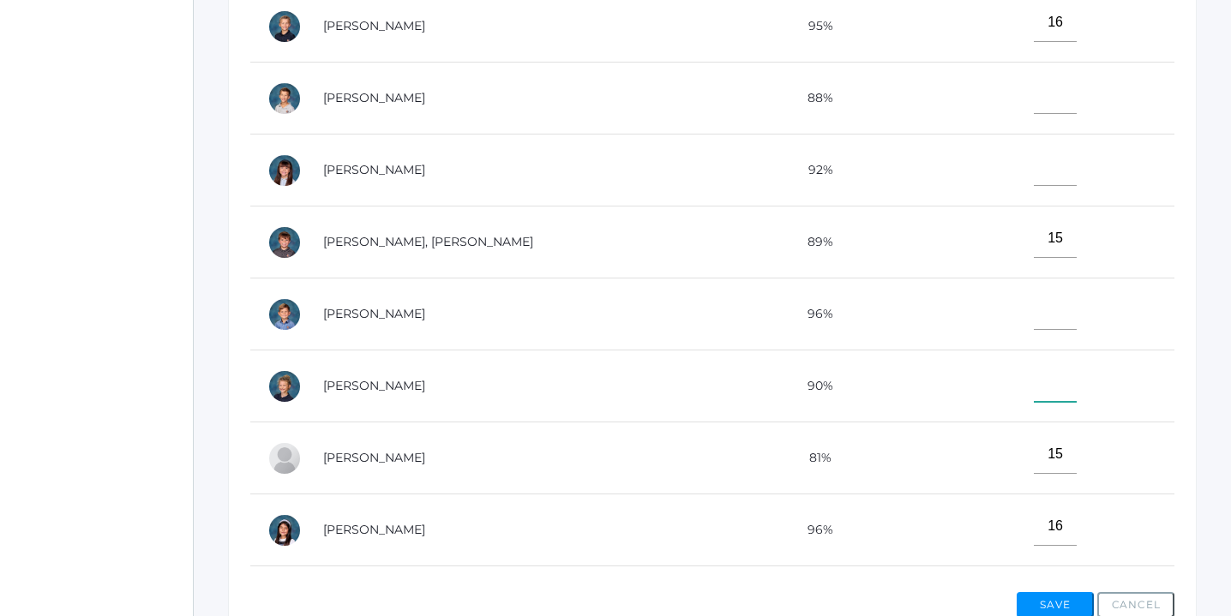
click at [1034, 388] on input"] "text" at bounding box center [1055, 382] width 43 height 39
type input"] "16"
click at [1034, 89] on input"] "text" at bounding box center [1055, 94] width 43 height 39
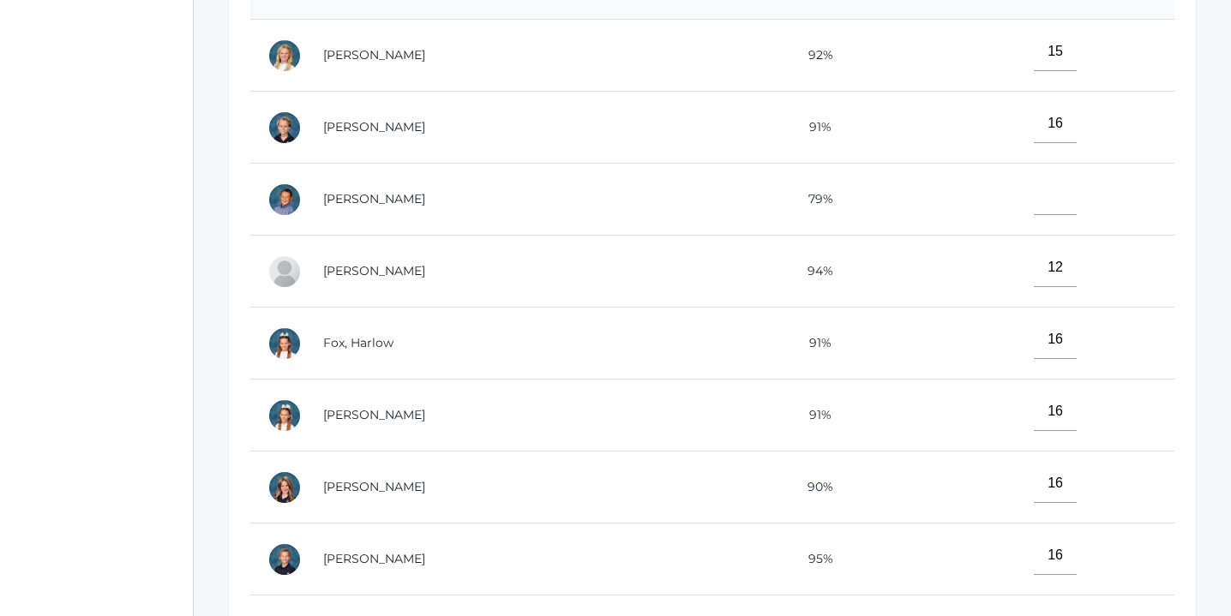
scroll to position [491, 0]
type input"] "12"
click at [1034, 197] on input"] "text" at bounding box center [1055, 197] width 43 height 39
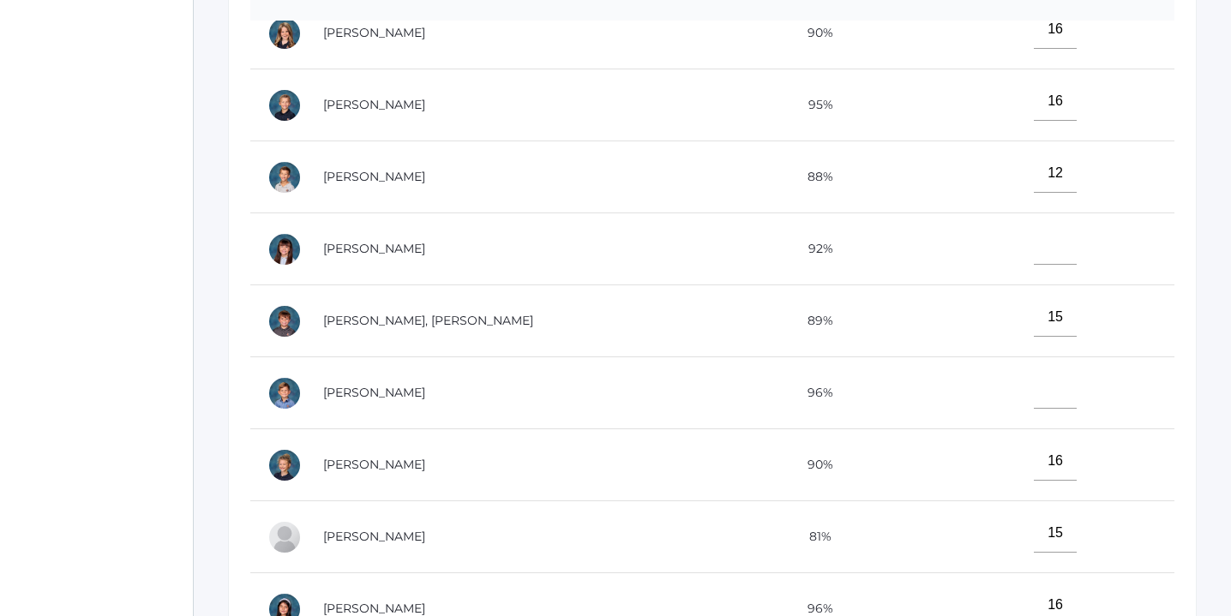
scroll to position [461, 0]
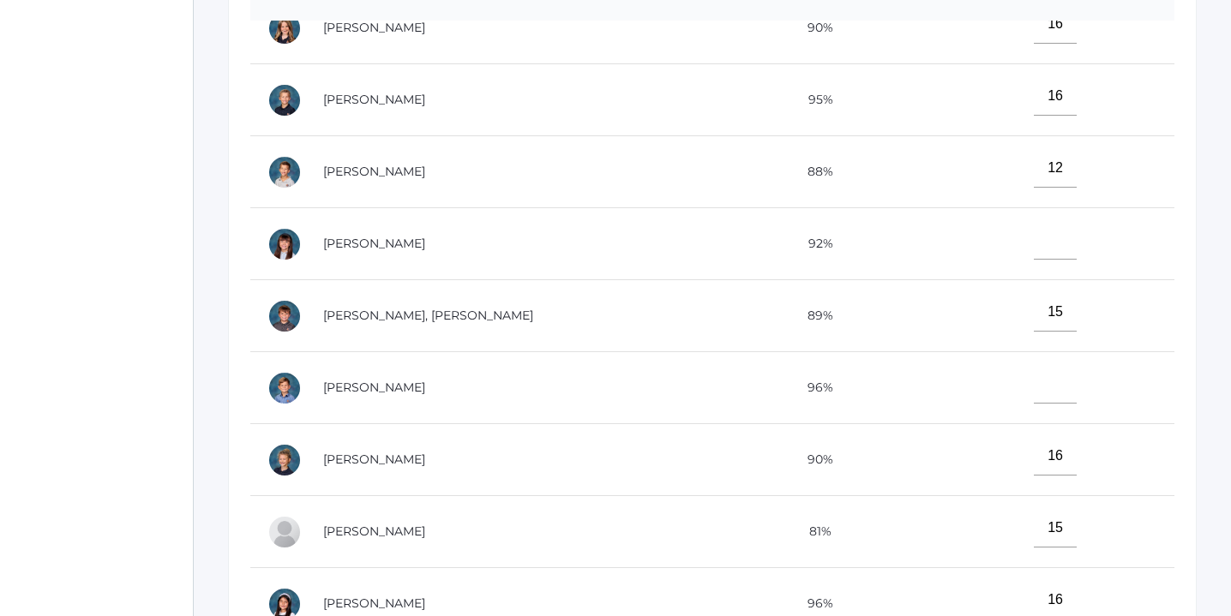
type input"] "10"
click at [1034, 380] on input"] "text" at bounding box center [1055, 384] width 43 height 39
type input"] "16"
click at [1034, 241] on input"] "text" at bounding box center [1055, 240] width 43 height 39
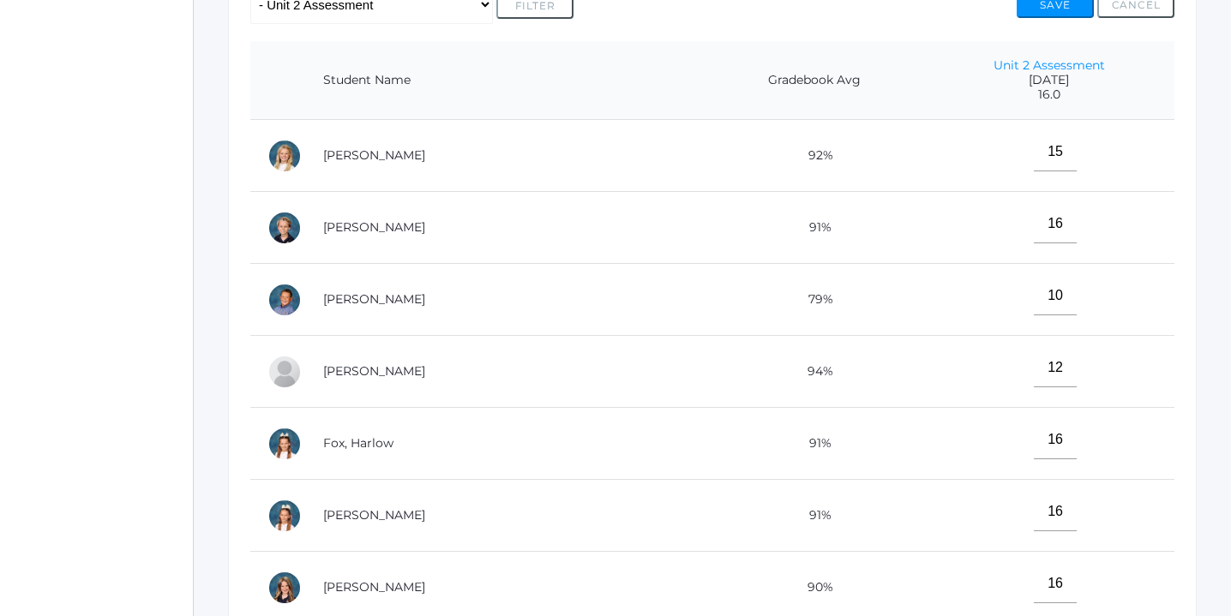
scroll to position [391, 0]
type input"] "14"
click at [1052, 7] on button "Save" at bounding box center [1055, 7] width 77 height 26
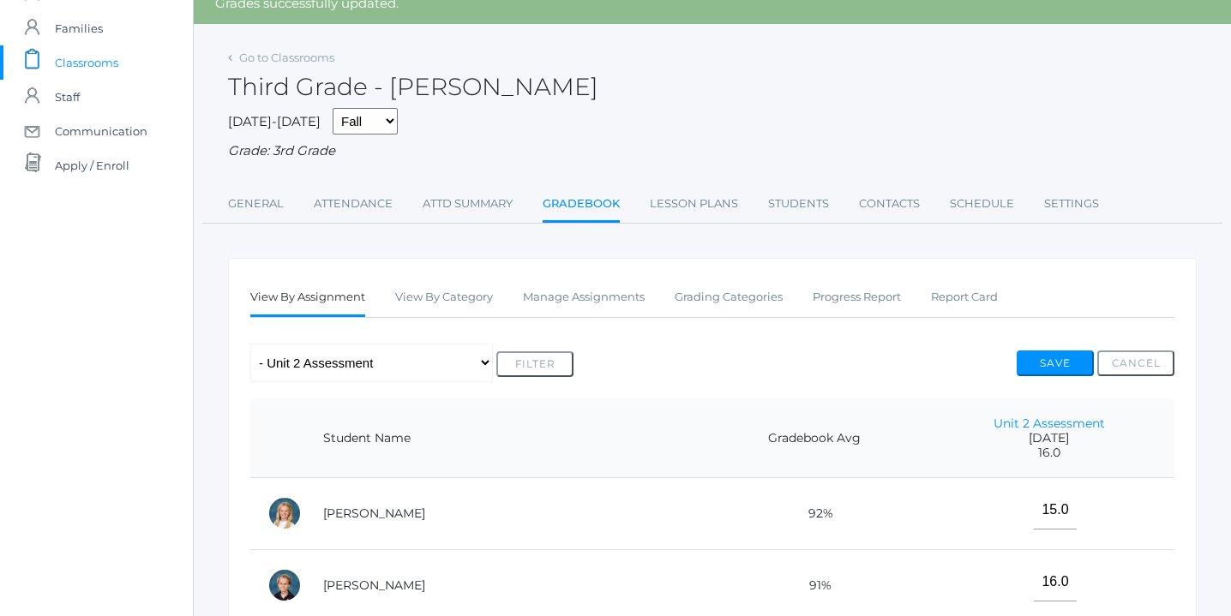
scroll to position [63, 0]
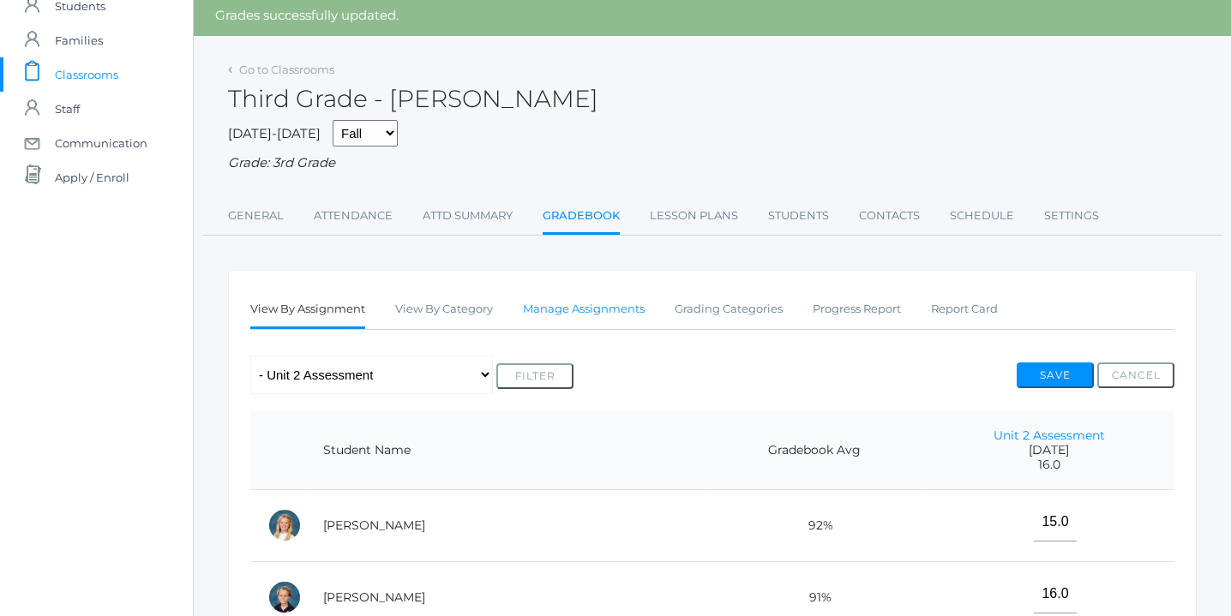
click at [600, 309] on link "Manage Assignments" at bounding box center [584, 309] width 122 height 34
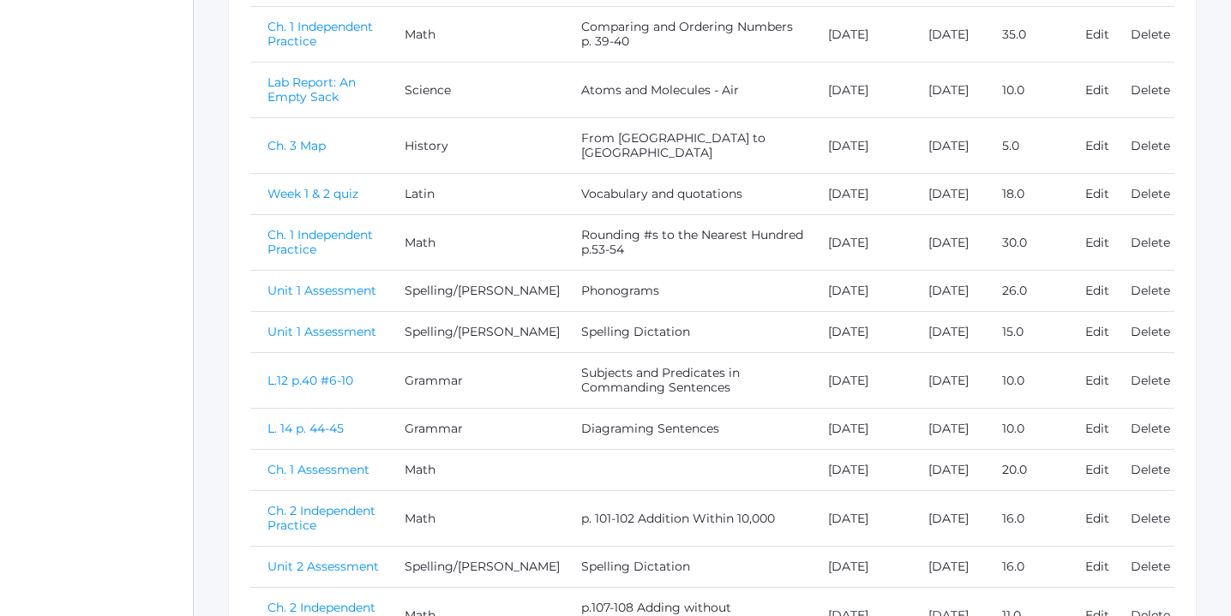
scroll to position [948, 0]
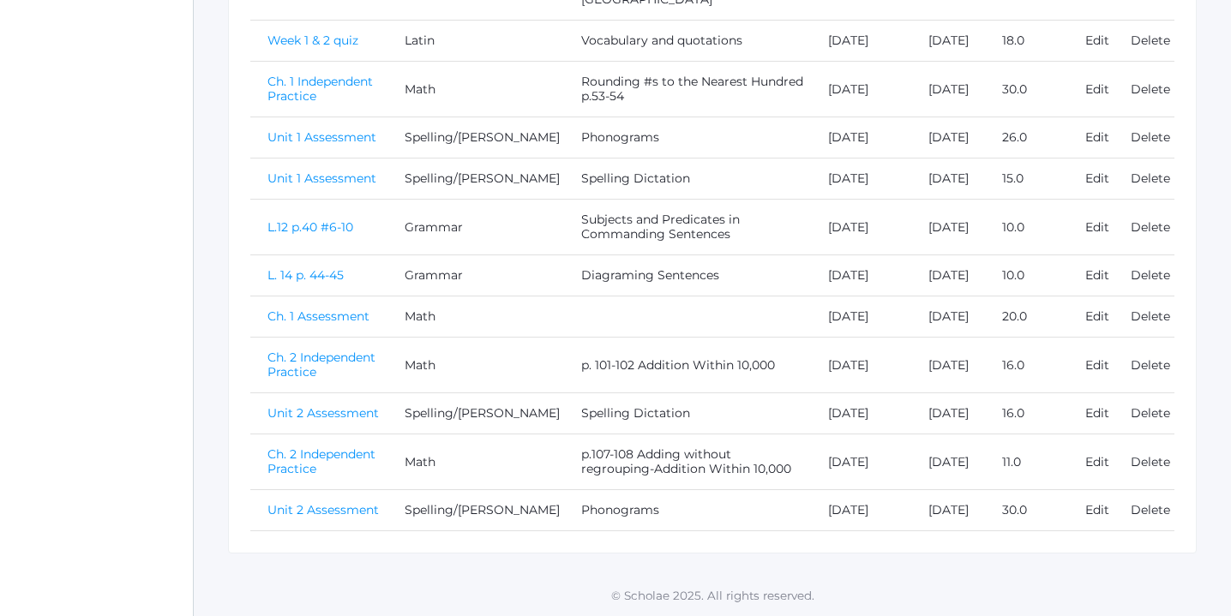
click at [324, 504] on link "Unit 2 Assessment" at bounding box center [322, 509] width 111 height 15
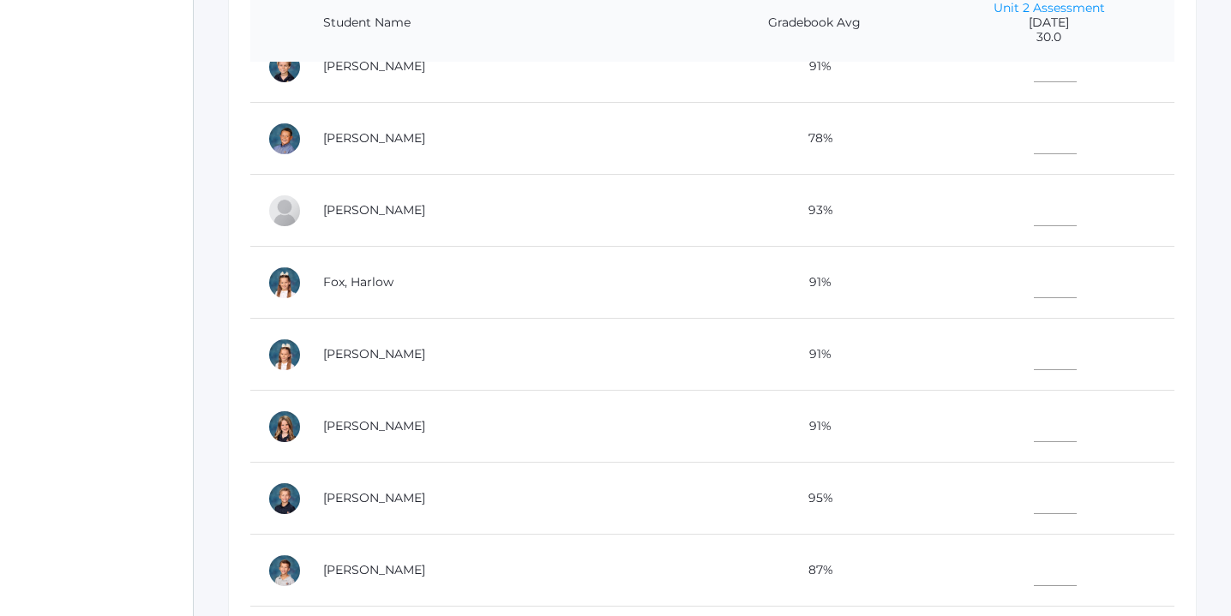
scroll to position [105, 0]
click at [1034, 489] on input"] "text" at bounding box center [1055, 493] width 43 height 39
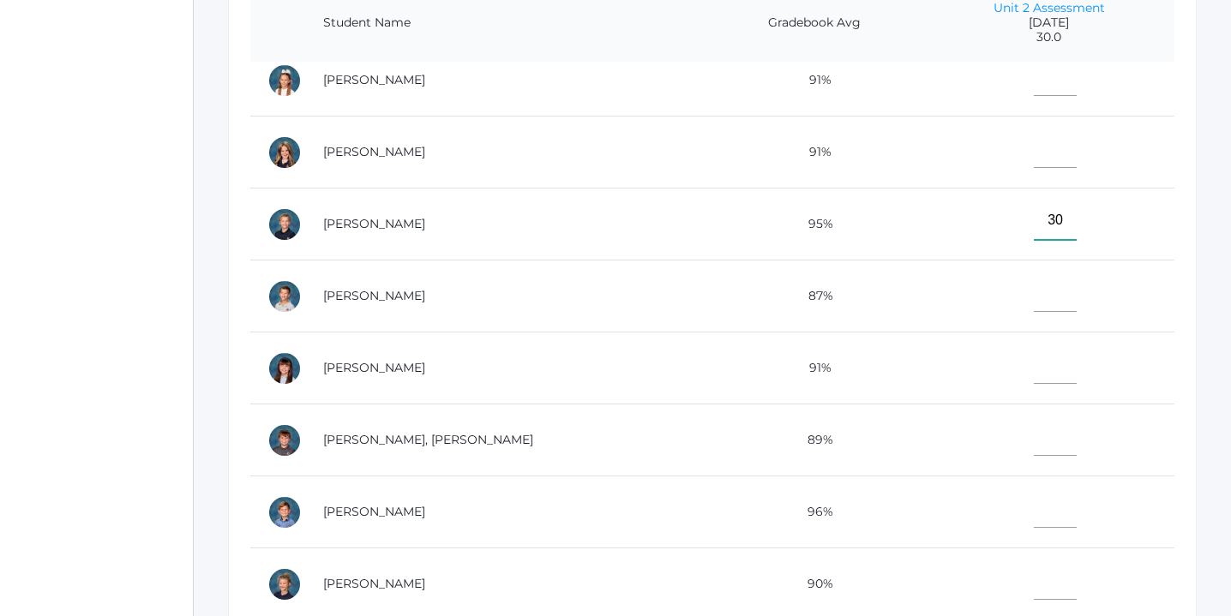
scroll to position [433, 0]
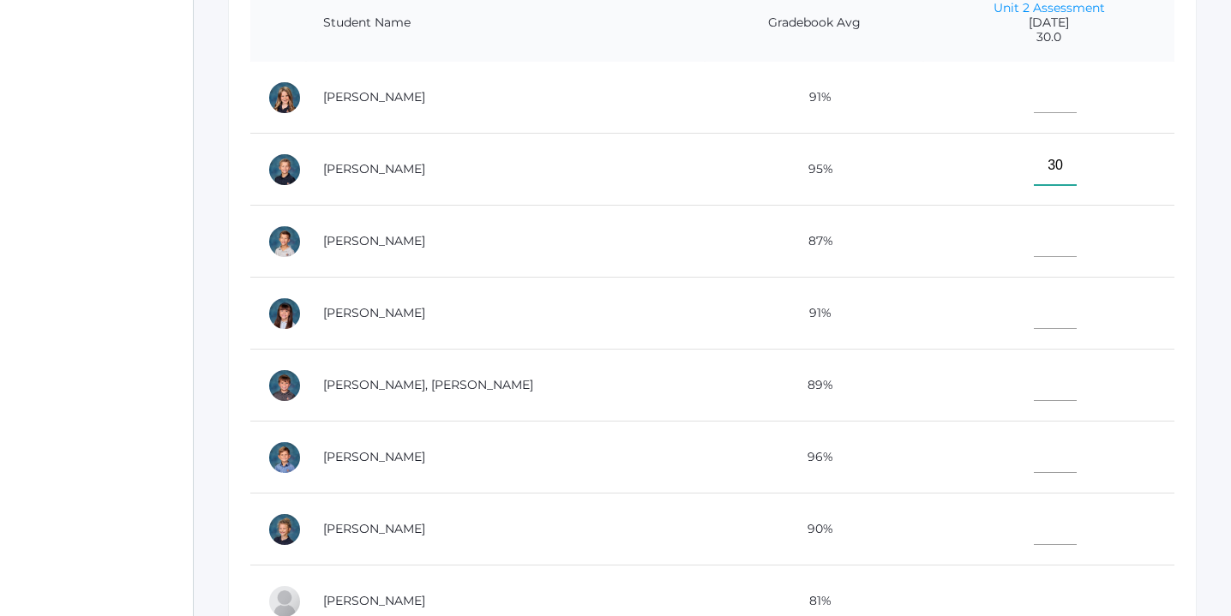
type input"] "30"
click at [1034, 387] on input"] "text" at bounding box center [1055, 382] width 43 height 39
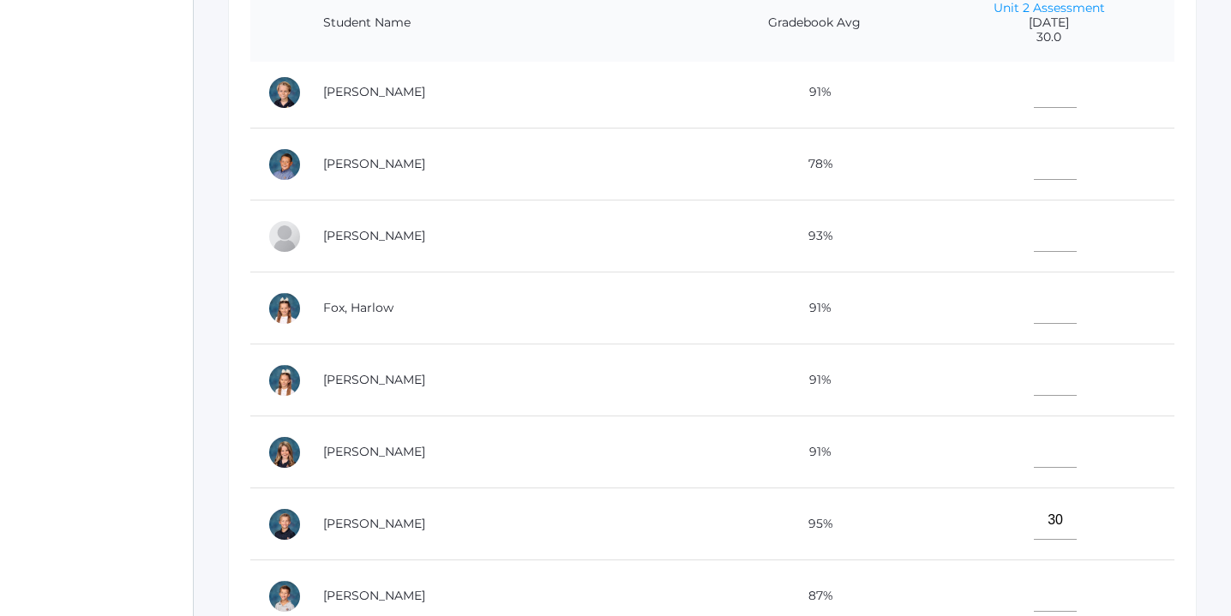
scroll to position [0, 0]
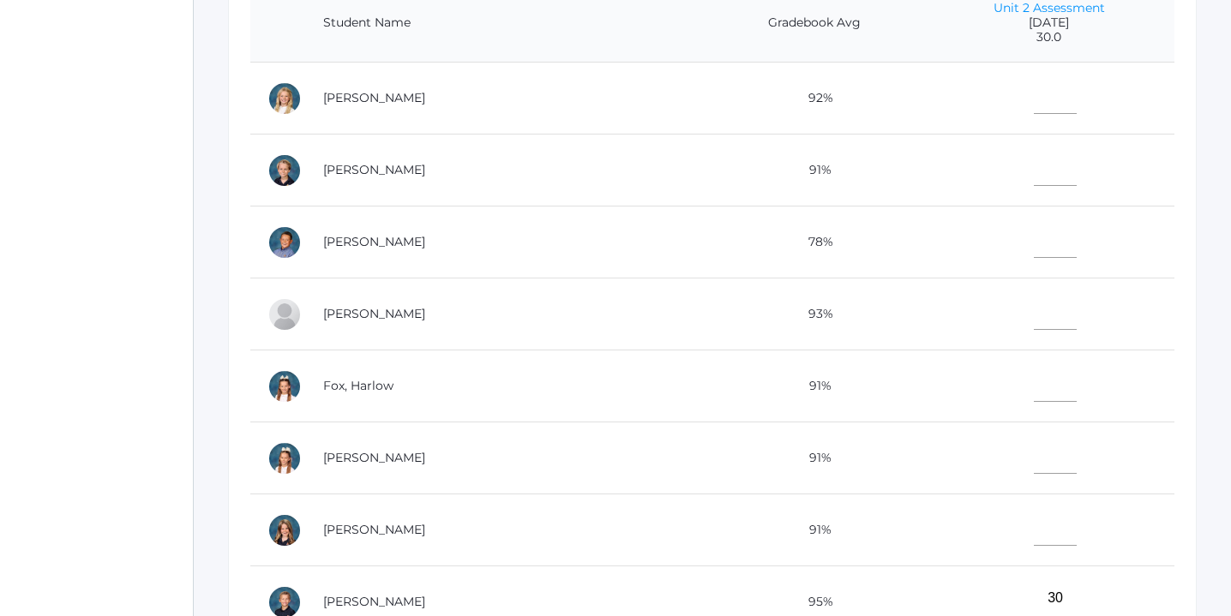
type input"] "27"
click at [1034, 93] on input"] "text" at bounding box center [1055, 94] width 43 height 39
type input"] "28"
click at [1034, 537] on input"] "text" at bounding box center [1055, 526] width 43 height 39
type input"] "28"
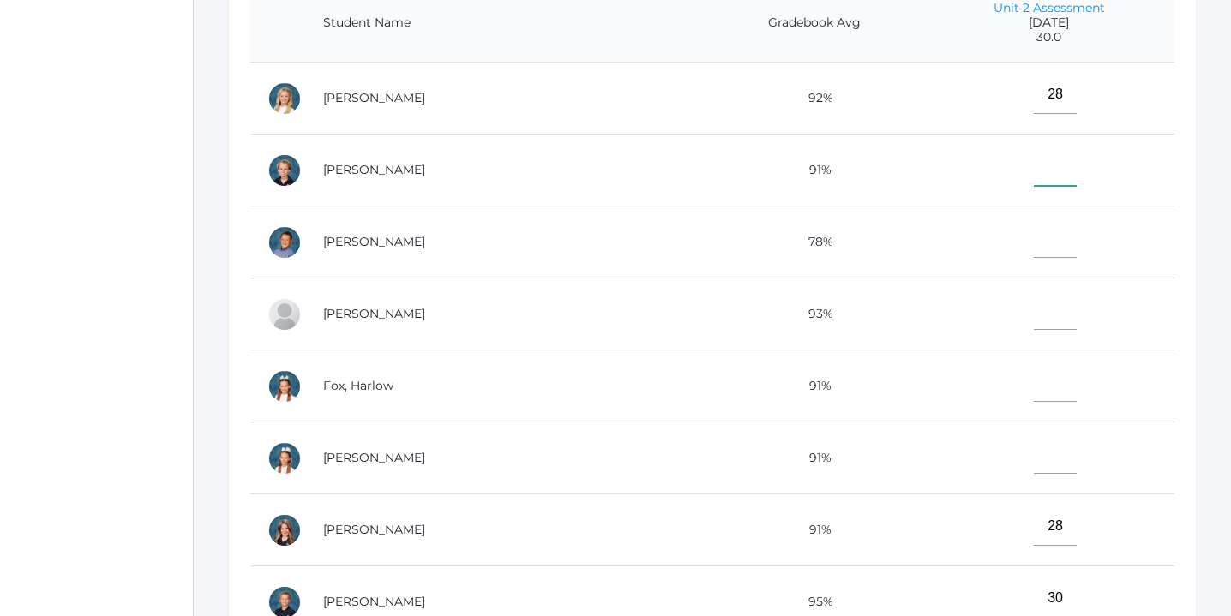
click at [1034, 162] on input"] "text" at bounding box center [1055, 166] width 43 height 39
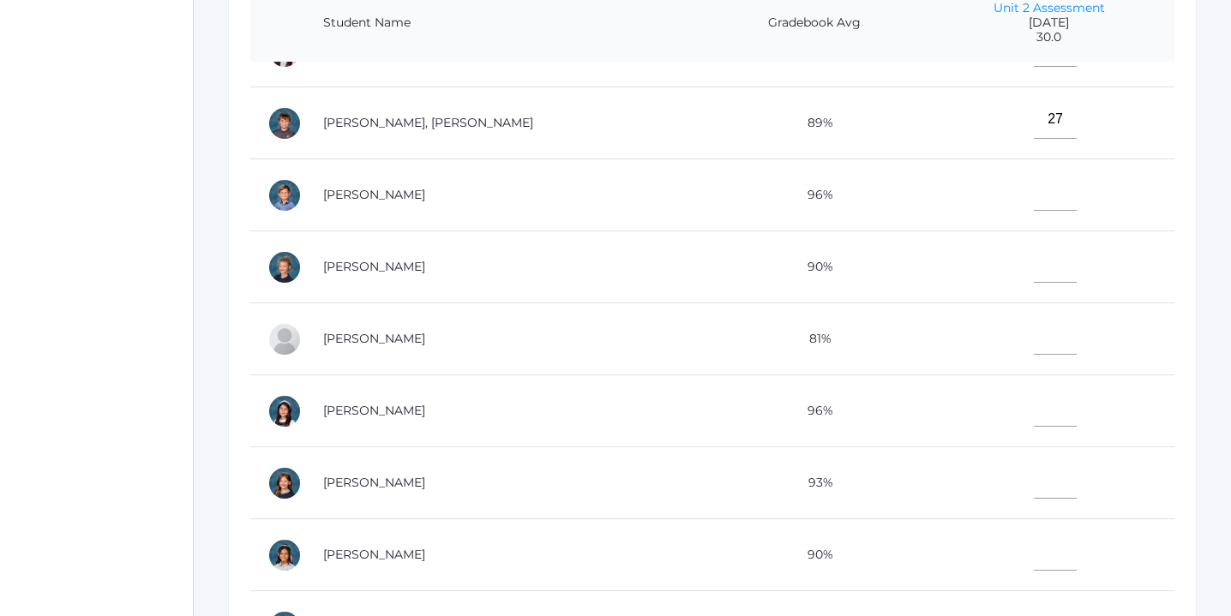
scroll to position [699, 0]
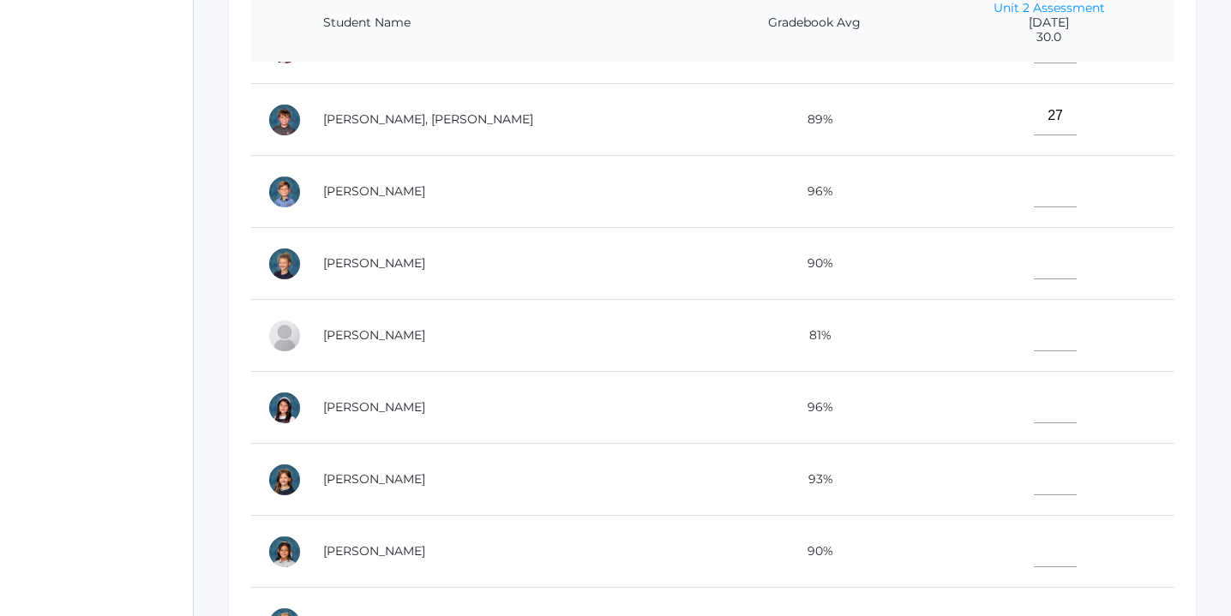
type input"] "28"
click at [1034, 474] on input"] "text" at bounding box center [1055, 476] width 43 height 39
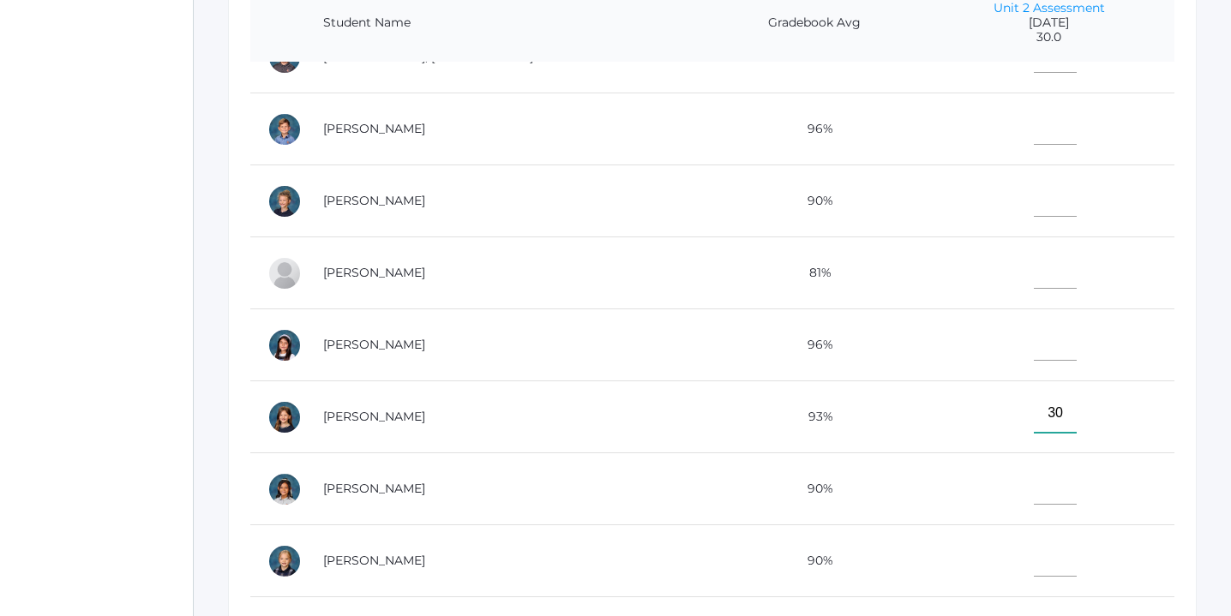
type input"] "30"
click at [1034, 556] on input"] "text" at bounding box center [1055, 557] width 43 height 39
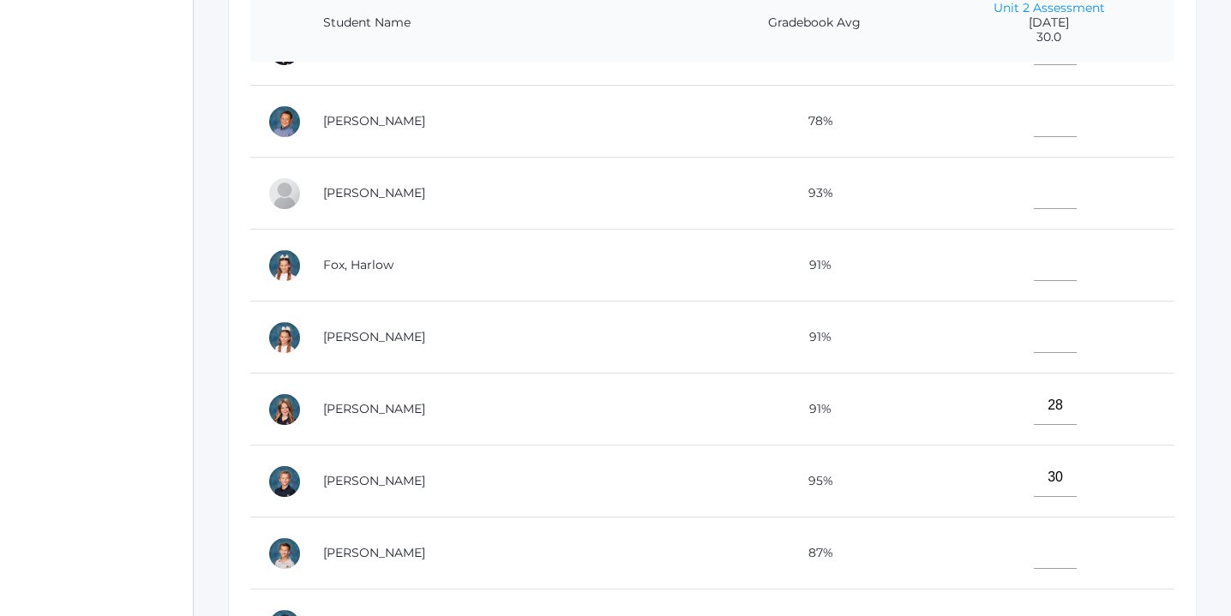
scroll to position [120, 0]
type input"] "25"
click at [1034, 200] on input"] "text" at bounding box center [1055, 190] width 43 height 39
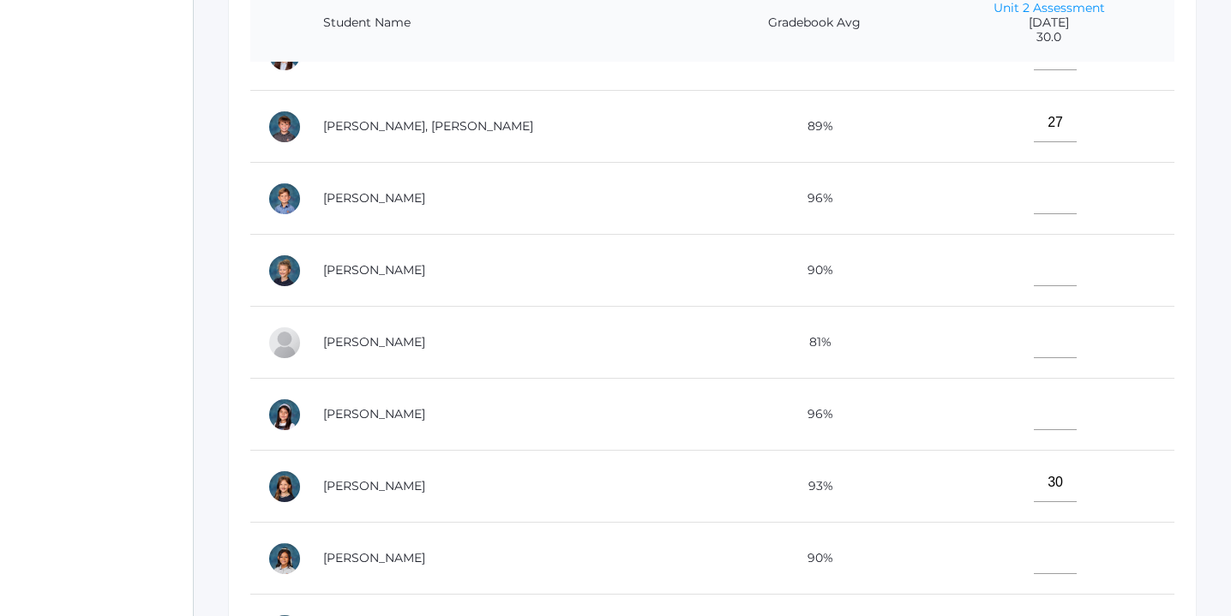
scroll to position [761, 0]
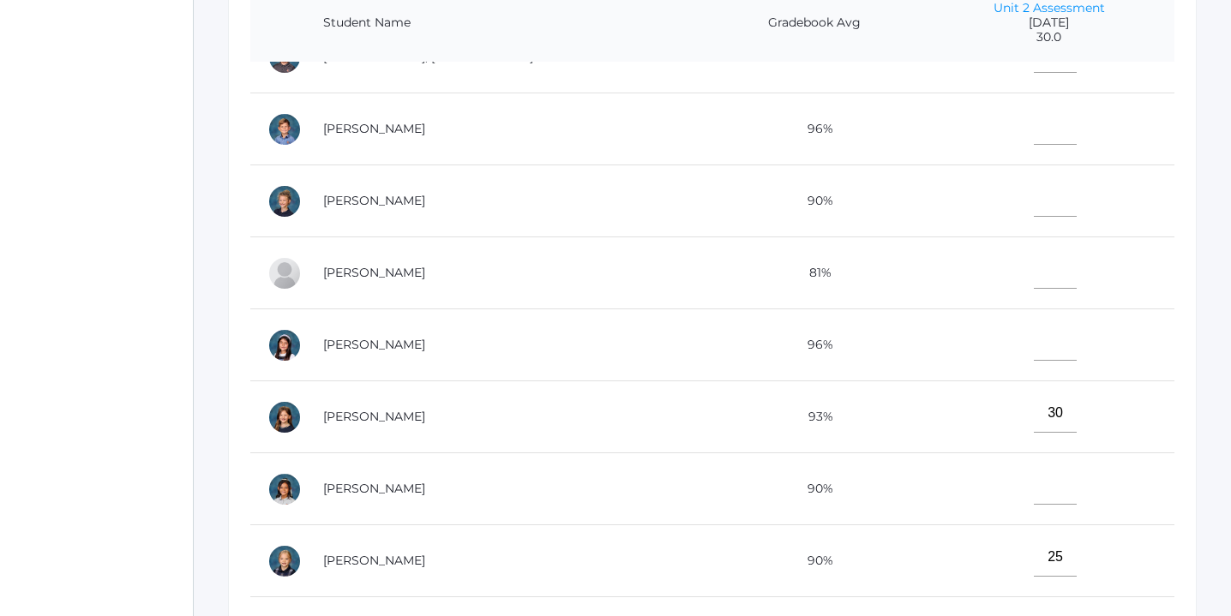
type input"] "30"
click at [1037, 489] on input"] "text" at bounding box center [1055, 485] width 43 height 39
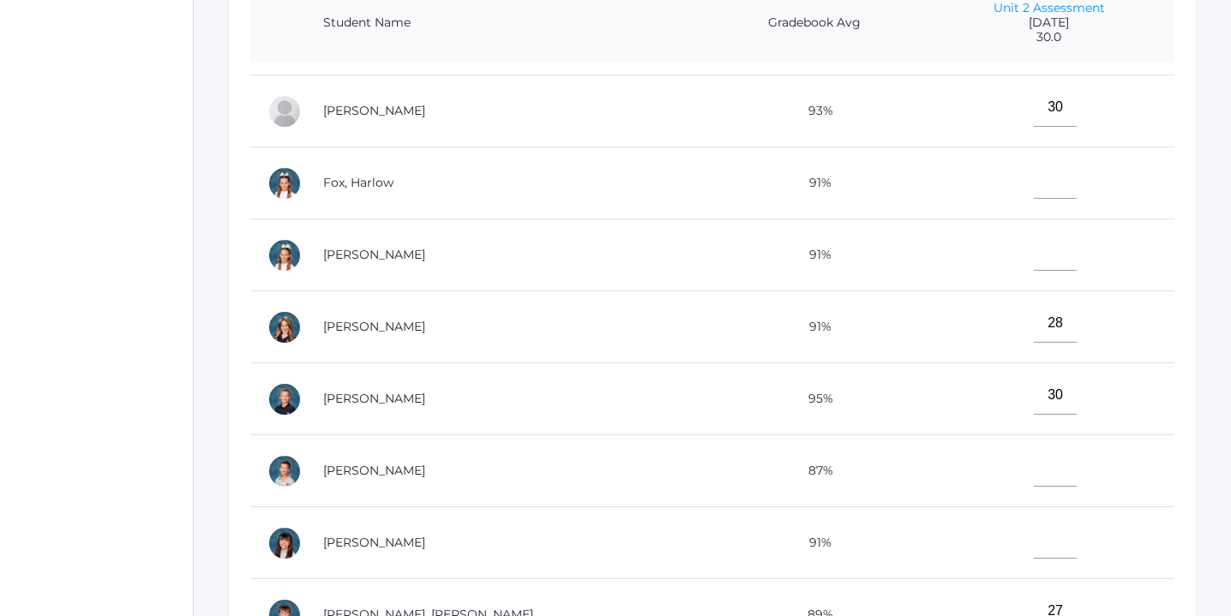
scroll to position [202, 0]
type input"] "30"
click at [1034, 181] on input"] "text" at bounding box center [1055, 180] width 43 height 39
type input"] "30"
click at [1034, 253] on input"] "text" at bounding box center [1055, 252] width 43 height 39
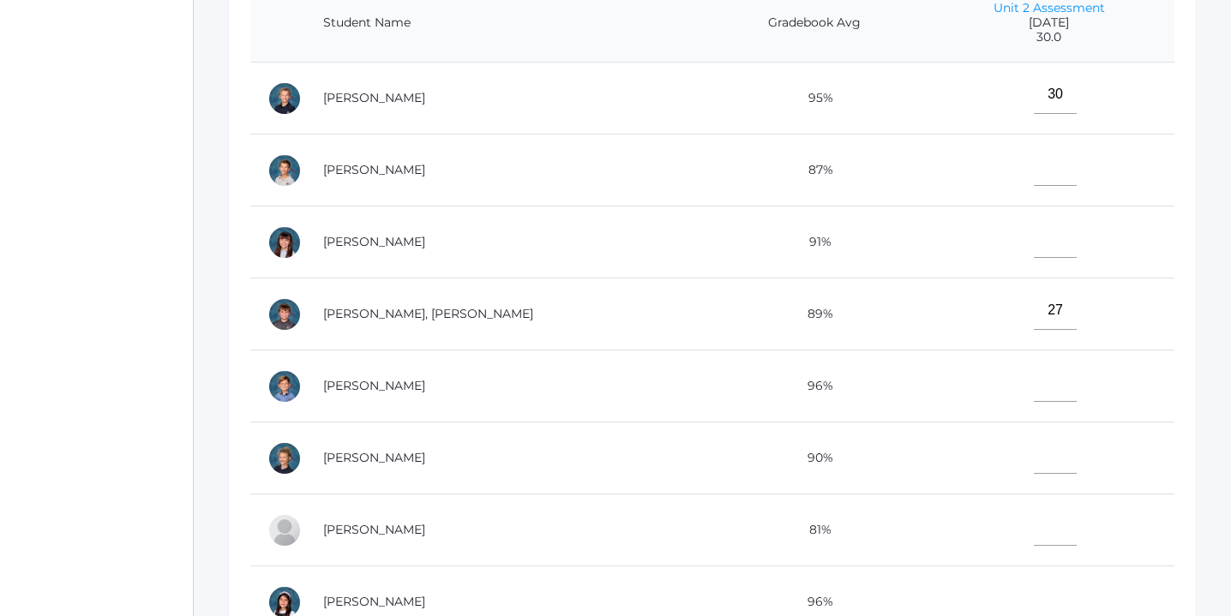
scroll to position [511, 0]
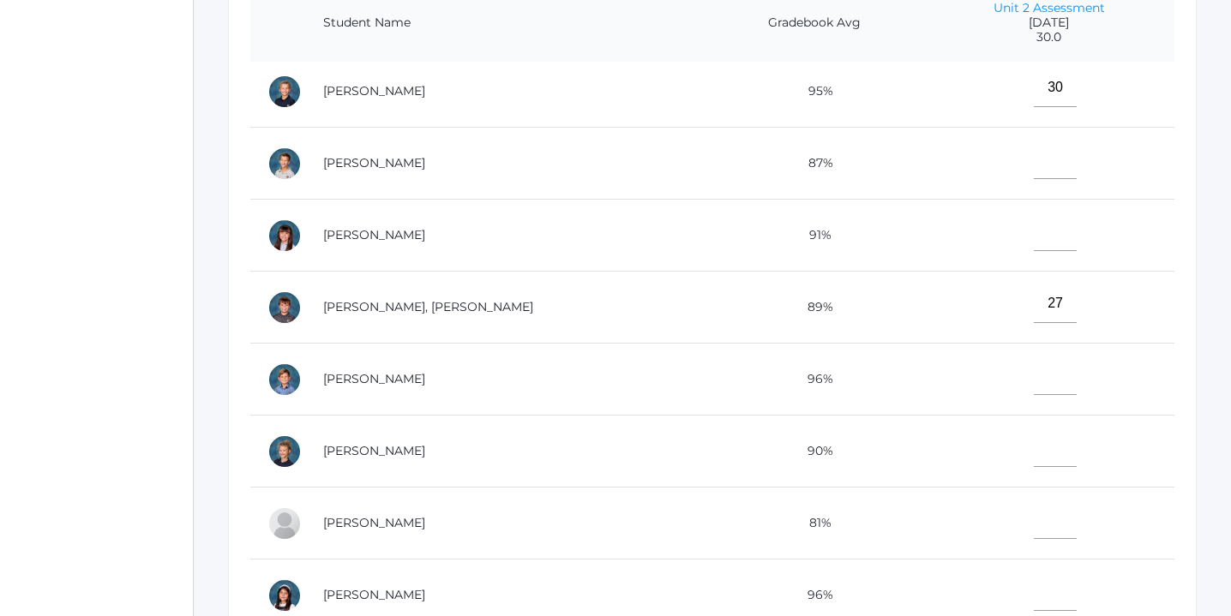
type input"] "30"
click at [1034, 528] on input"] "text" at bounding box center [1055, 520] width 43 height 39
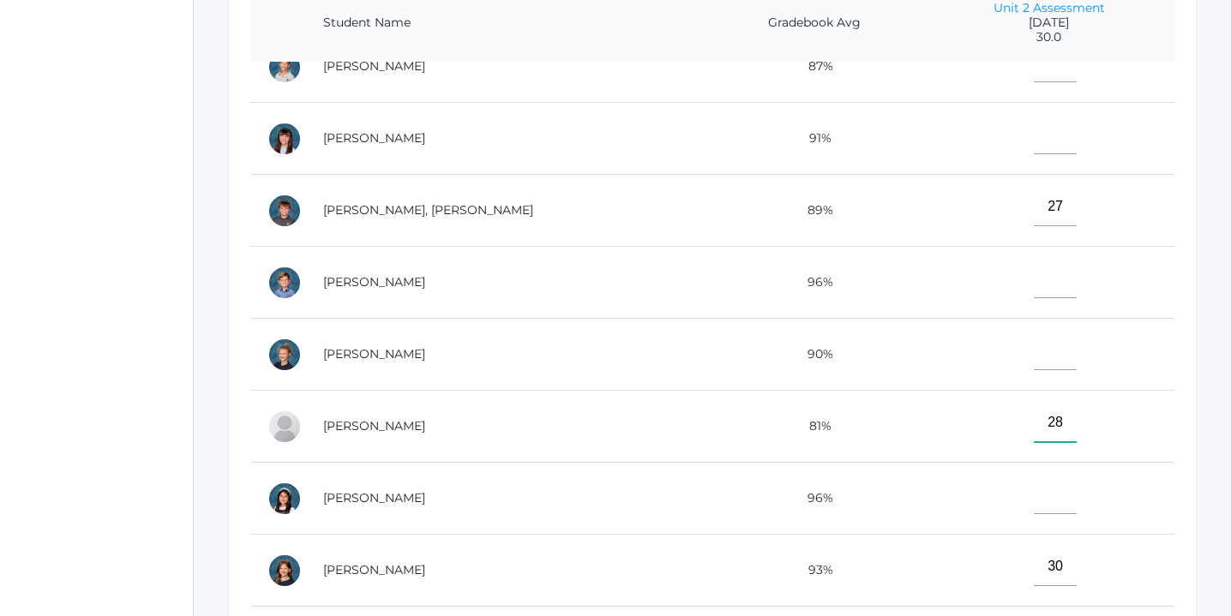
scroll to position [610, 0]
type input"] "28"
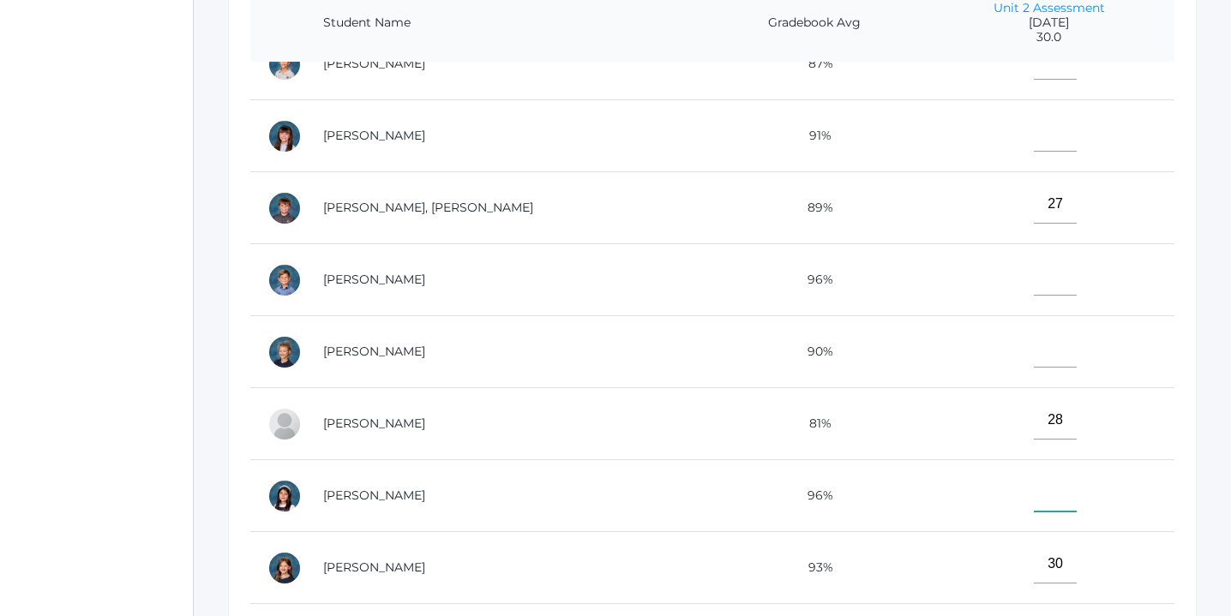
click at [1034, 498] on input"] "text" at bounding box center [1055, 492] width 43 height 39
type input"] "30"
click at [1035, 355] on input"] "text" at bounding box center [1055, 348] width 43 height 39
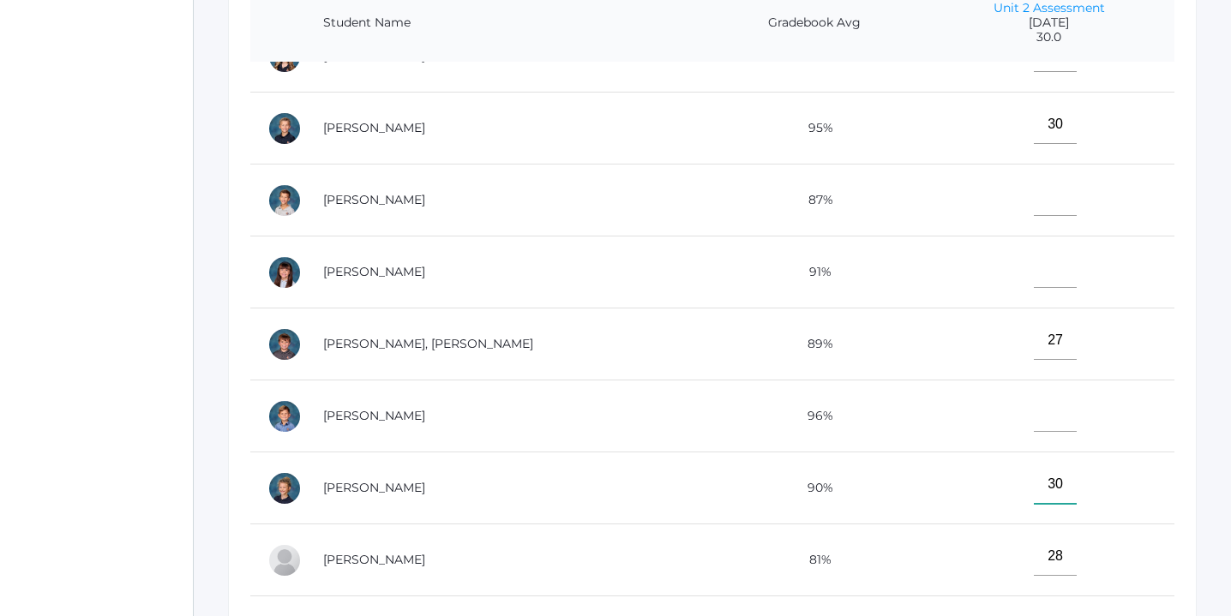
scroll to position [461, 0]
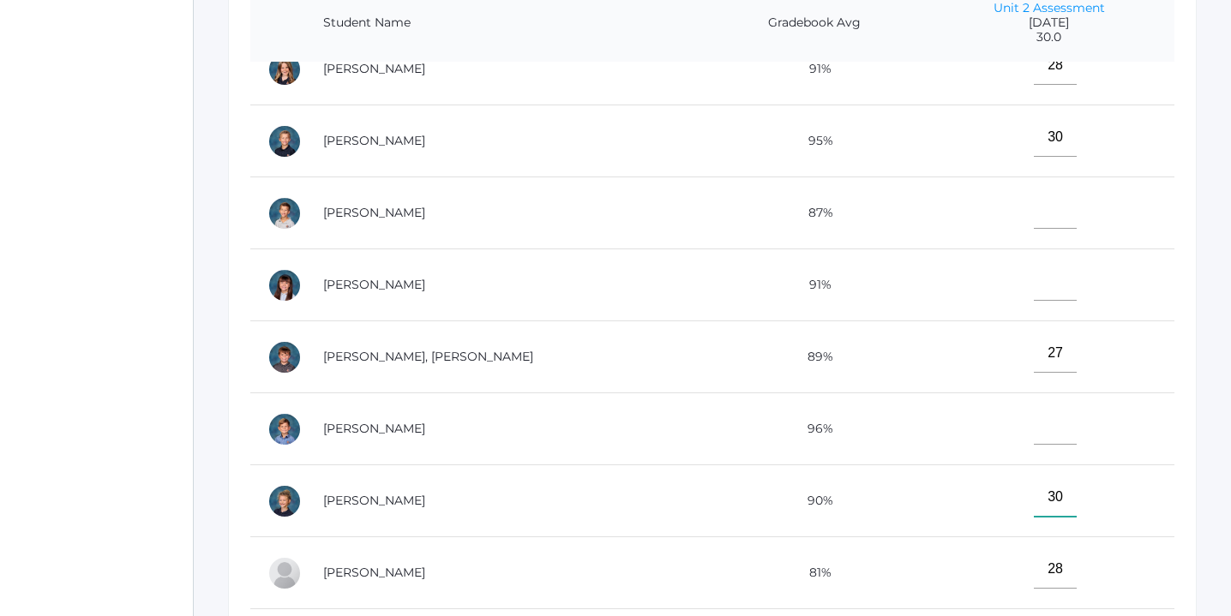
type input"] "30"
click at [1034, 206] on input"] "text" at bounding box center [1055, 209] width 43 height 39
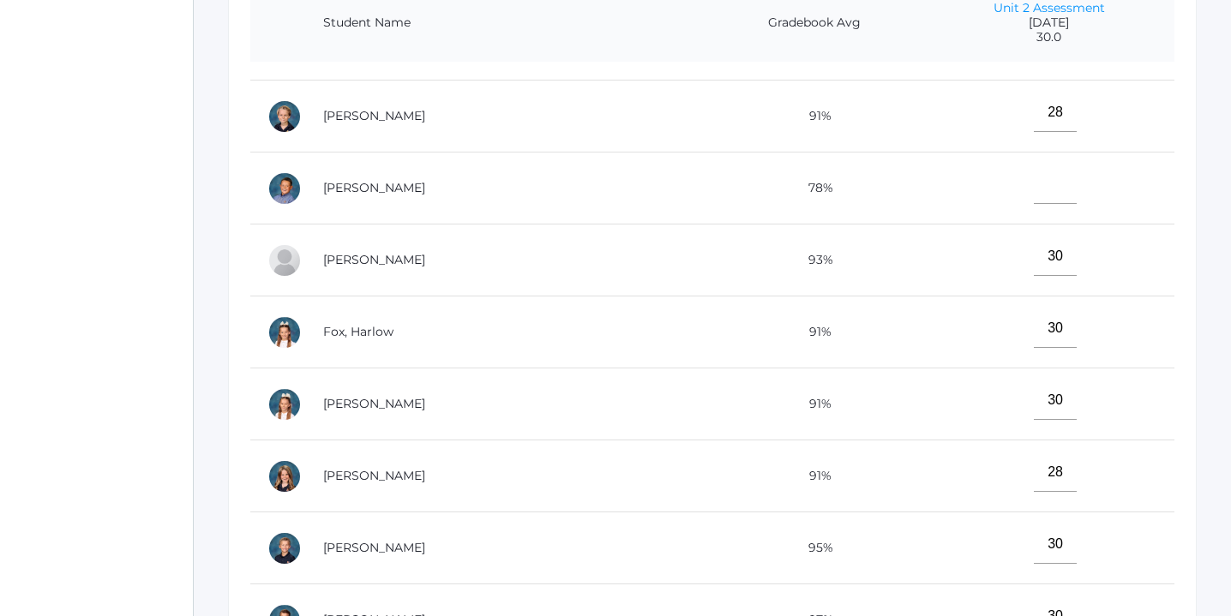
scroll to position [0, 0]
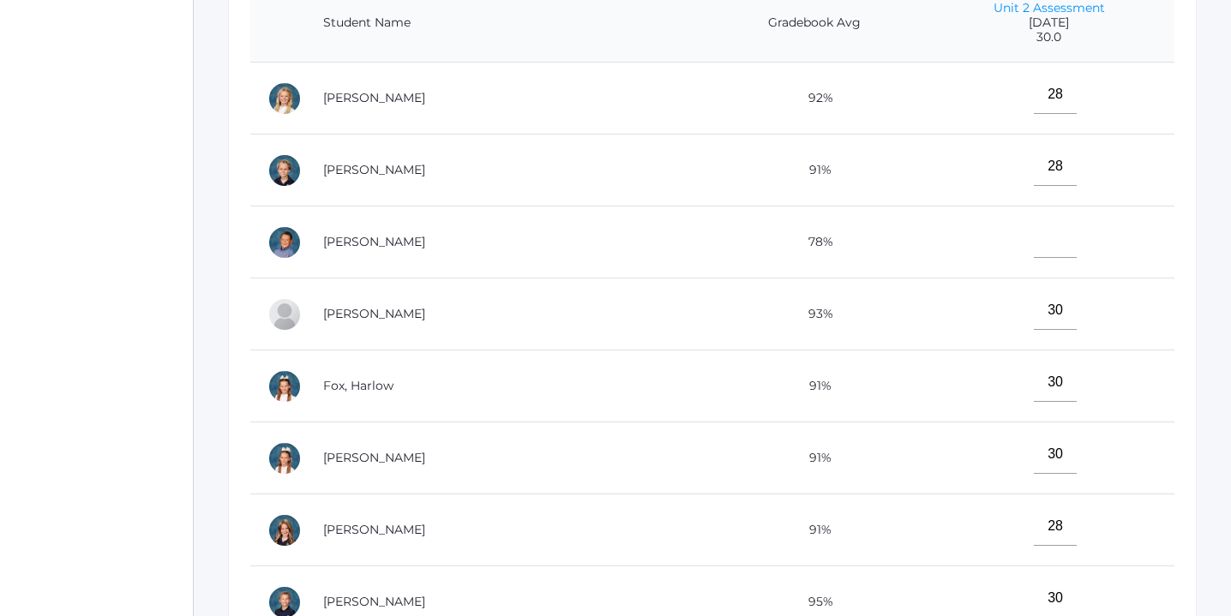
type input"] "30"
click at [1034, 243] on input"] "text" at bounding box center [1055, 238] width 43 height 39
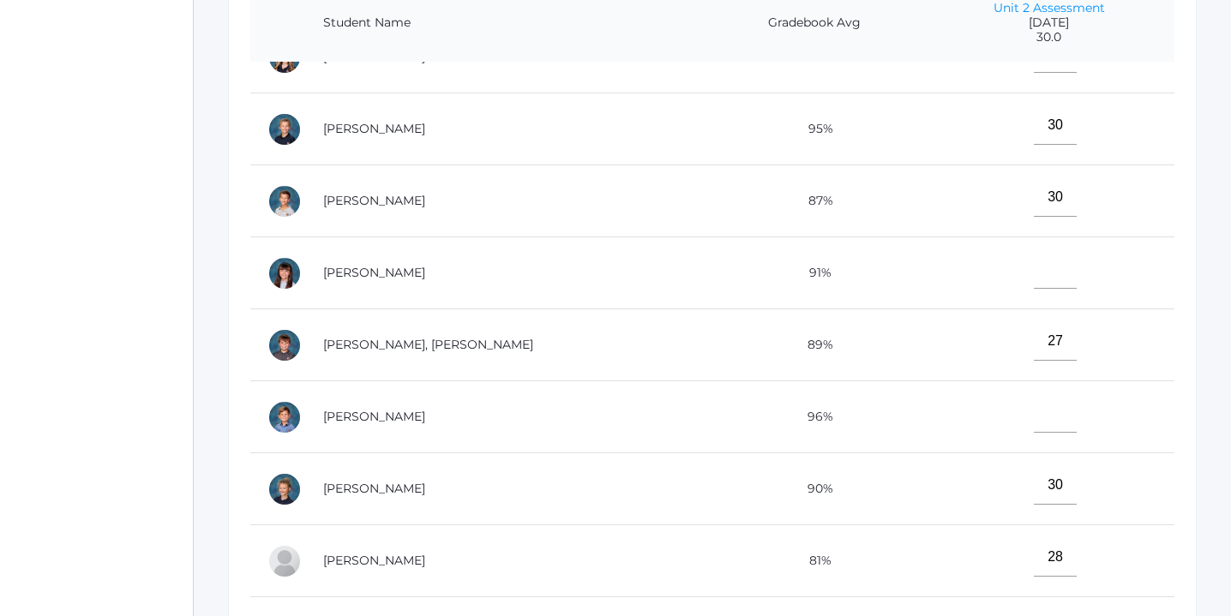
scroll to position [480, 0]
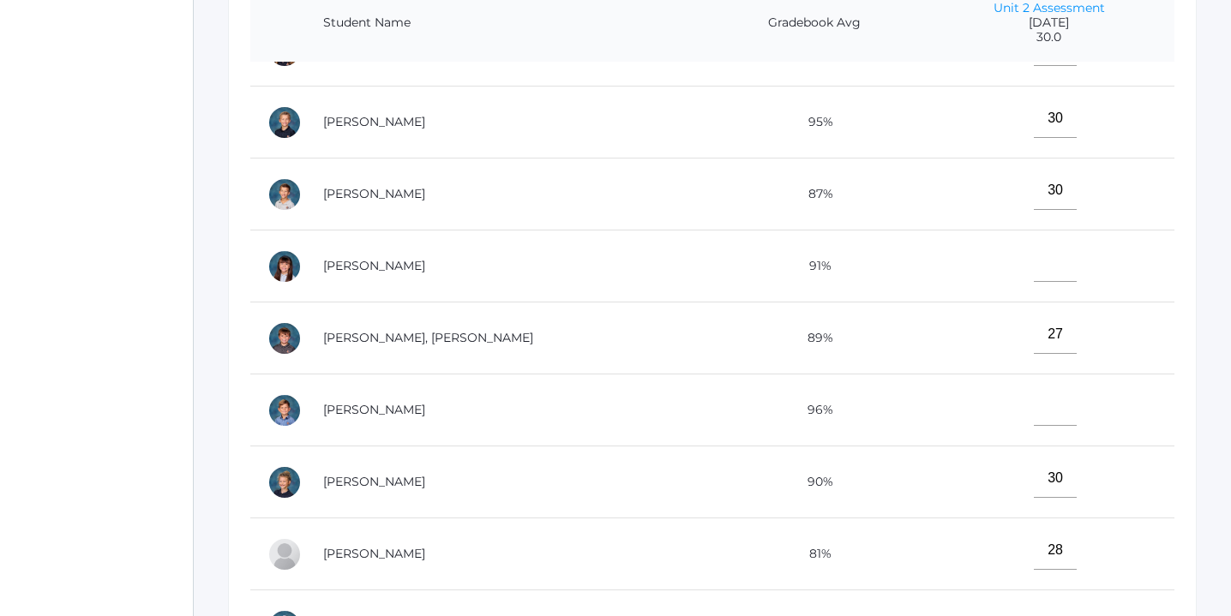
type input"] "28"
click at [1034, 417] on input"] "text" at bounding box center [1055, 406] width 43 height 39
type input"] "30"
click at [1034, 259] on input"] "text" at bounding box center [1055, 262] width 43 height 39
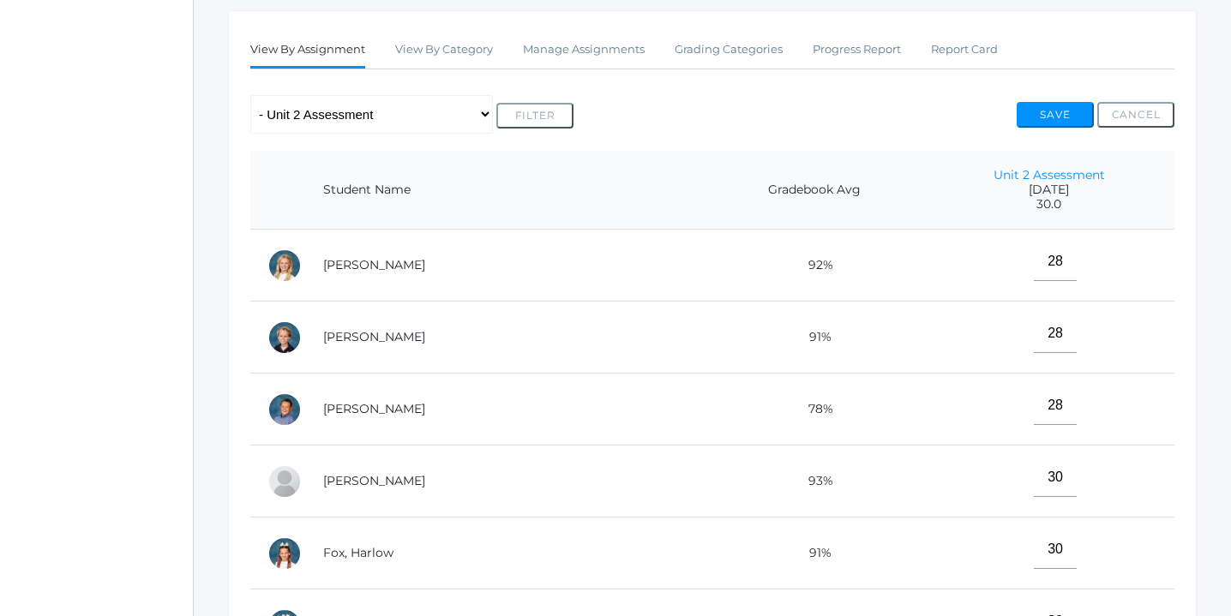
scroll to position [275, 0]
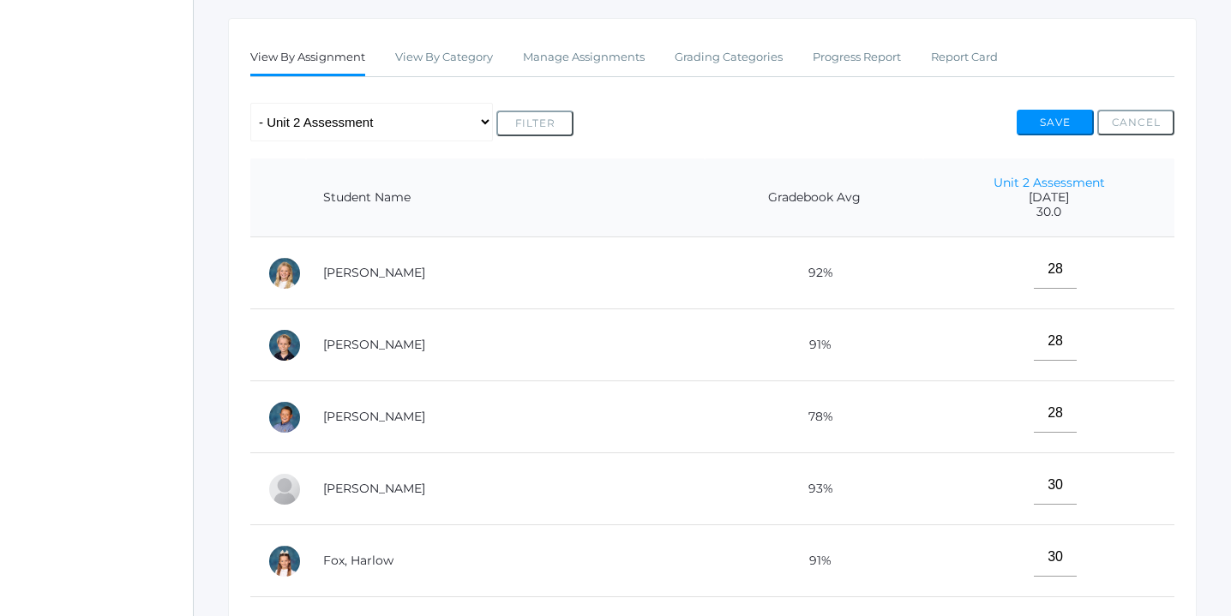
type input"] "30"
click at [1048, 122] on button "Save" at bounding box center [1055, 123] width 77 height 26
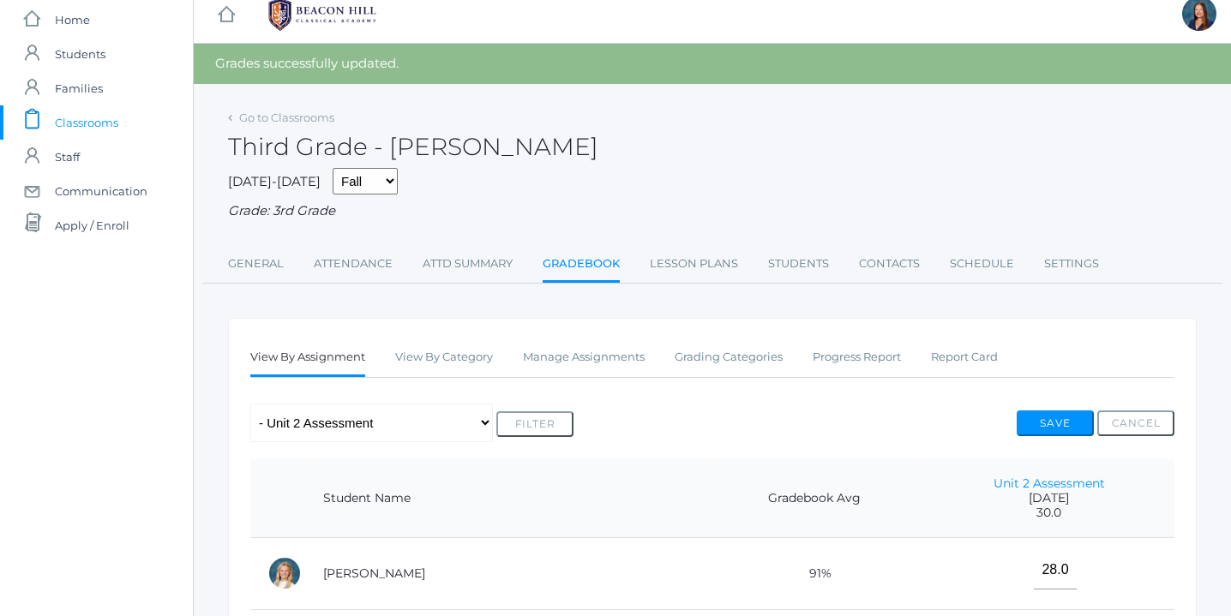
scroll to position [12, 0]
